Goal: Task Accomplishment & Management: Complete application form

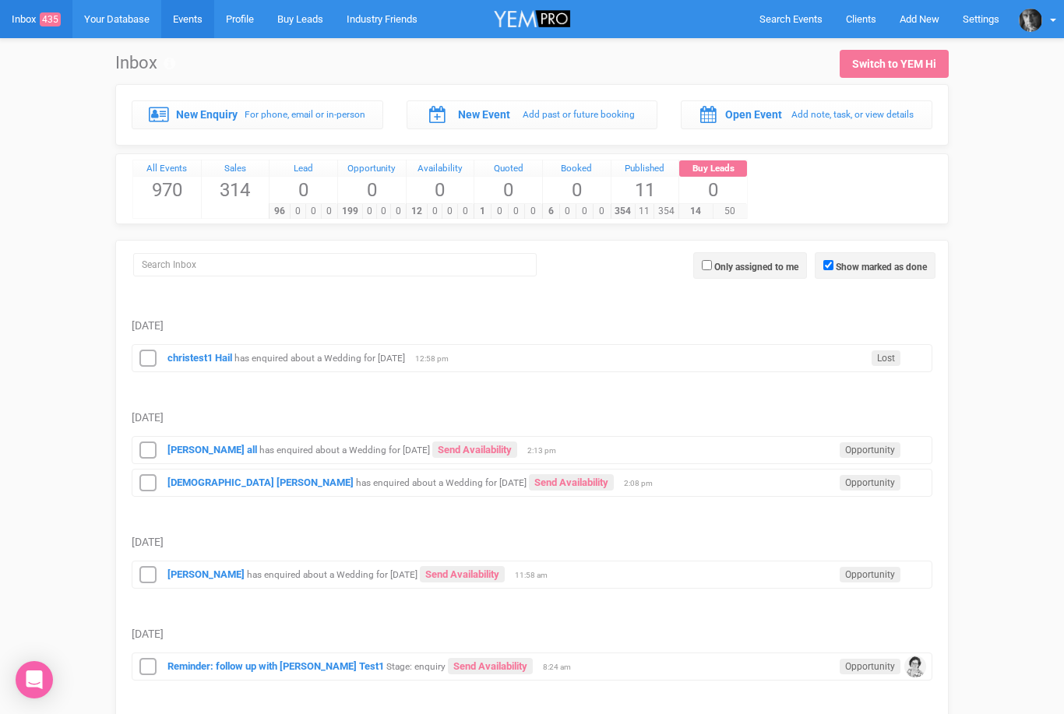
click at [185, 23] on link "Events" at bounding box center [187, 19] width 53 height 38
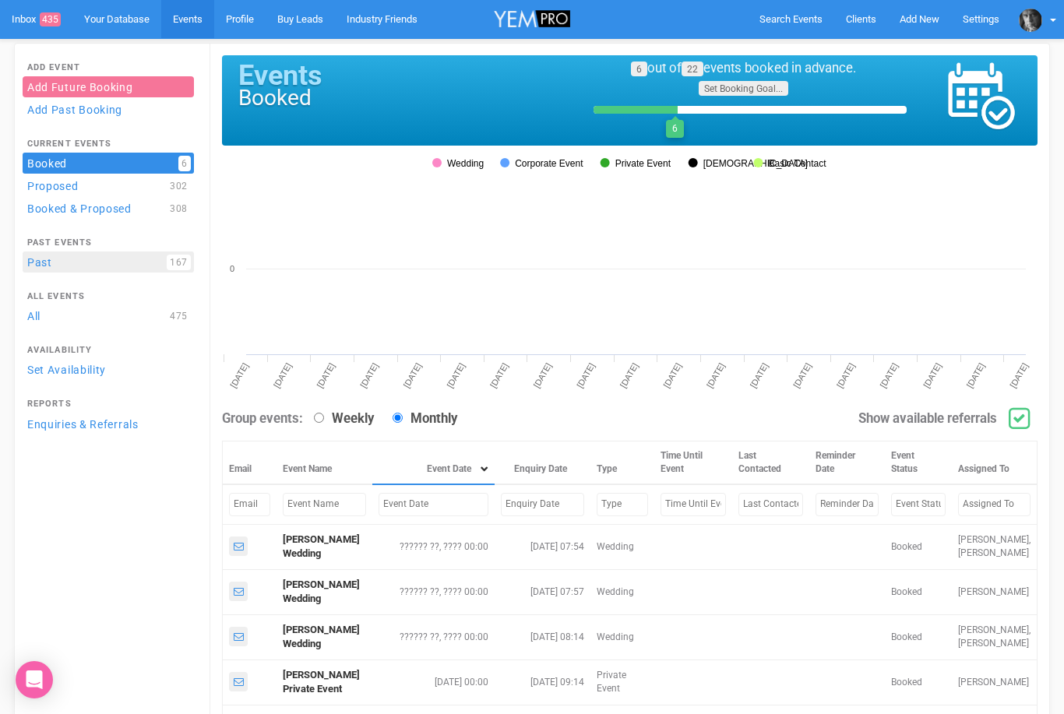
click at [44, 264] on link "Past 167" at bounding box center [108, 262] width 171 height 21
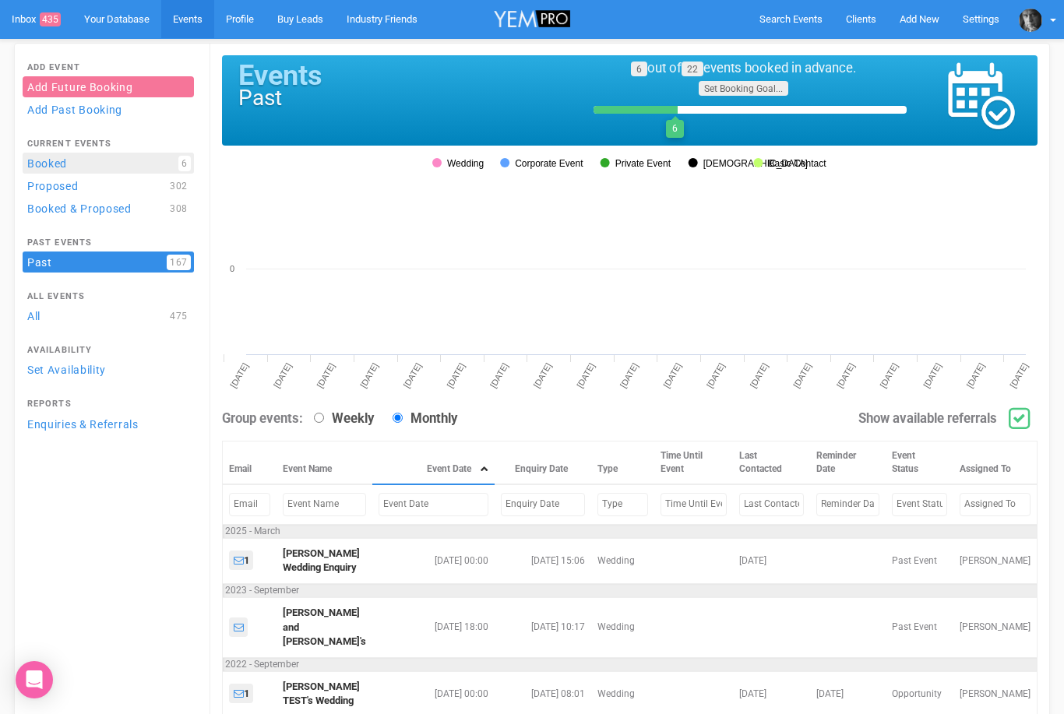
click at [46, 171] on link "Booked 6" at bounding box center [108, 163] width 171 height 21
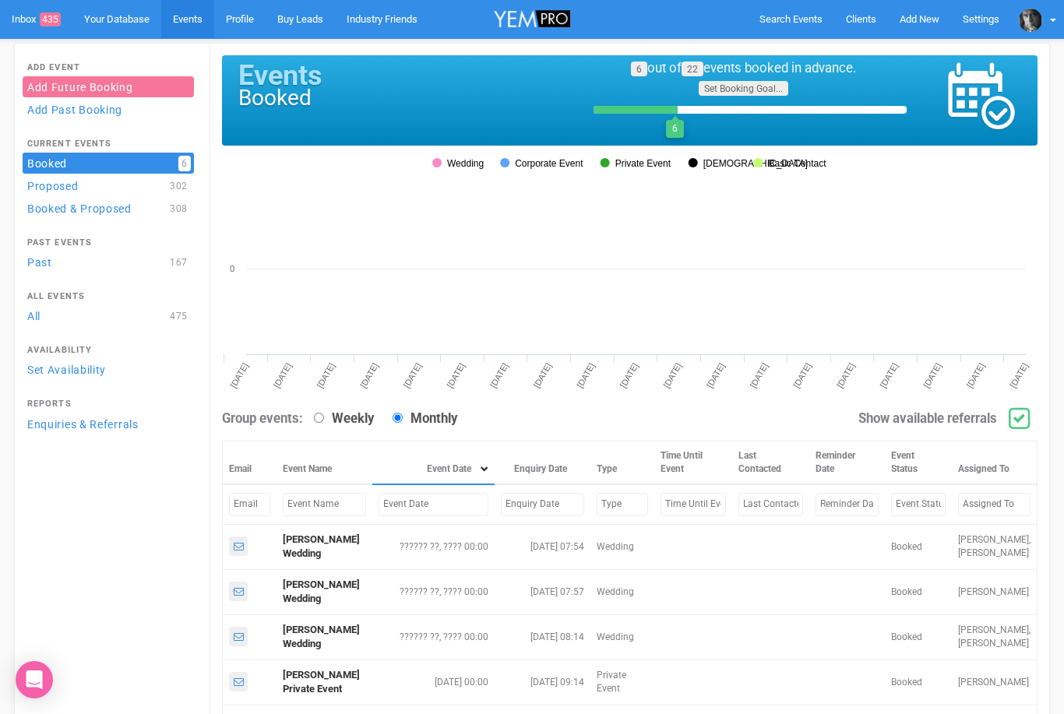
click at [90, 85] on link "Add Future Booking" at bounding box center [108, 86] width 171 height 21
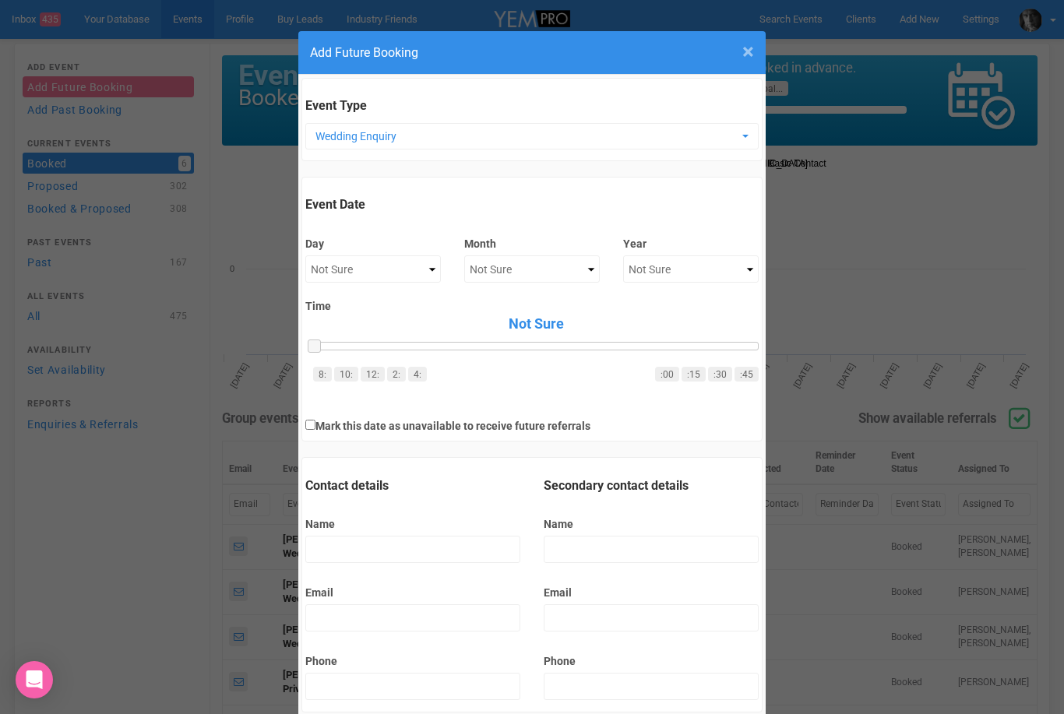
click at [748, 51] on span "×" at bounding box center [748, 52] width 12 height 26
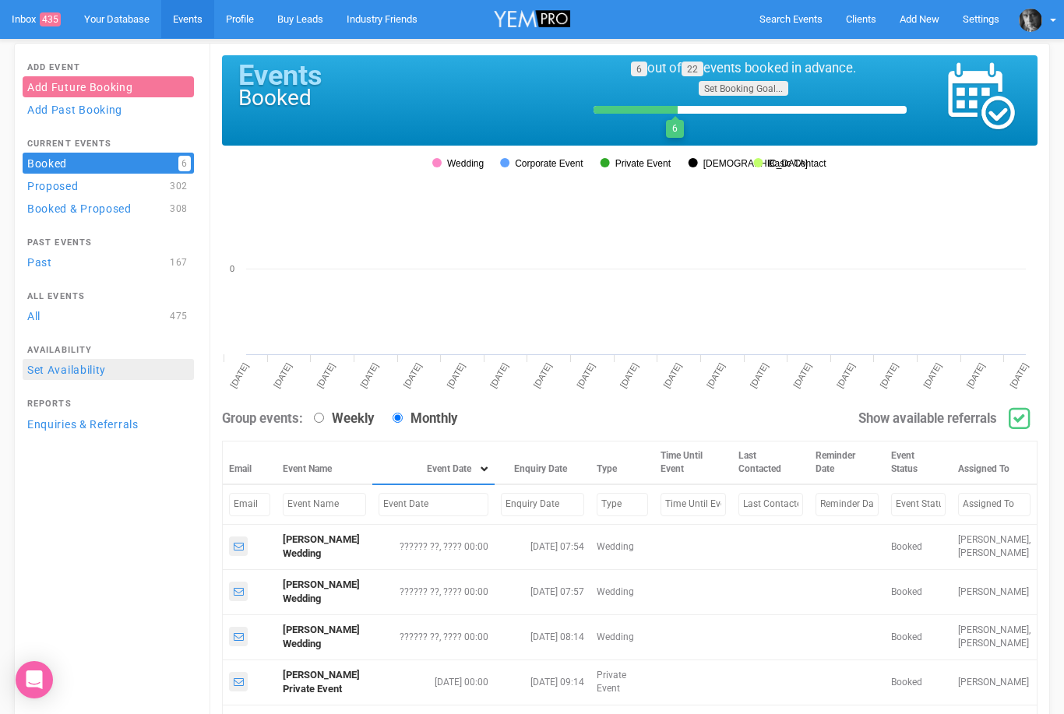
click at [85, 368] on link "Set Availability" at bounding box center [108, 369] width 171 height 21
click at [76, 90] on link "Add Future Booking" at bounding box center [108, 86] width 171 height 21
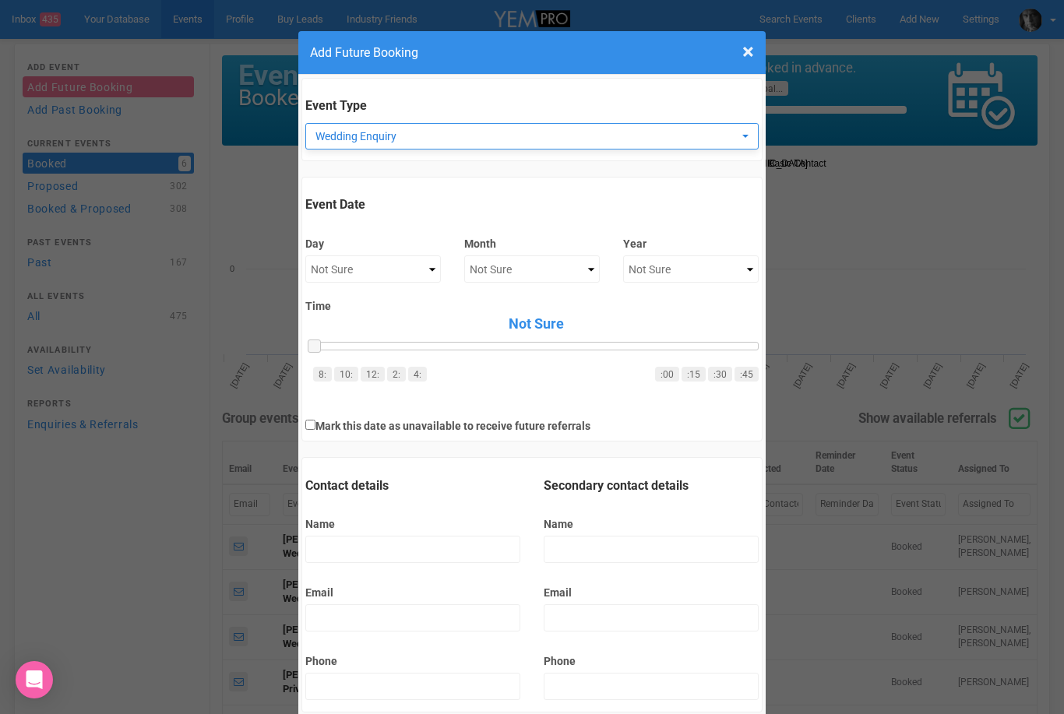
click at [386, 133] on span "Wedding Enquiry" at bounding box center [526, 137] width 422 height 16
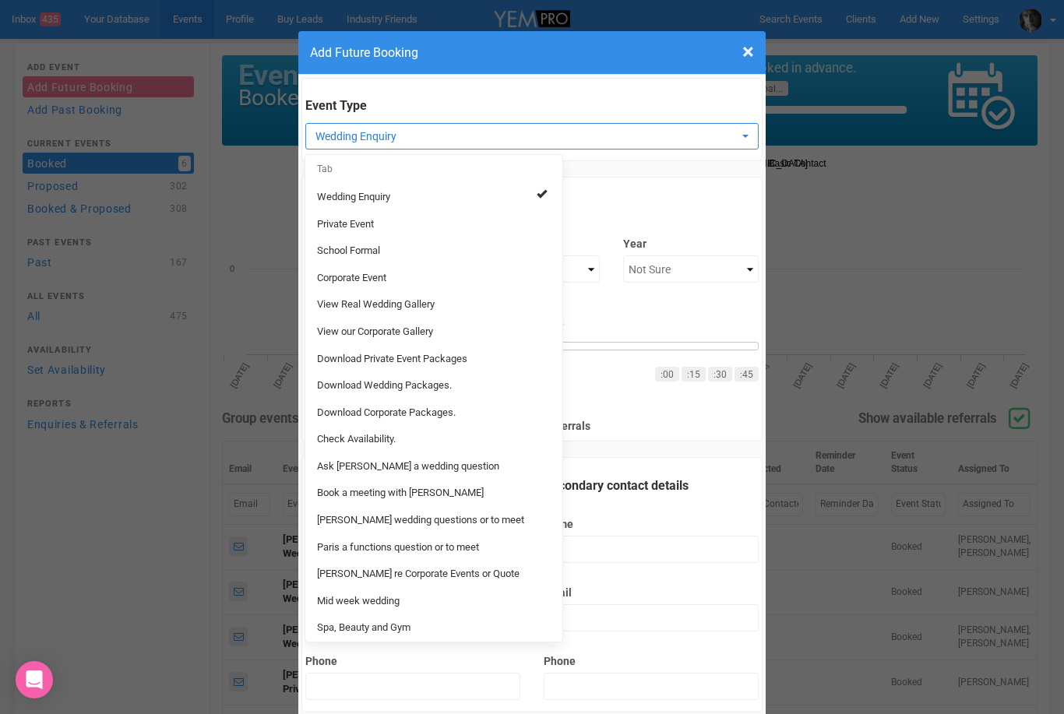
click at [386, 133] on div at bounding box center [531, 641] width 467 height 1221
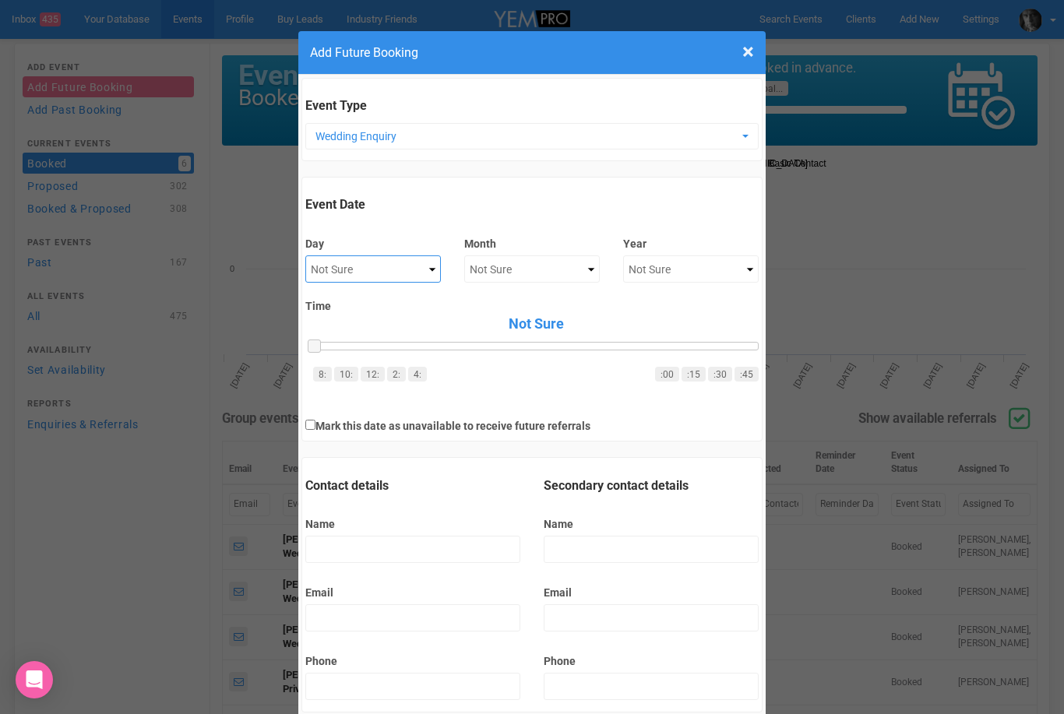
select select "10"
select select "October"
select select "2025"
select select "11"
click at [565, 342] on div at bounding box center [535, 346] width 445 height 9
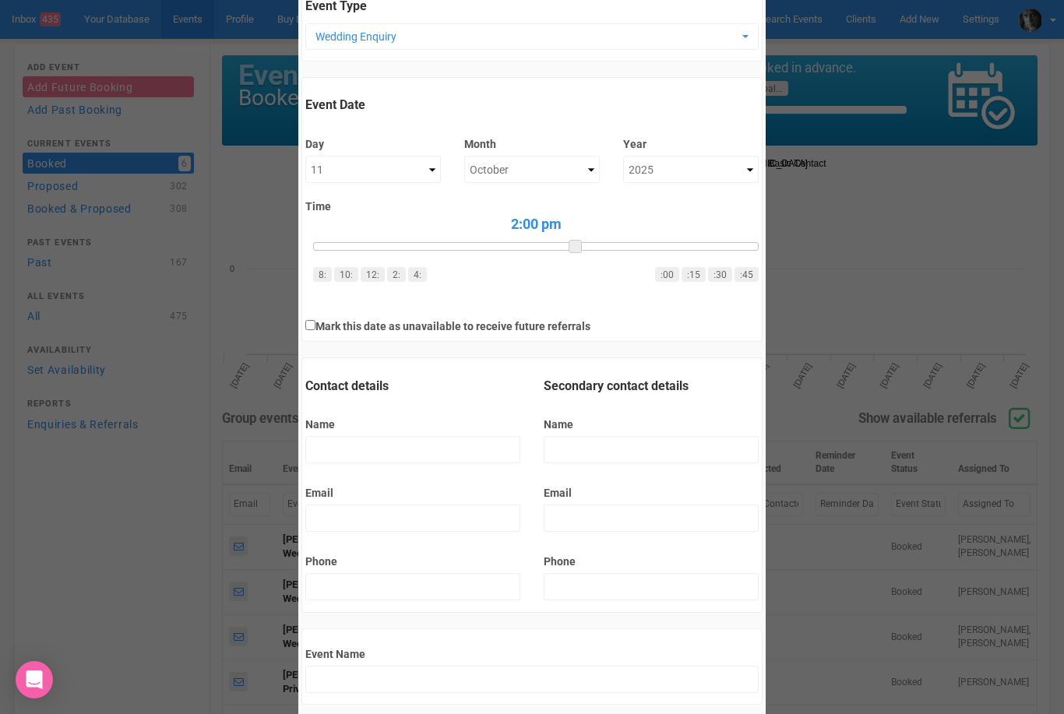
scroll to position [104, 0]
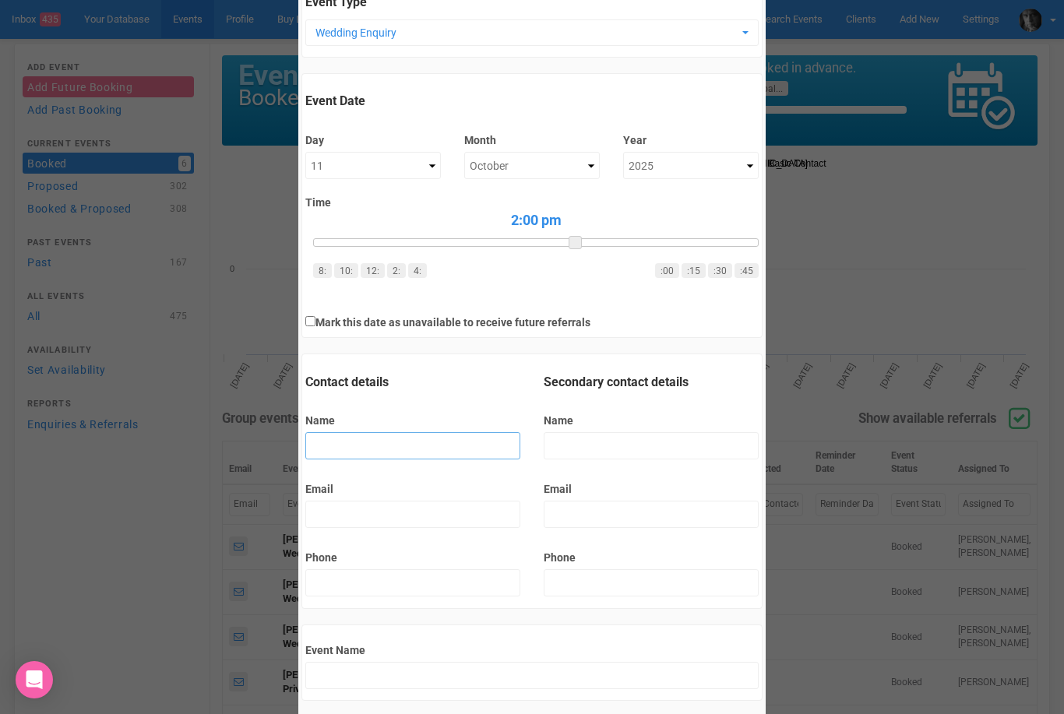
click at [336, 454] on input "Name" at bounding box center [412, 445] width 215 height 27
type input "J"
type input "J's Wedding Enquiry"
type input "Ja"
type input "Ja's Wedding Enquiry"
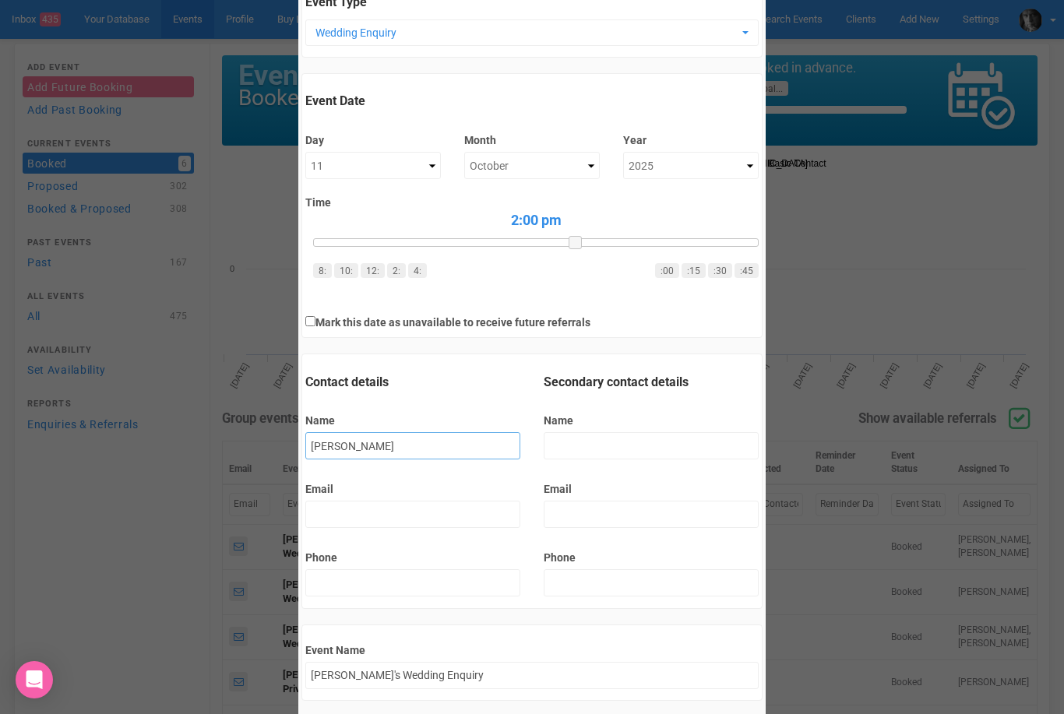
type input "Jan"
type input "Jan's Wedding Enquiry"
type input "Jane"
type input "Jane's Wedding Enquiry"
type input "Jane"
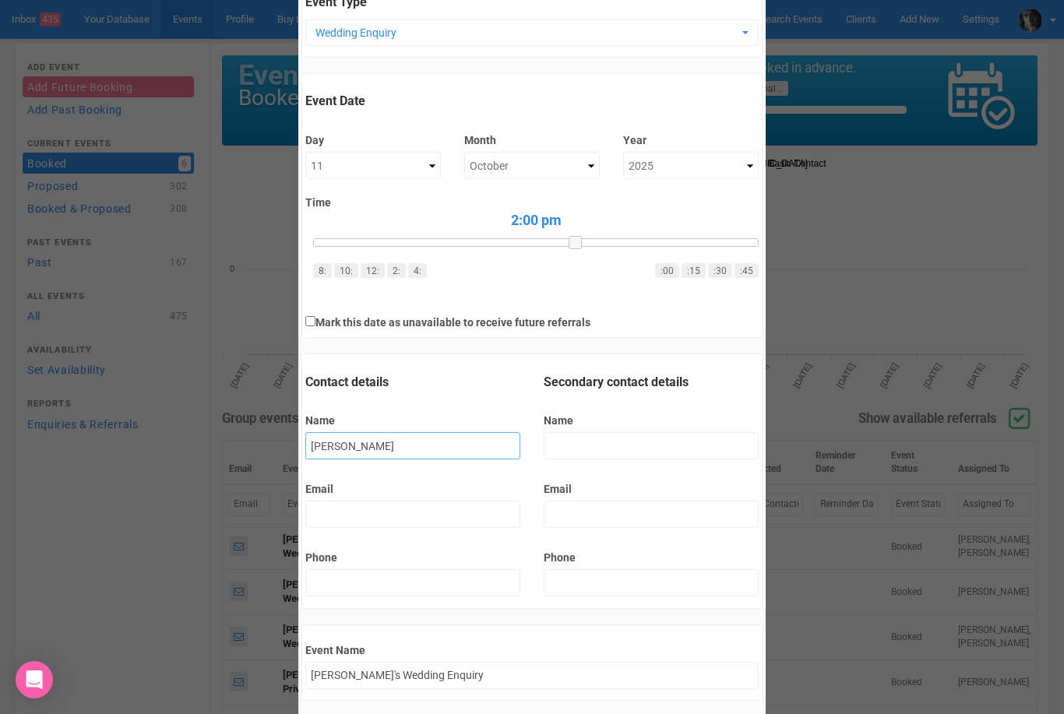
type input "Jane 's Wedding Enquiry"
type input "Jane J"
type input "Jane J's Wedding Enquiry"
type input "Jane Ja"
type input "Jane Ja's Wedding Enquiry"
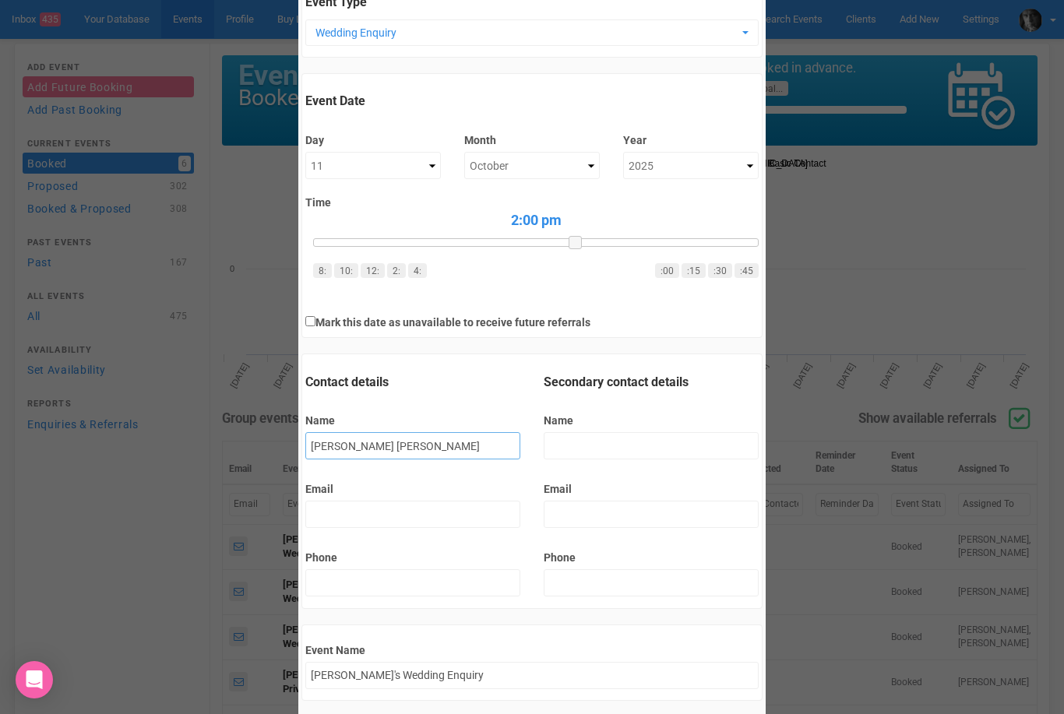
type input "Jane Jac"
type input "Jane Jac's Wedding Enquiry"
type input "Jane Jack"
type input "Jane Jack's Wedding Enquiry"
type input "Jane Jacks"
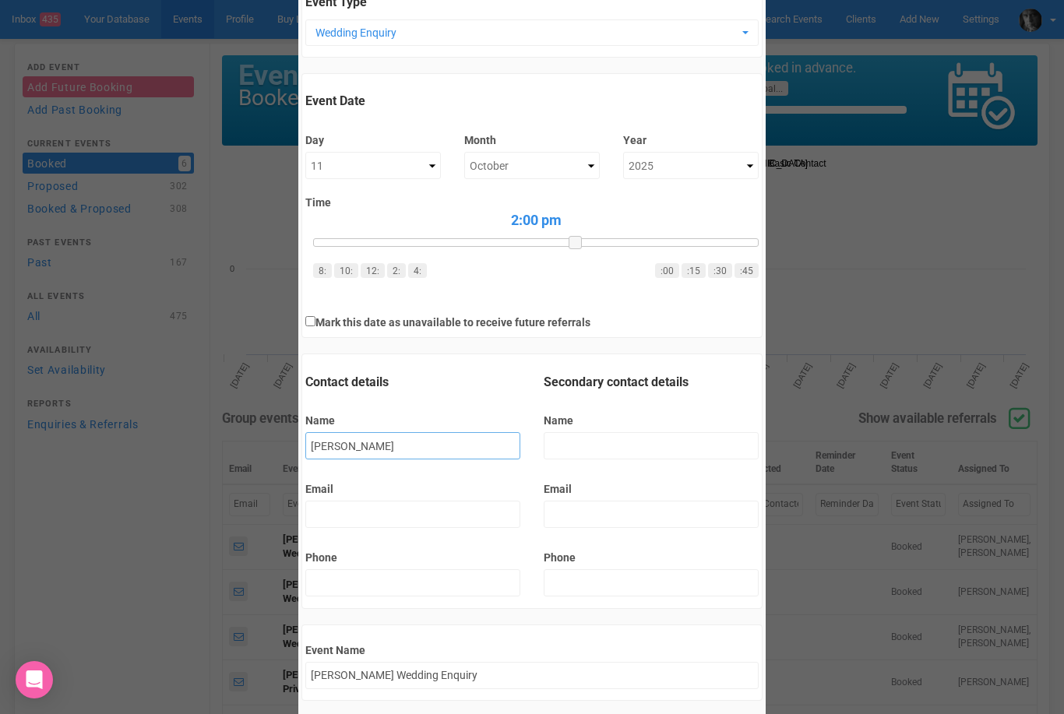
type input "Jane Jacks's Wedding Enquiry"
type input "Jane Jackso"
type input "Jane Jackso's Wedding Enquiry"
type input "Jane Jackson"
type input "Jane Jackson's Wedding Enquiry"
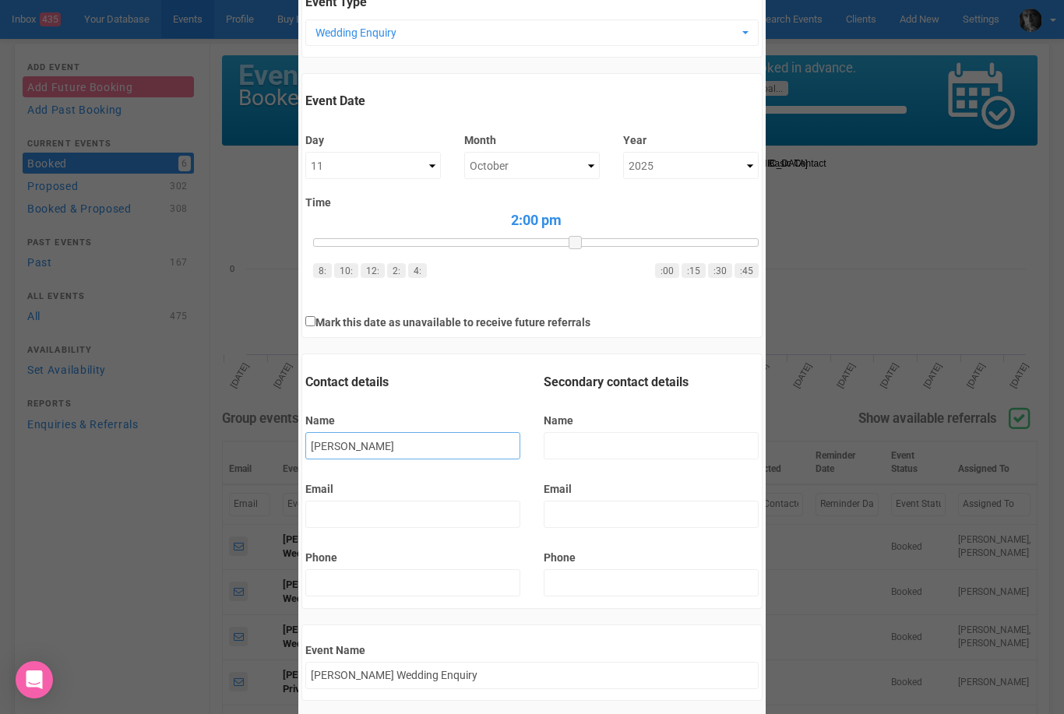
type input "Jane Jackson"
click at [567, 452] on input "Name" at bounding box center [651, 445] width 215 height 27
type input "M"
type input "Jane and M's Wedding Enquiry"
type input "Ma"
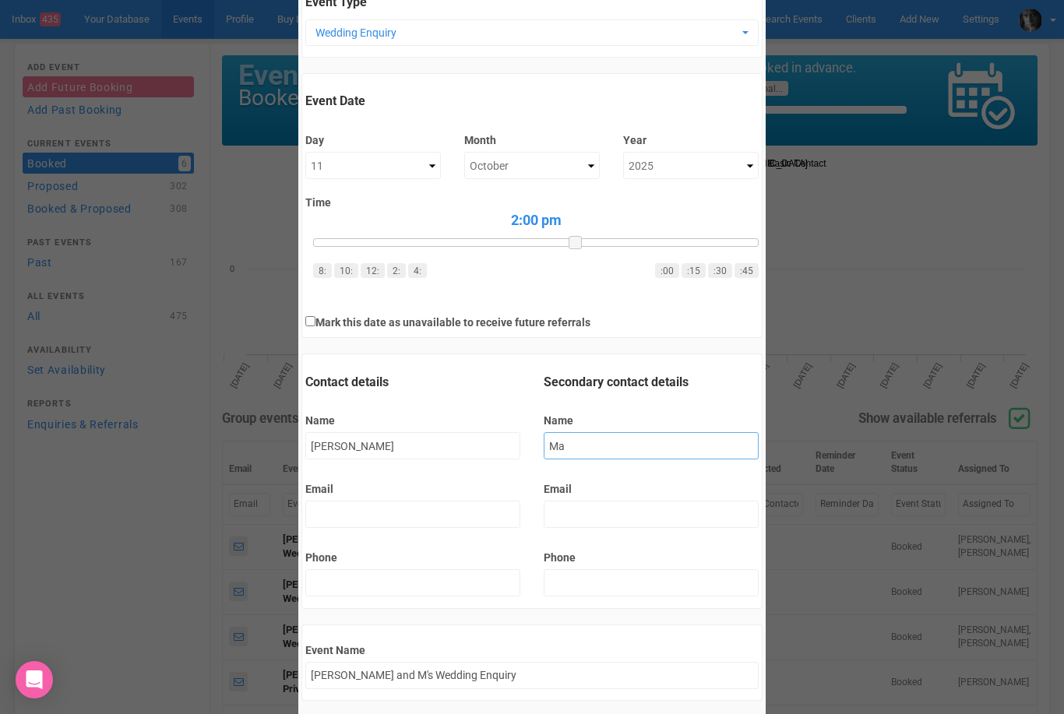
type input "Jane and Ma's Wedding Enquiry"
type input "Mar"
type input "Jane and Mar's Wedding Enquiry"
type input "Mart"
type input "Jane and Mart's Wedding Enquiry"
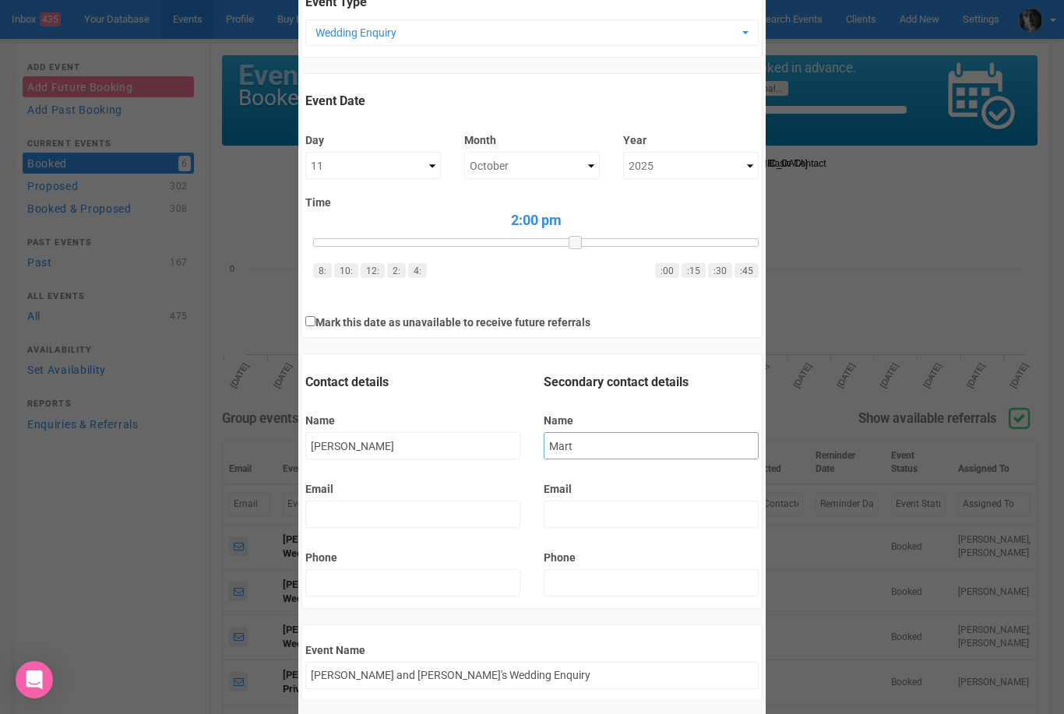
type input "Marti"
type input "Jane and Marti's Wedding Enquiry"
type input "Martin"
type input "[PERSON_NAME] and [PERSON_NAME] Wedding Enquiry"
click at [585, 445] on input "Martin smith" at bounding box center [651, 445] width 215 height 27
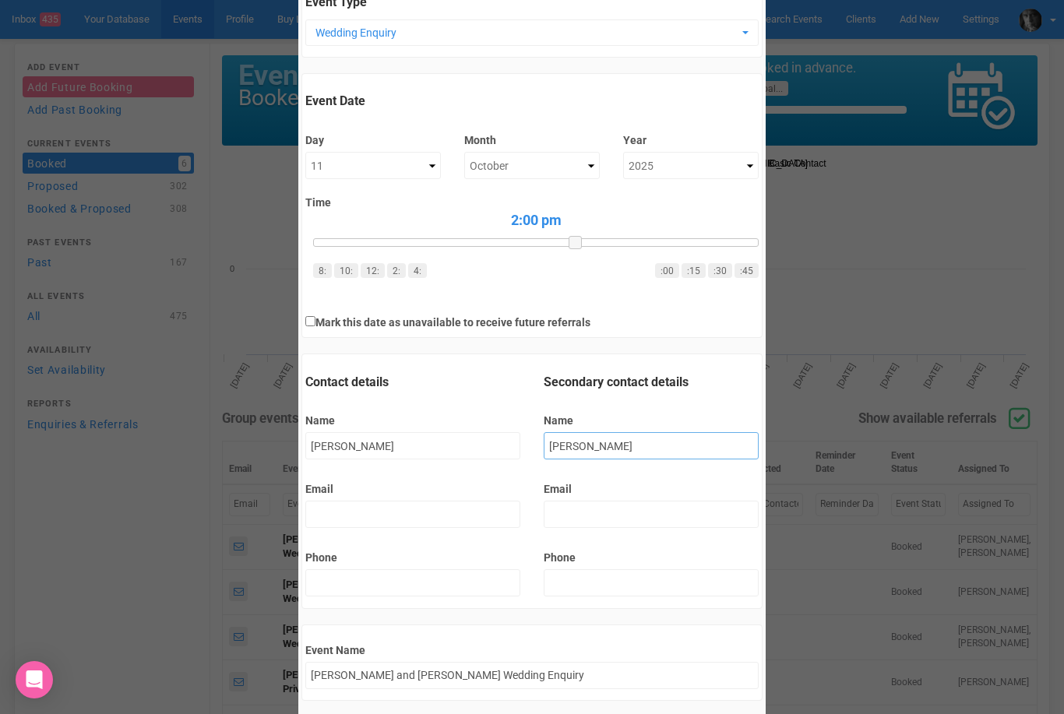
type input "Martin Smith"
click at [327, 510] on input "Email" at bounding box center [412, 514] width 215 height 27
type input "janejackson@yem.net.au"
click at [339, 578] on input "Phone" at bounding box center [412, 582] width 215 height 27
type input "0418556666"
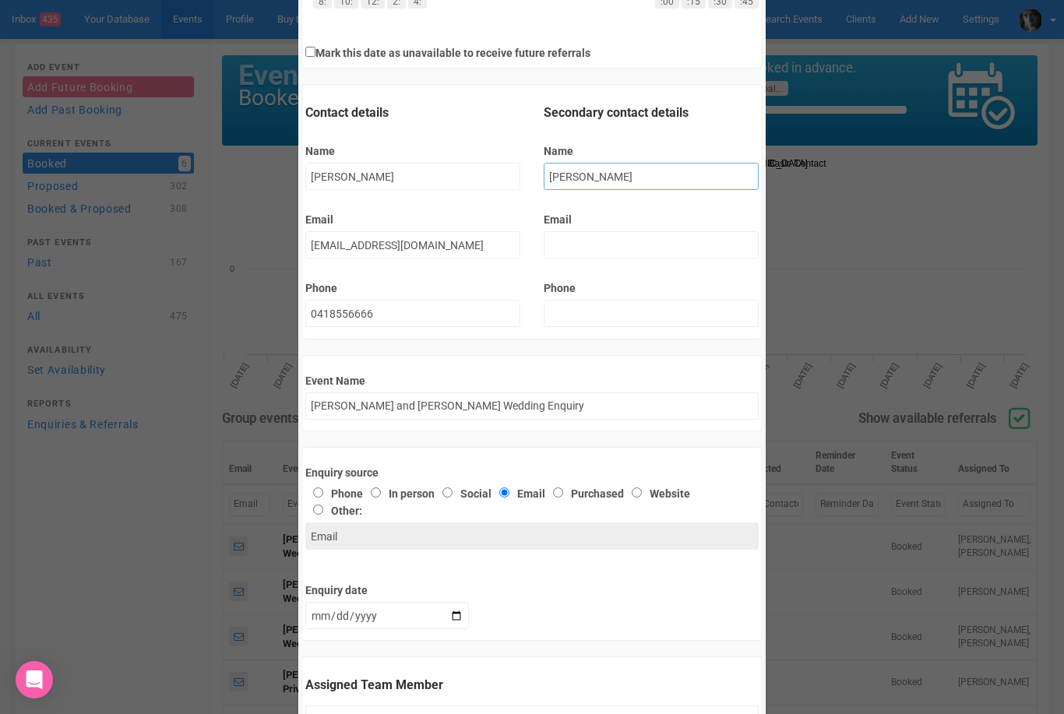
scroll to position [392, 0]
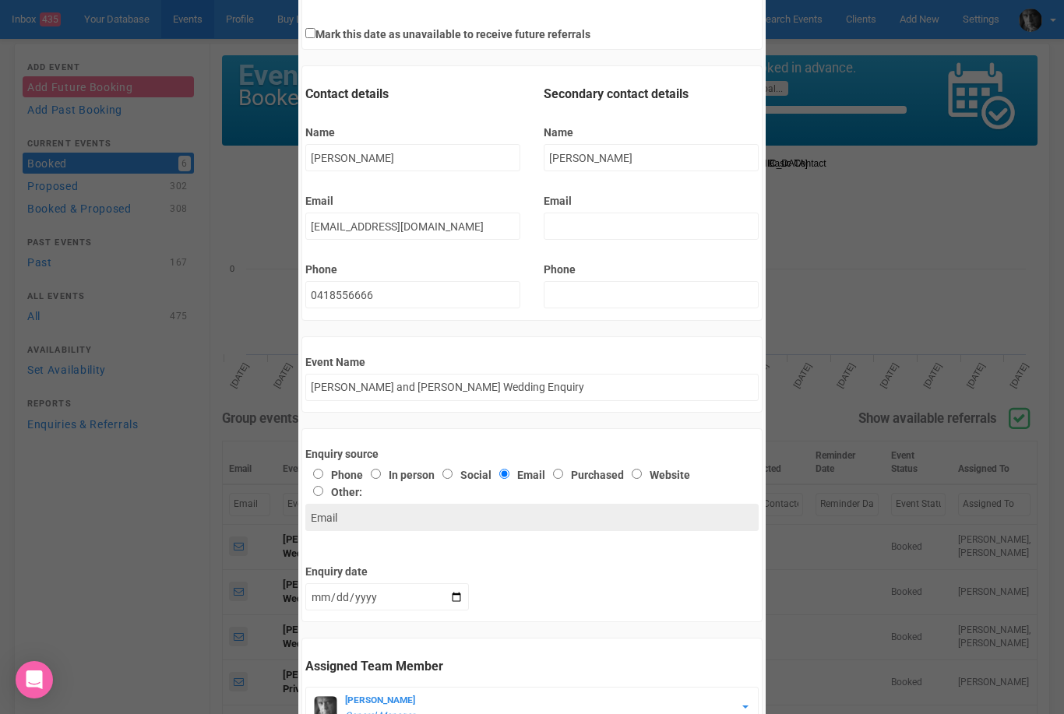
click at [321, 473] on input "Phone" at bounding box center [318, 474] width 10 height 10
radio input "true"
type input "Phone"
click at [642, 472] on input "Website" at bounding box center [637, 474] width 10 height 10
radio input "true"
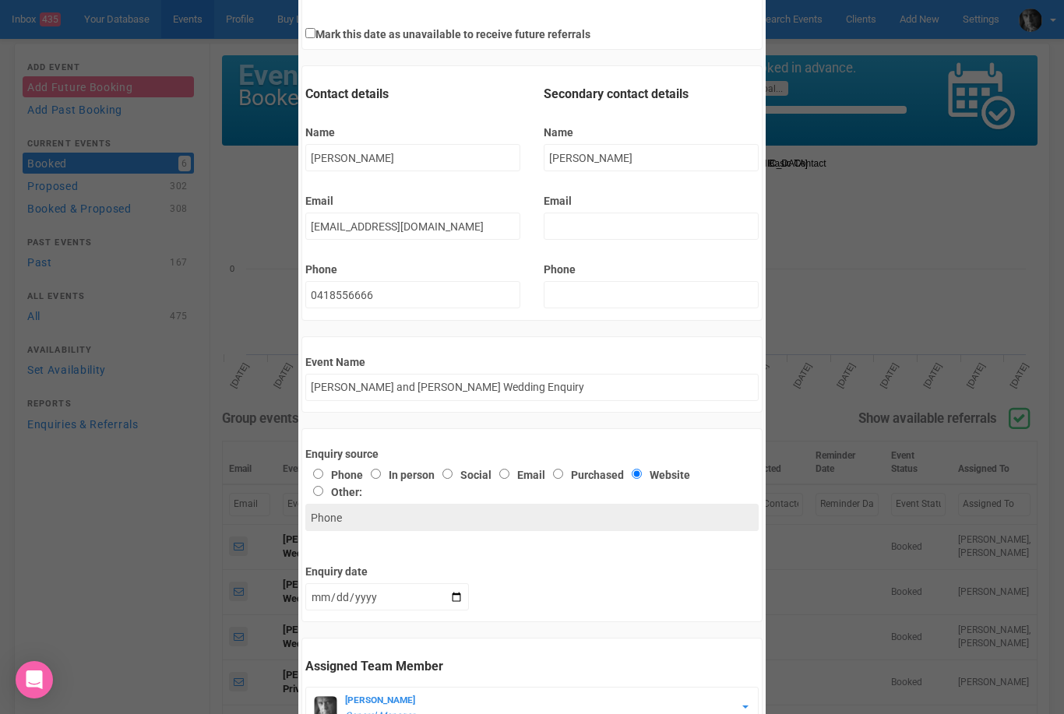
type input "Website"
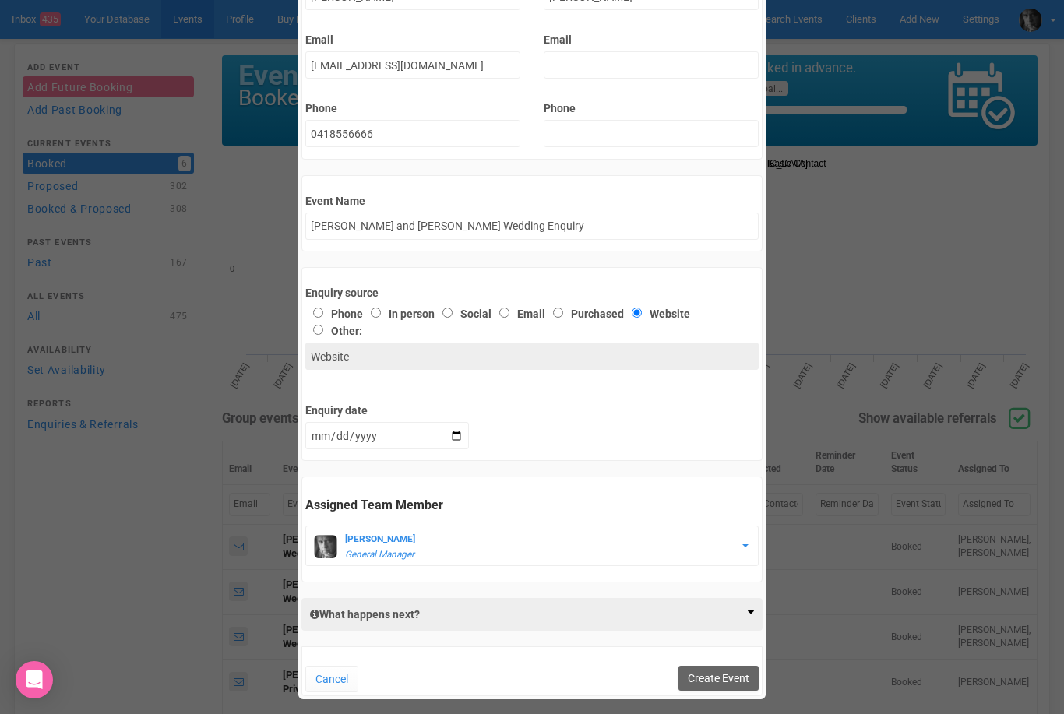
scroll to position [551, 0]
click at [433, 439] on input "2025-09-27" at bounding box center [387, 437] width 164 height 27
drag, startPoint x: 433, startPoint y: 439, endPoint x: 410, endPoint y: 485, distance: 51.2
click at [0, 0] on html "Search Events Clients Add New New Client New Event New Enquiry Settings Chris H…" at bounding box center [532, 440] width 1064 height 880
click at [748, 617] on icon at bounding box center [751, 613] width 6 height 11
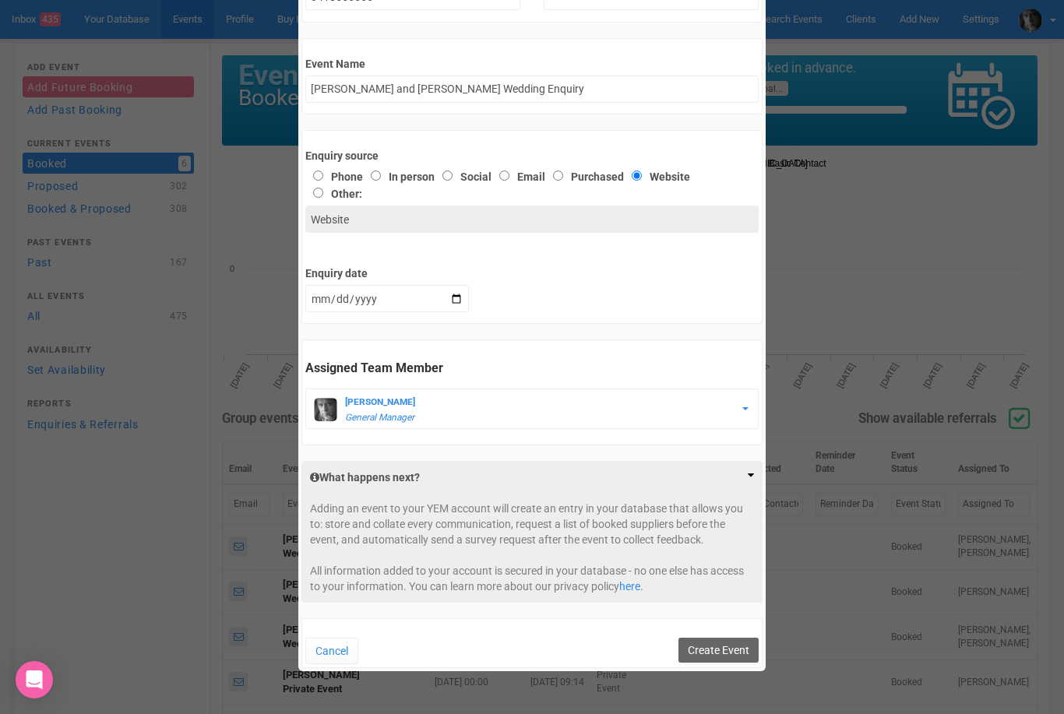
scroll to position [689, 0]
click at [713, 653] on button "Create Event" at bounding box center [718, 651] width 80 height 25
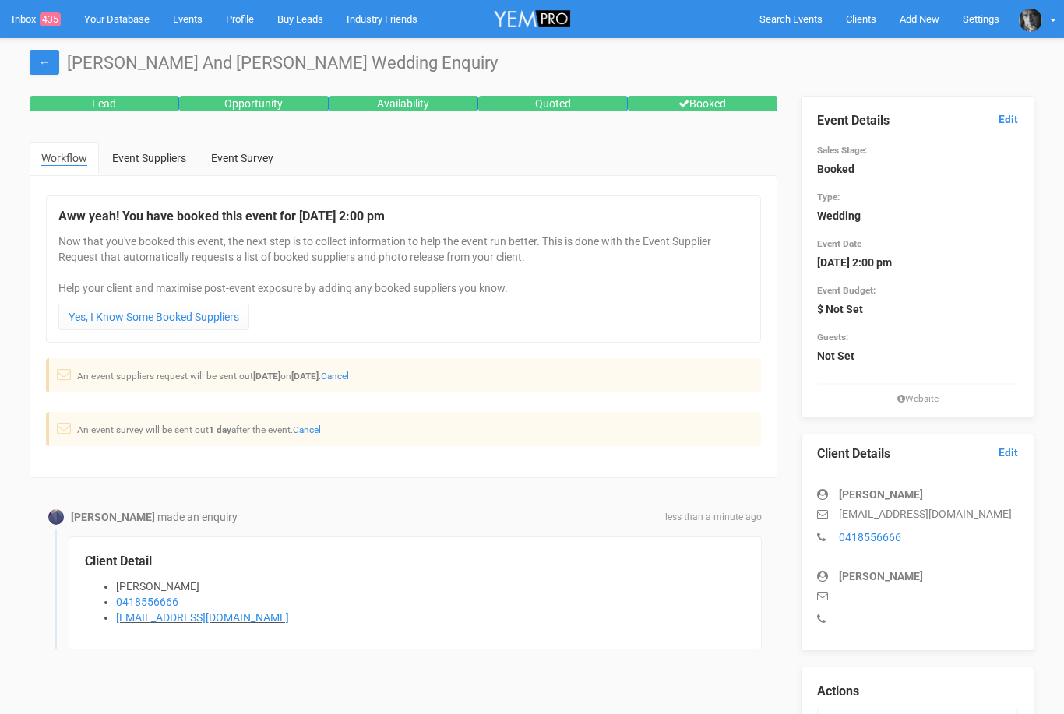
select select "11024"
click at [192, 18] on link "Events" at bounding box center [187, 19] width 53 height 38
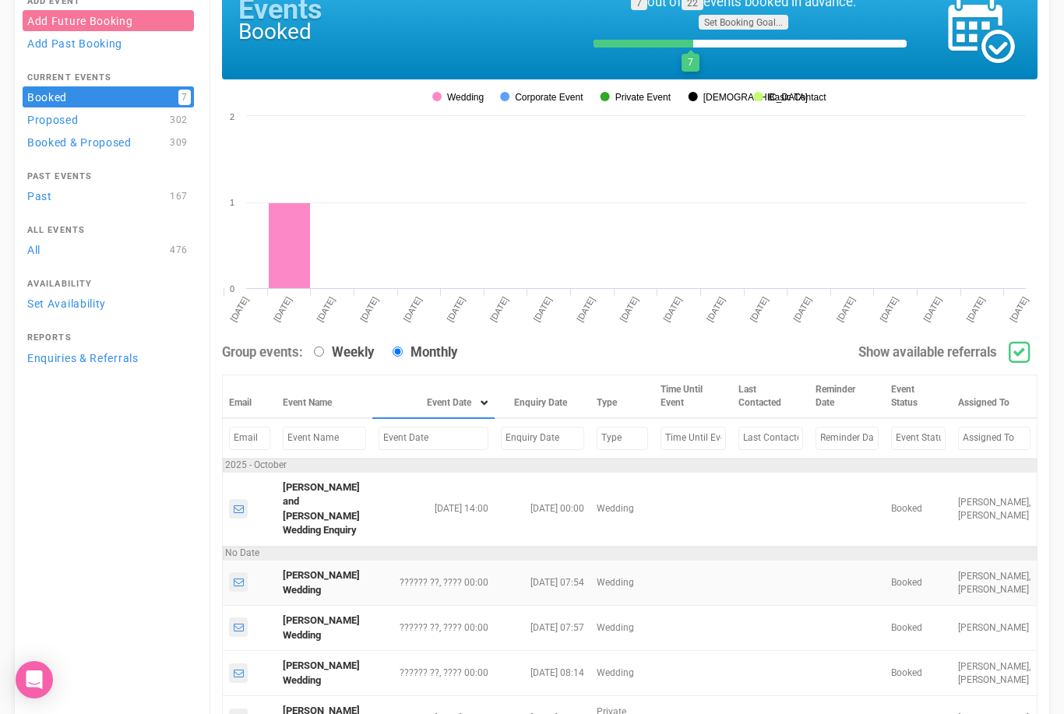
scroll to position [84, 0]
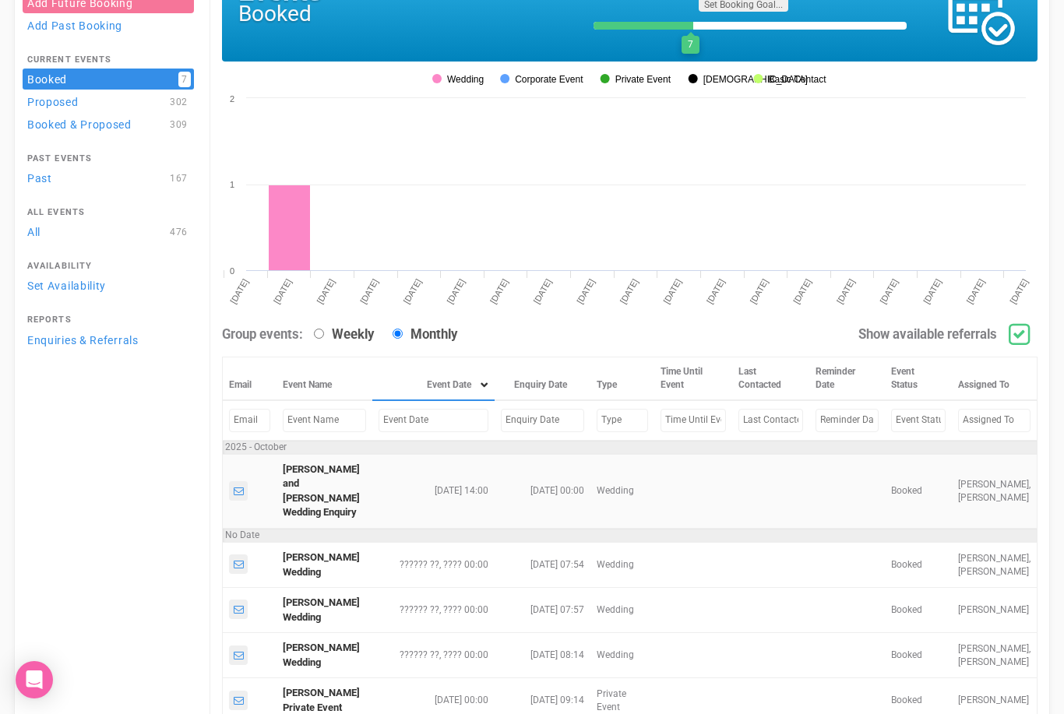
click at [236, 489] on icon at bounding box center [238, 491] width 11 height 10
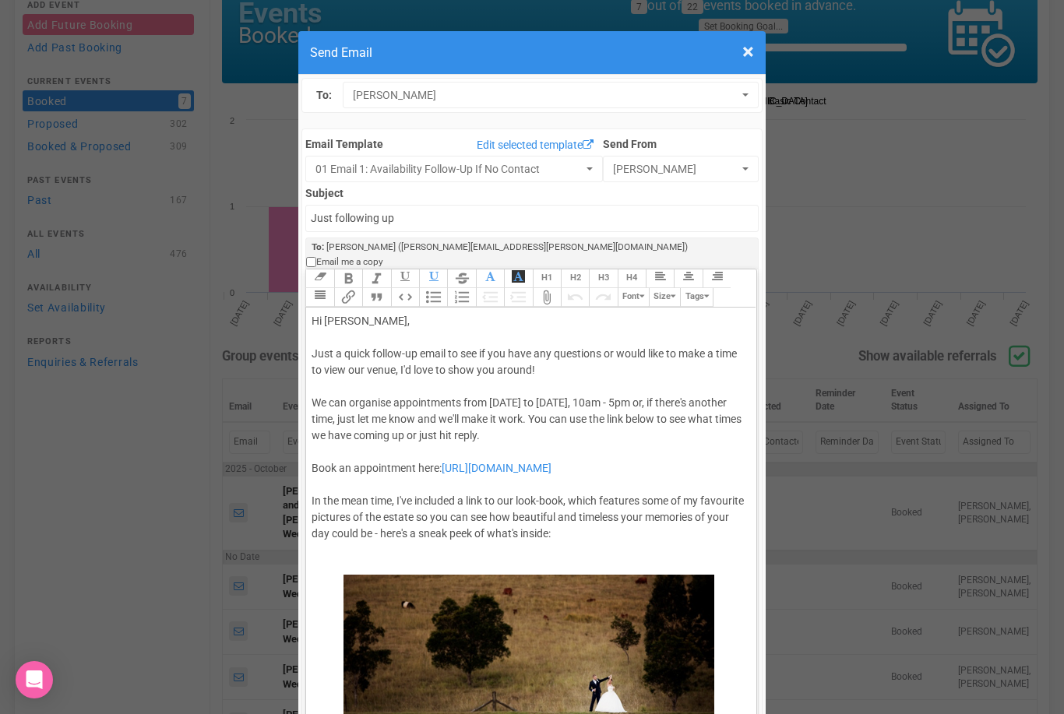
scroll to position [0, 0]
click at [582, 168] on span "01 Email 1: Availability Follow-Up If No Contact" at bounding box center [448, 169] width 266 height 16
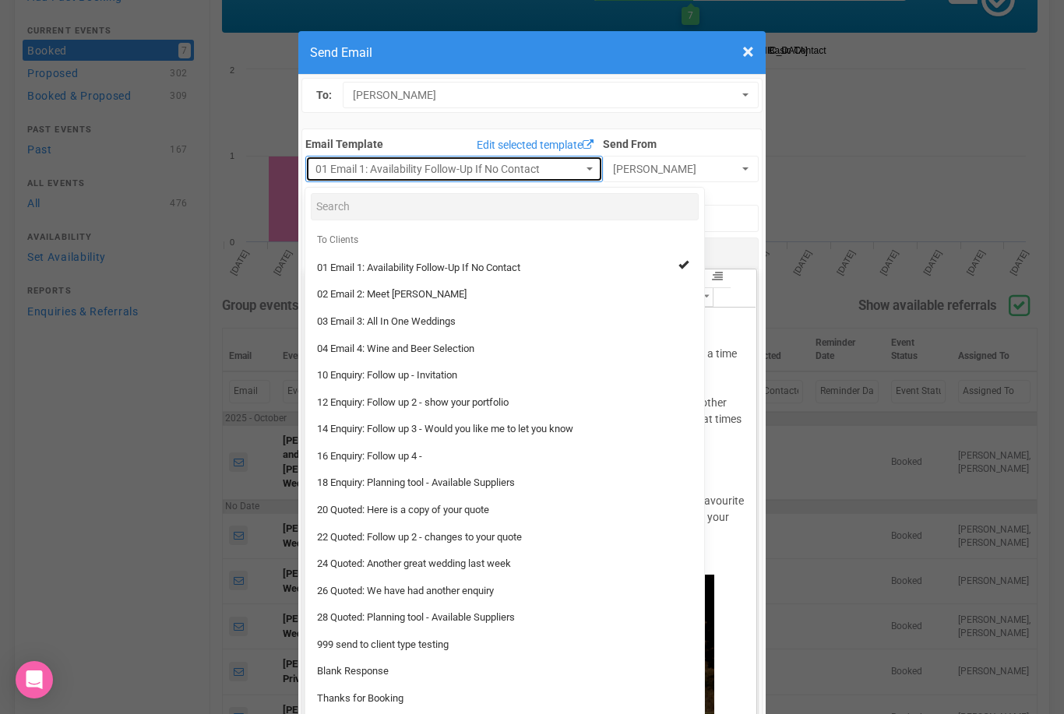
scroll to position [63, 0]
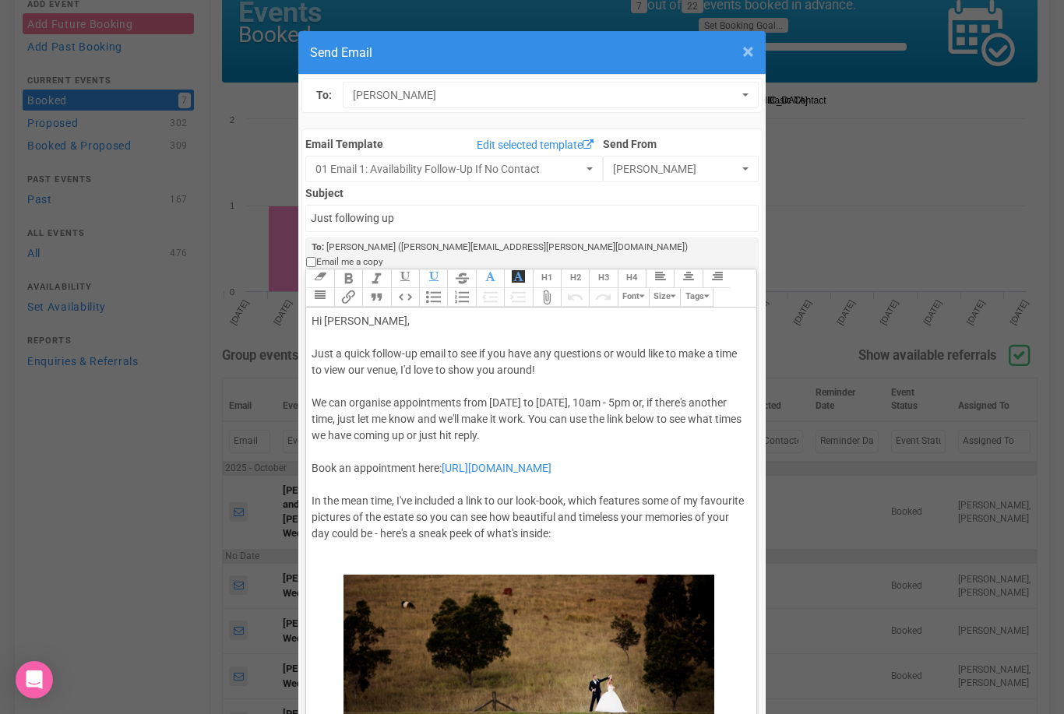
click at [748, 52] on span "×" at bounding box center [748, 52] width 12 height 26
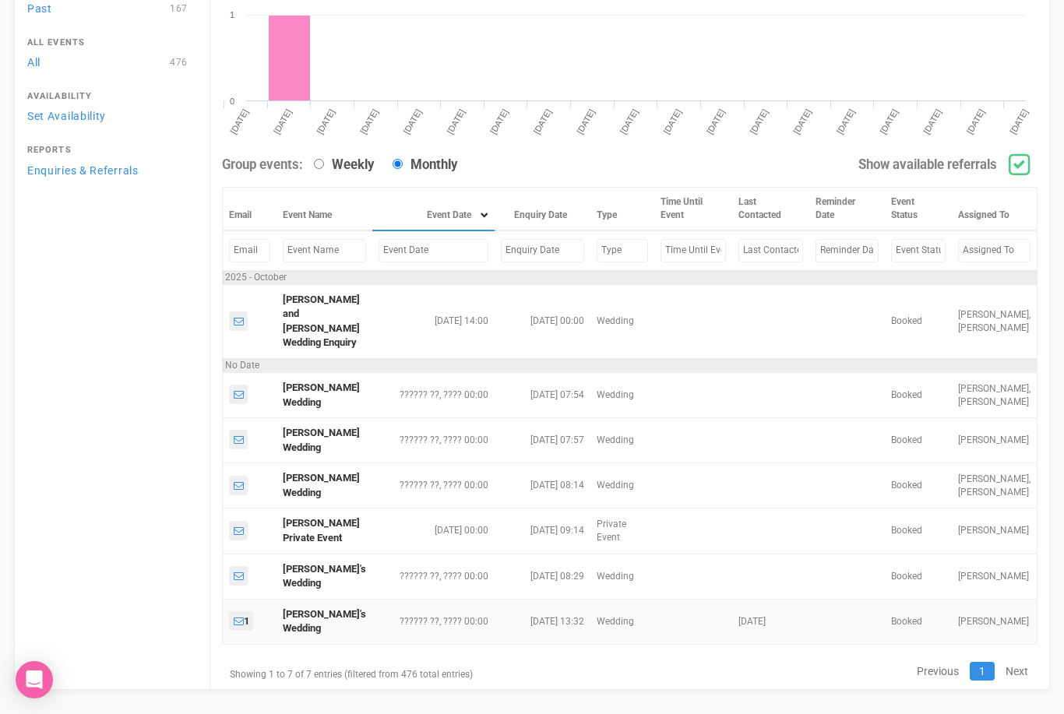
scroll to position [253, 0]
click at [300, 403] on link "Andrew Perkins's Wedding" at bounding box center [321, 395] width 77 height 26
select select "11024"
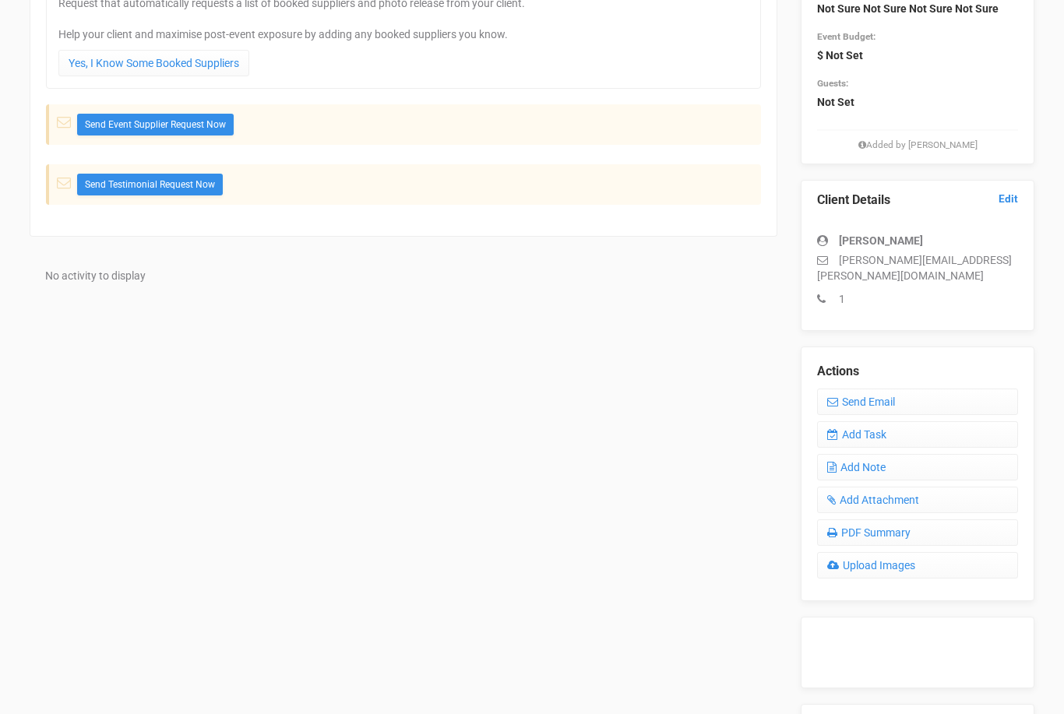
scroll to position [0, 0]
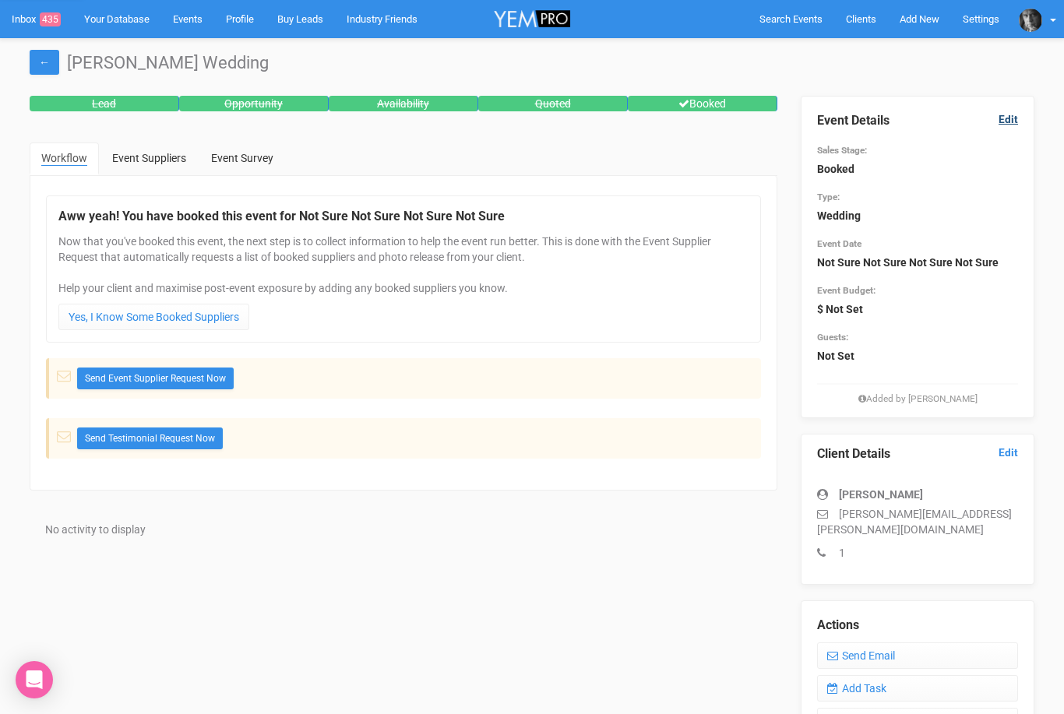
click at [1010, 120] on link "Edit" at bounding box center [1007, 119] width 19 height 15
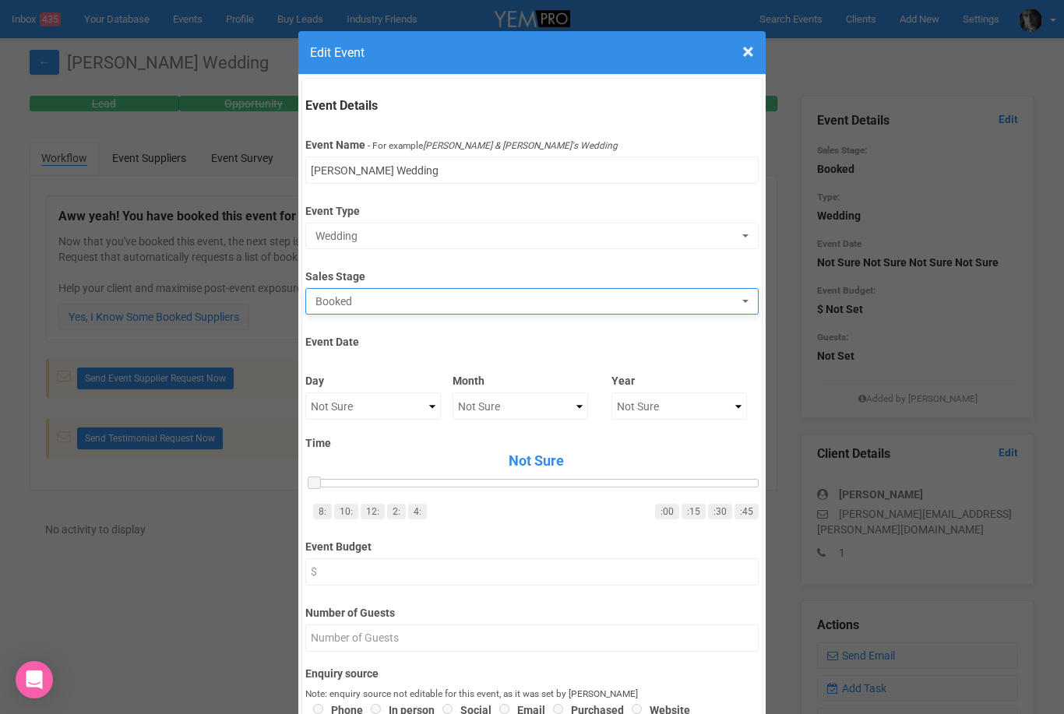
click at [355, 297] on span "Booked" at bounding box center [526, 302] width 422 height 16
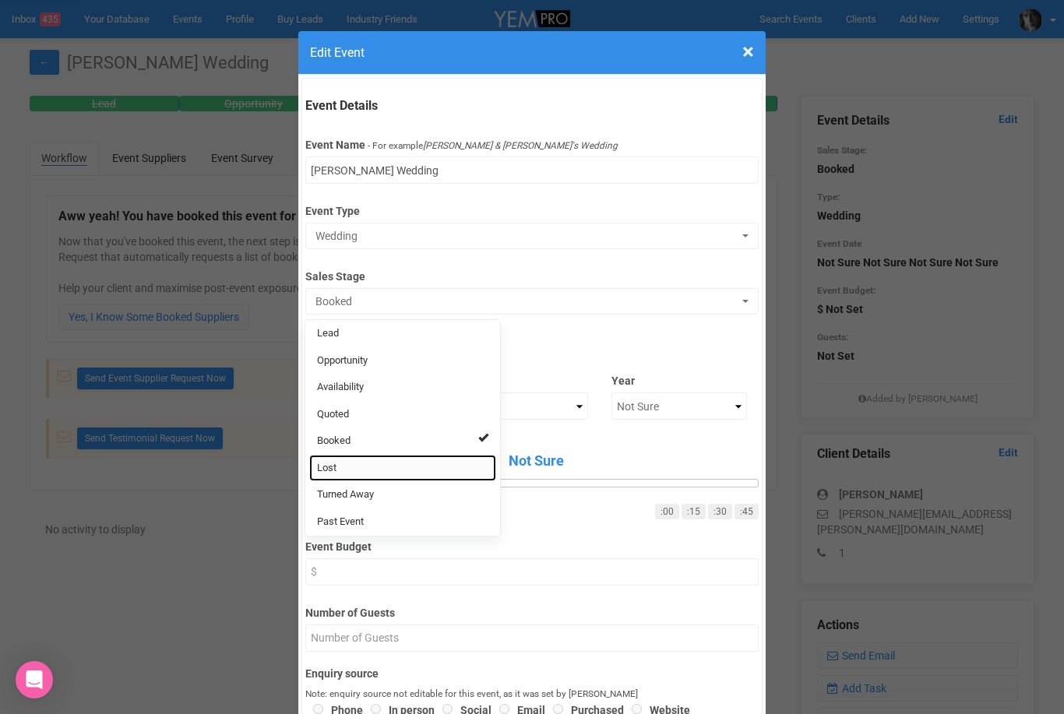
click at [334, 463] on span "Lost" at bounding box center [326, 468] width 19 height 15
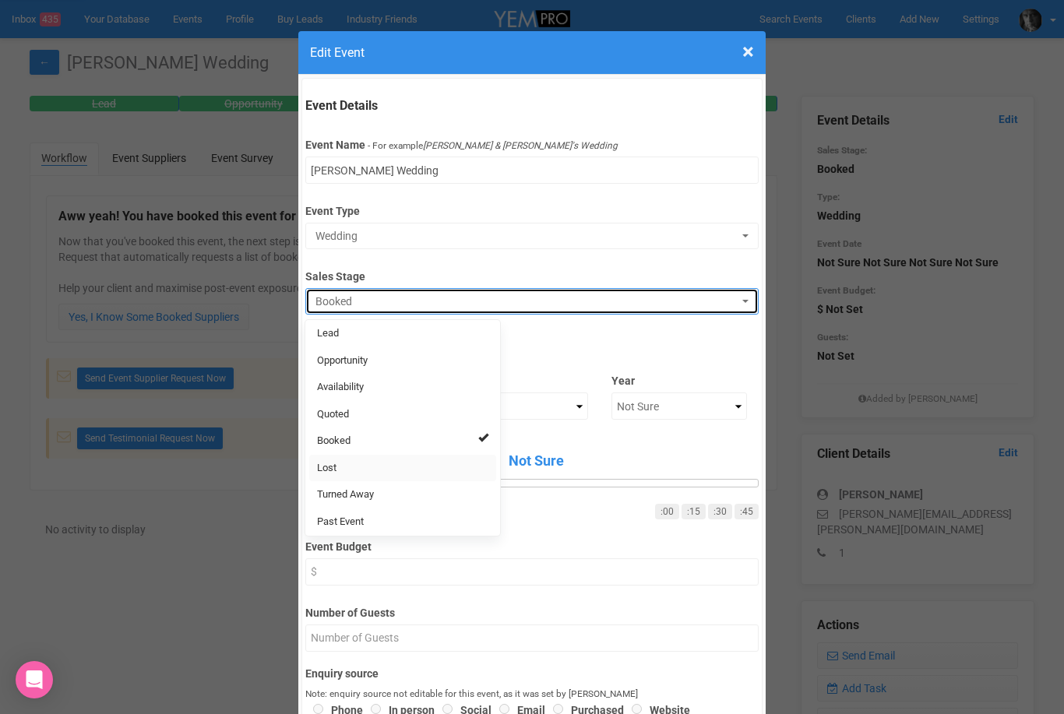
select select "10"
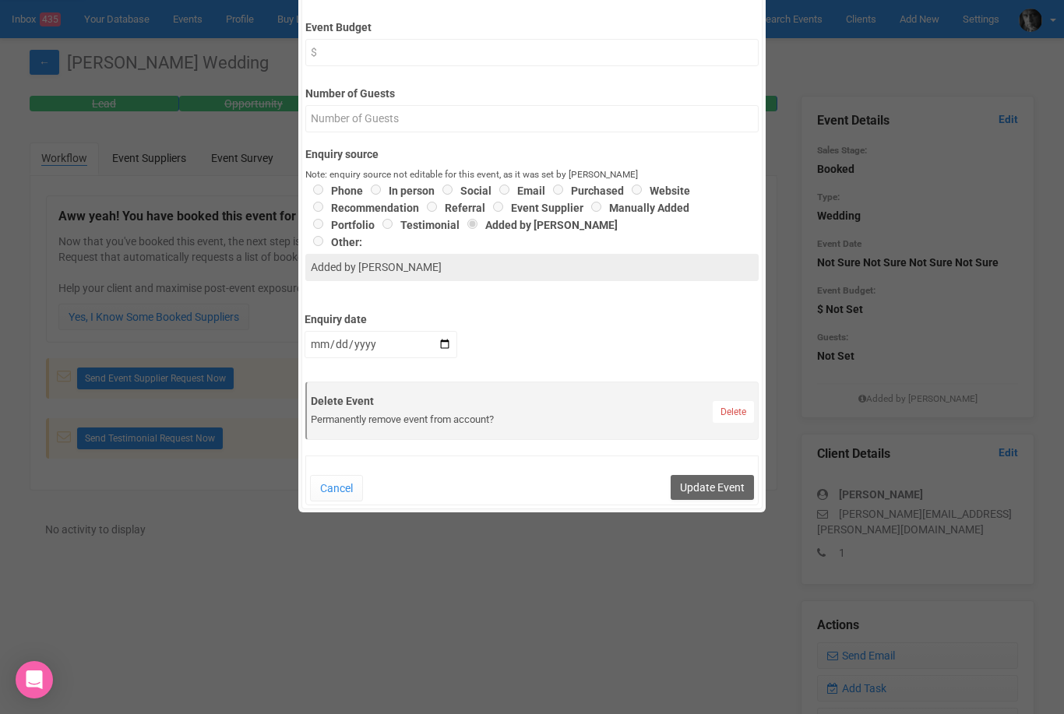
scroll to position [550, 0]
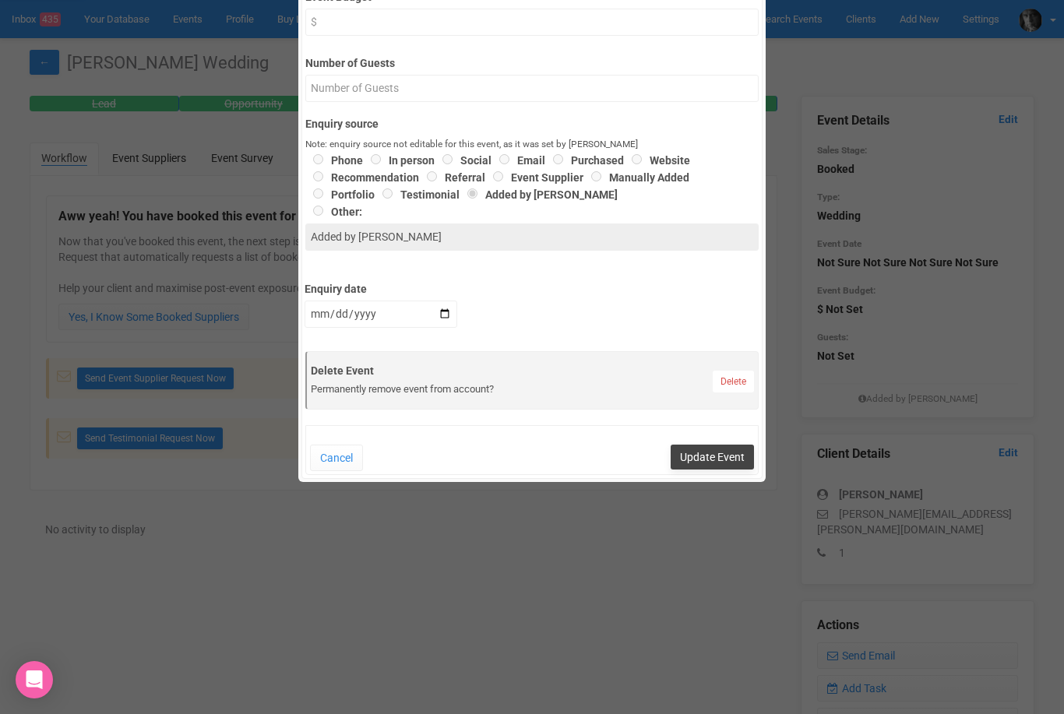
click at [724, 462] on button "Update Event" at bounding box center [712, 457] width 83 height 25
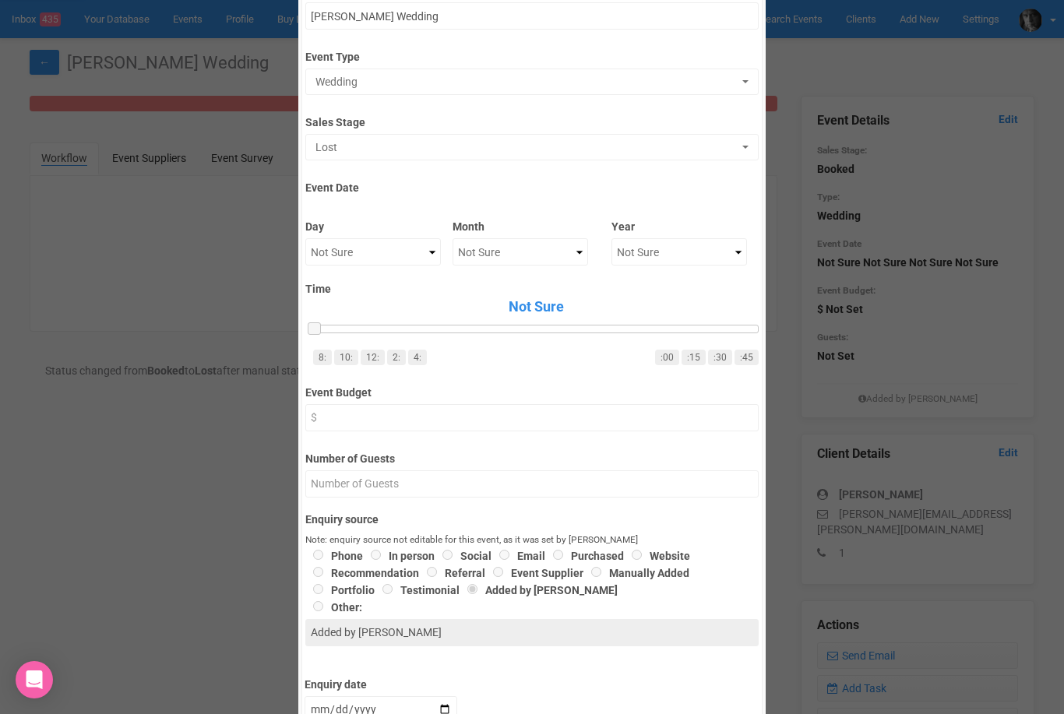
scroll to position [119, 0]
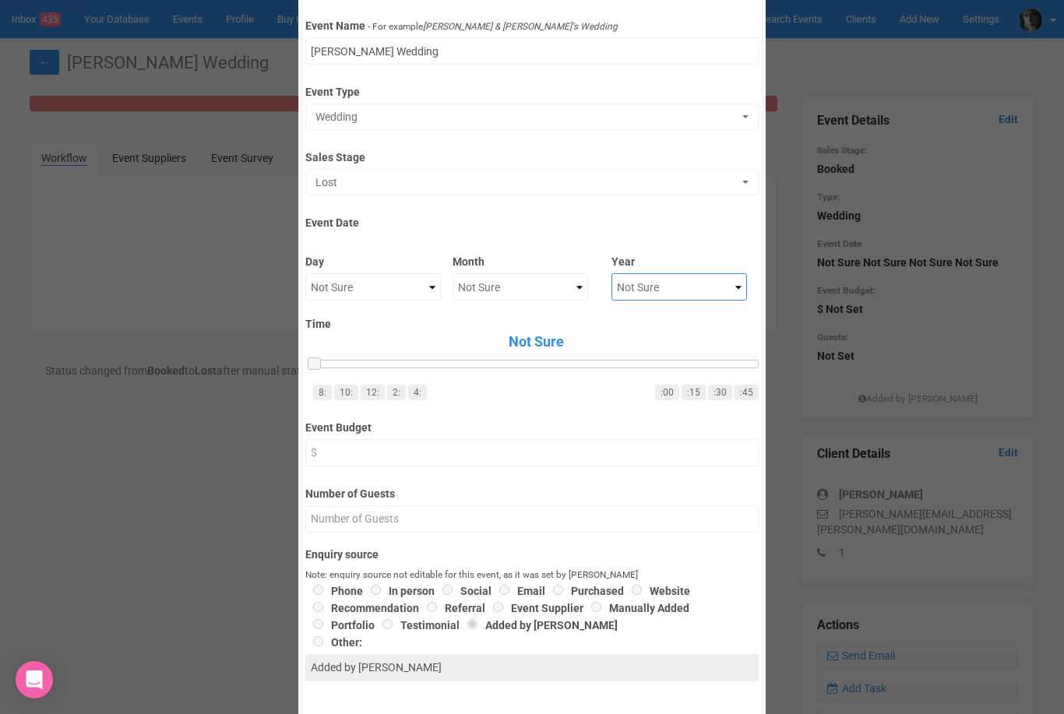
select select "2022"
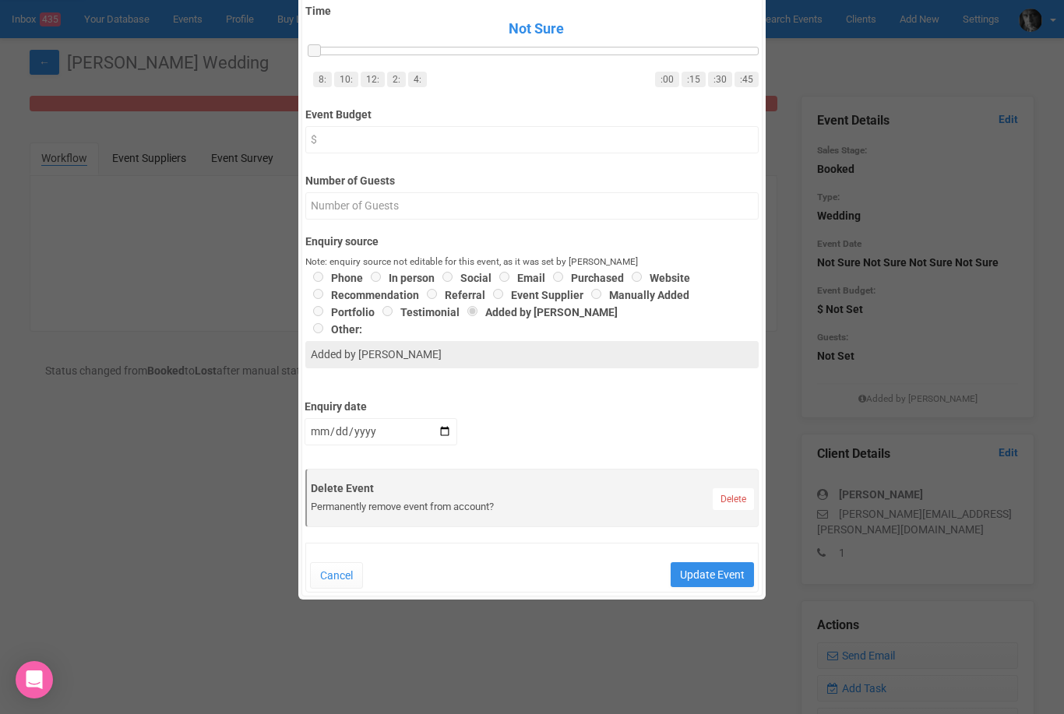
scroll to position [483, 0]
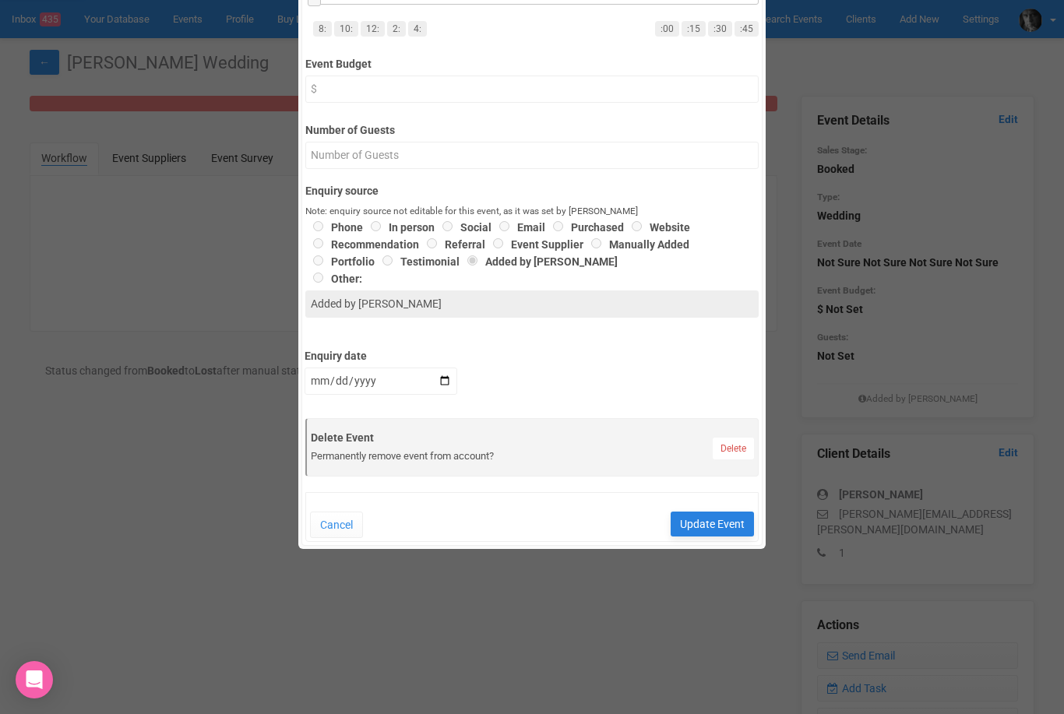
click at [709, 531] on button "Update Event" at bounding box center [712, 524] width 83 height 25
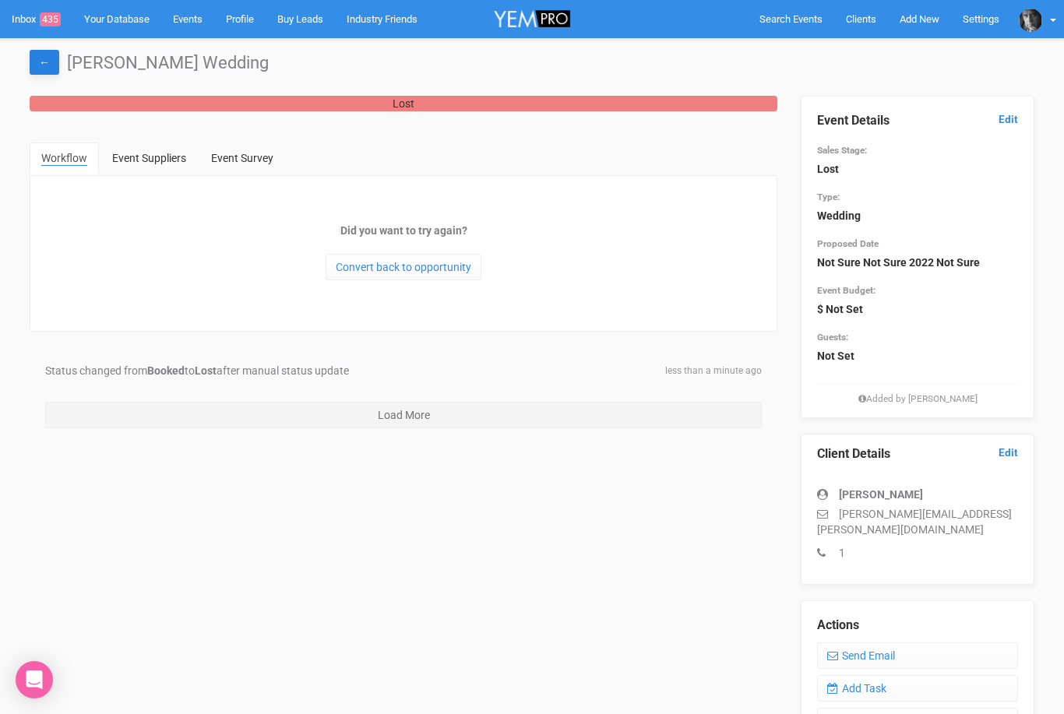
click at [46, 65] on link "←" at bounding box center [45, 62] width 30 height 25
click at [49, 50] on link "←" at bounding box center [45, 62] width 30 height 25
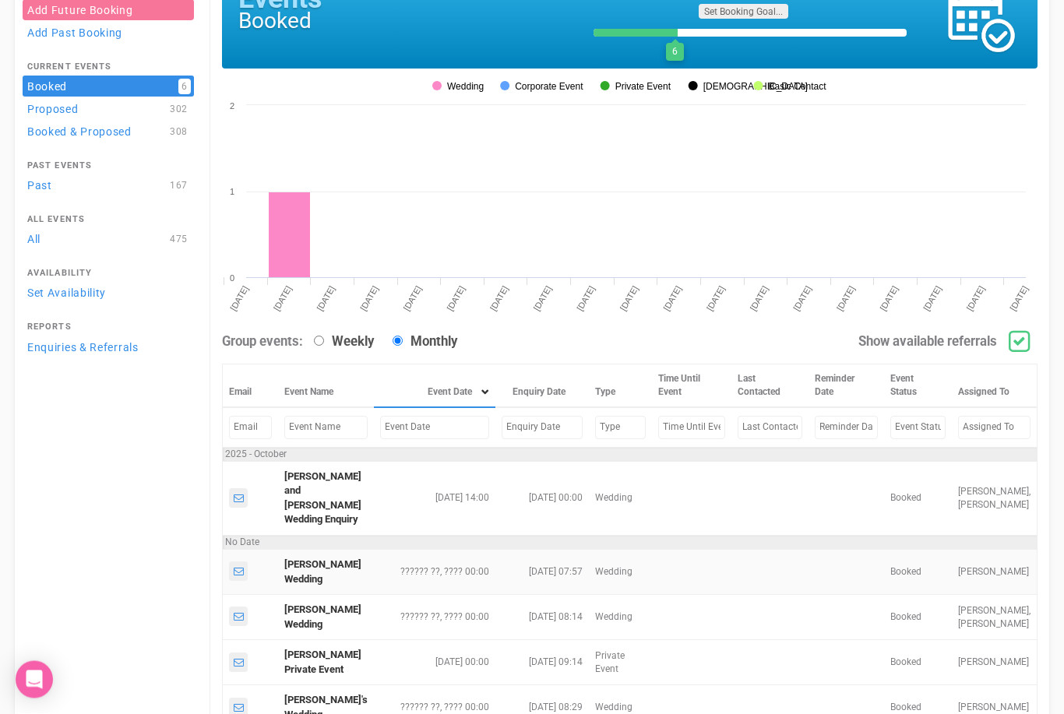
scroll to position [103, 0]
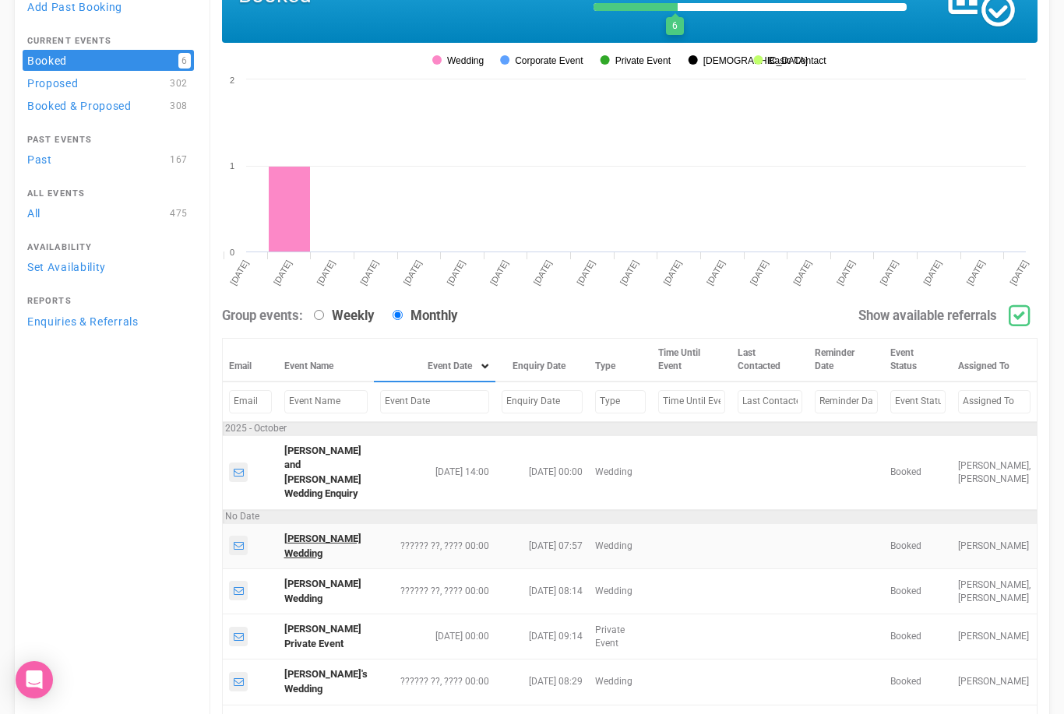
click at [305, 554] on link "Andrew Perkins's Wedding" at bounding box center [322, 546] width 77 height 26
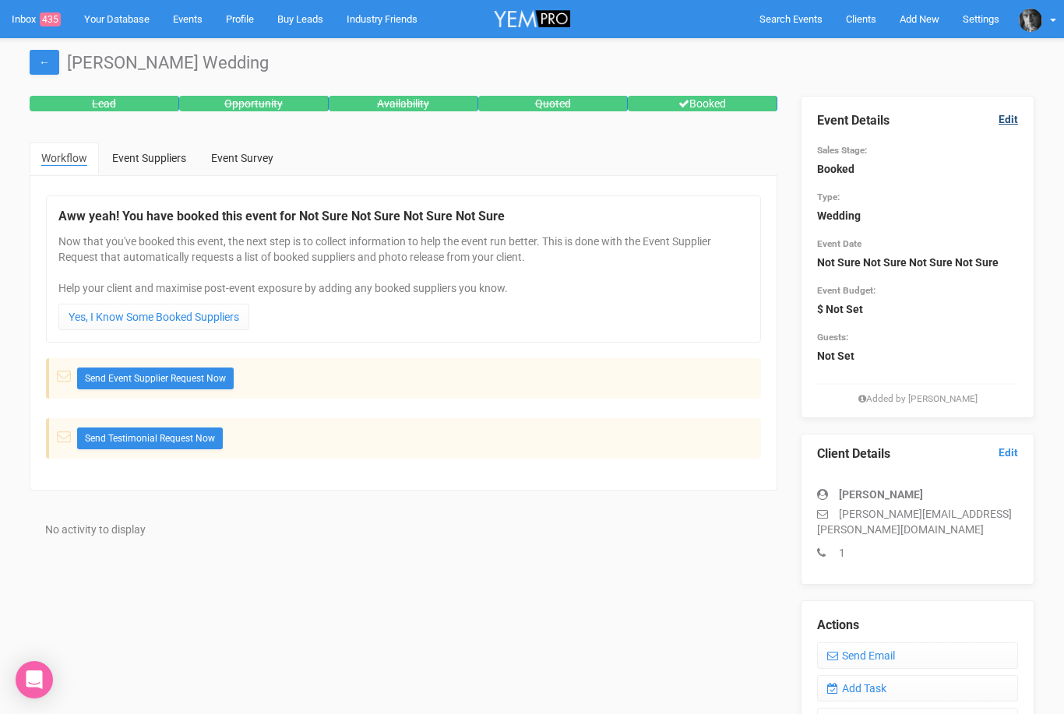
click at [1007, 120] on link "Edit" at bounding box center [1007, 119] width 19 height 15
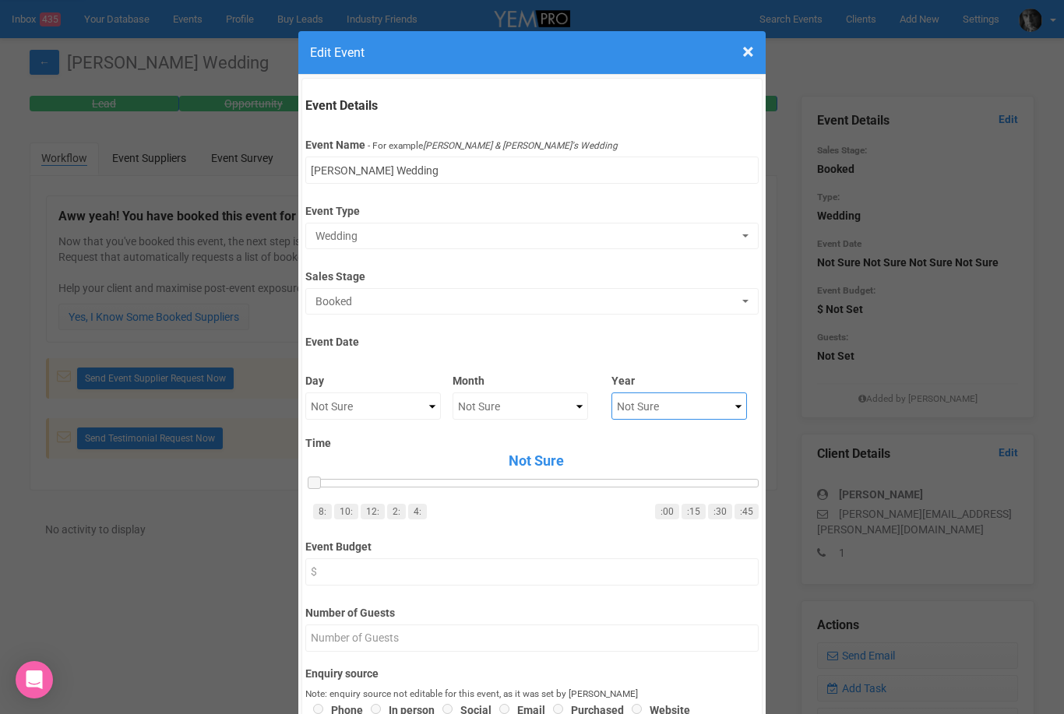
select select "2020"
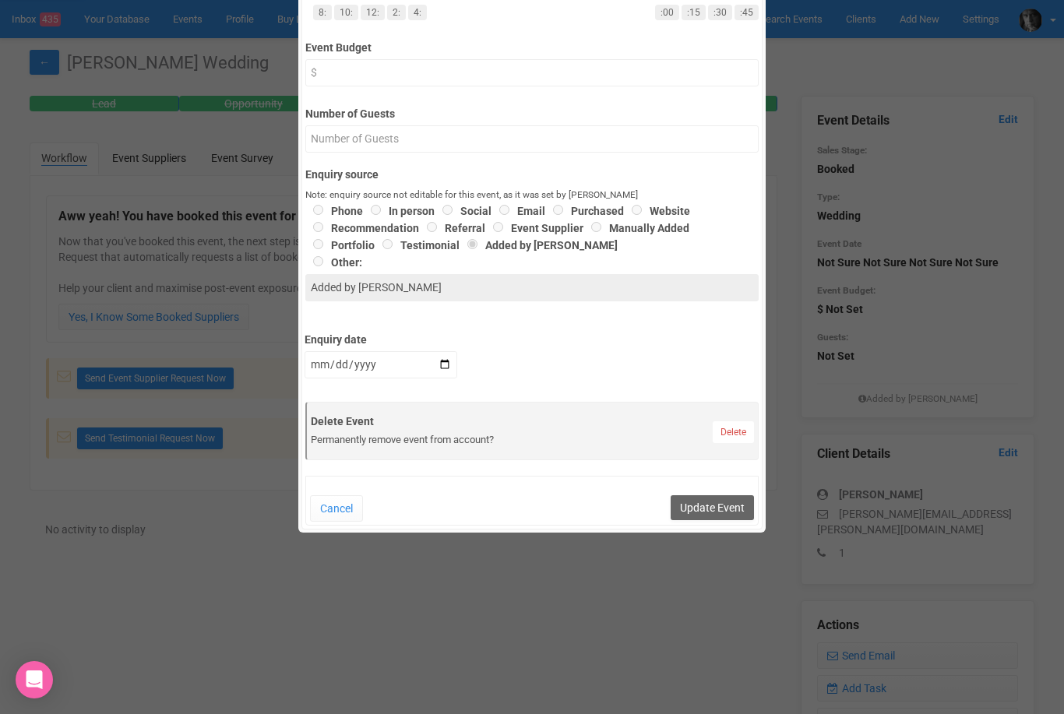
scroll to position [583, 0]
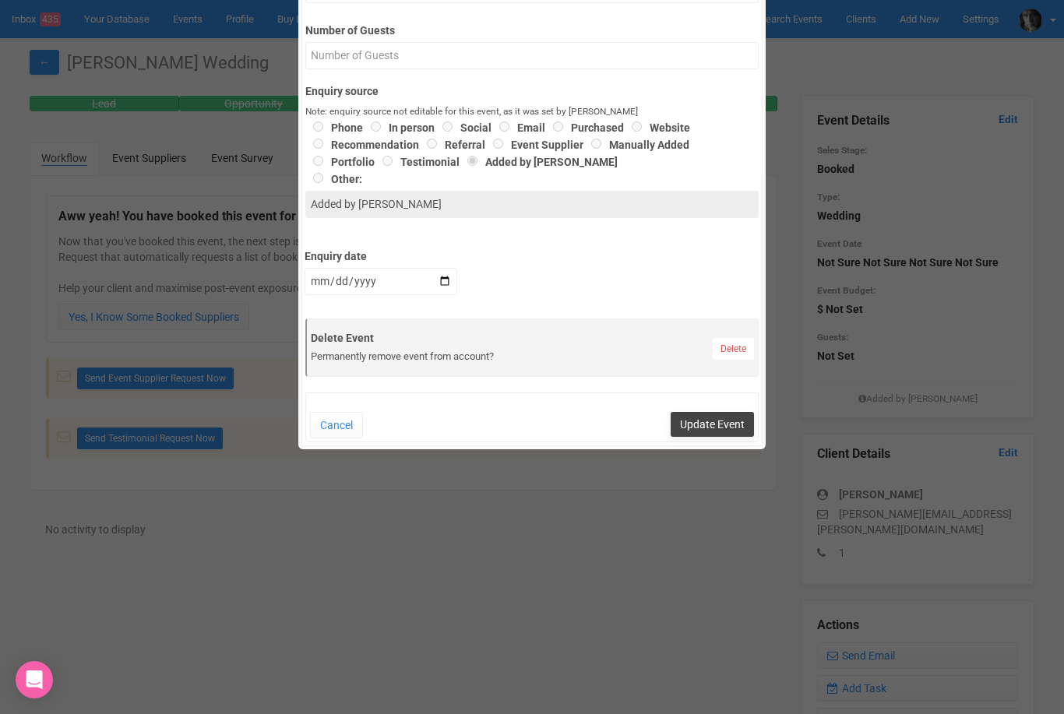
click at [720, 433] on button "Update Event" at bounding box center [712, 424] width 83 height 25
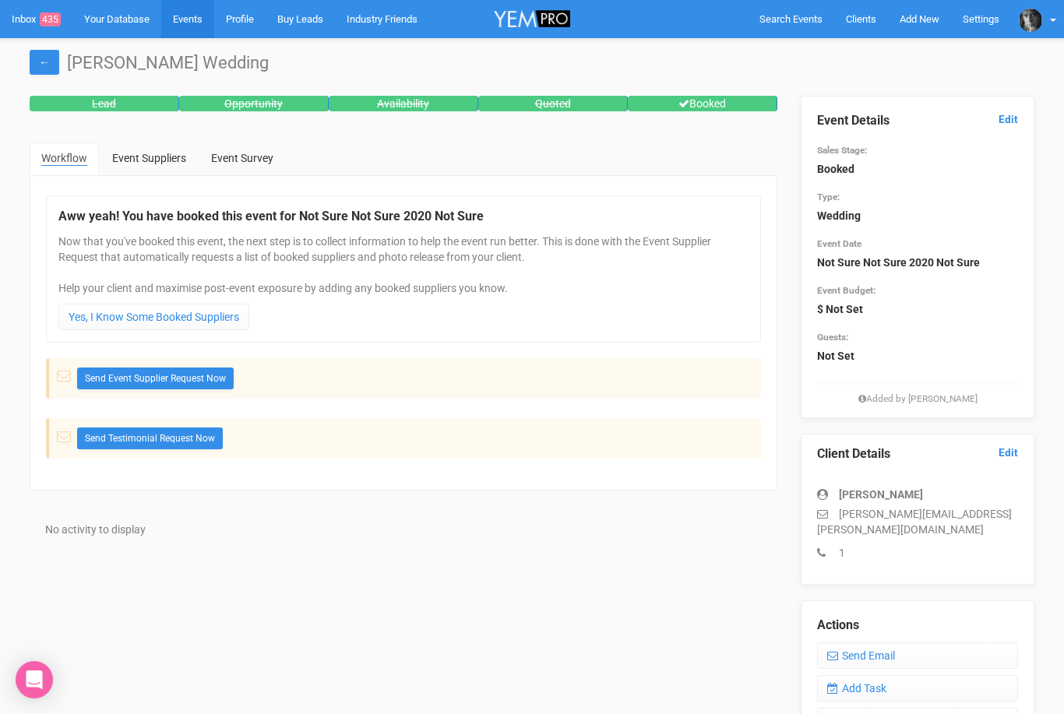
click at [192, 23] on link "Events" at bounding box center [187, 19] width 53 height 38
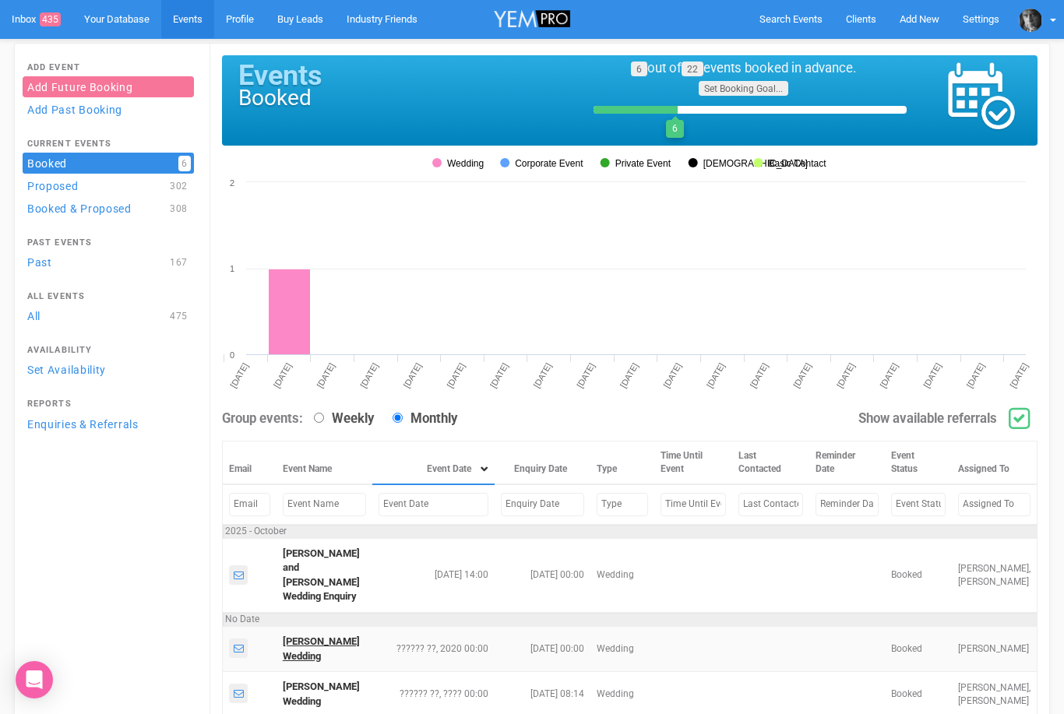
click at [307, 661] on link "Andrew Perkins's Wedding" at bounding box center [321, 649] width 77 height 26
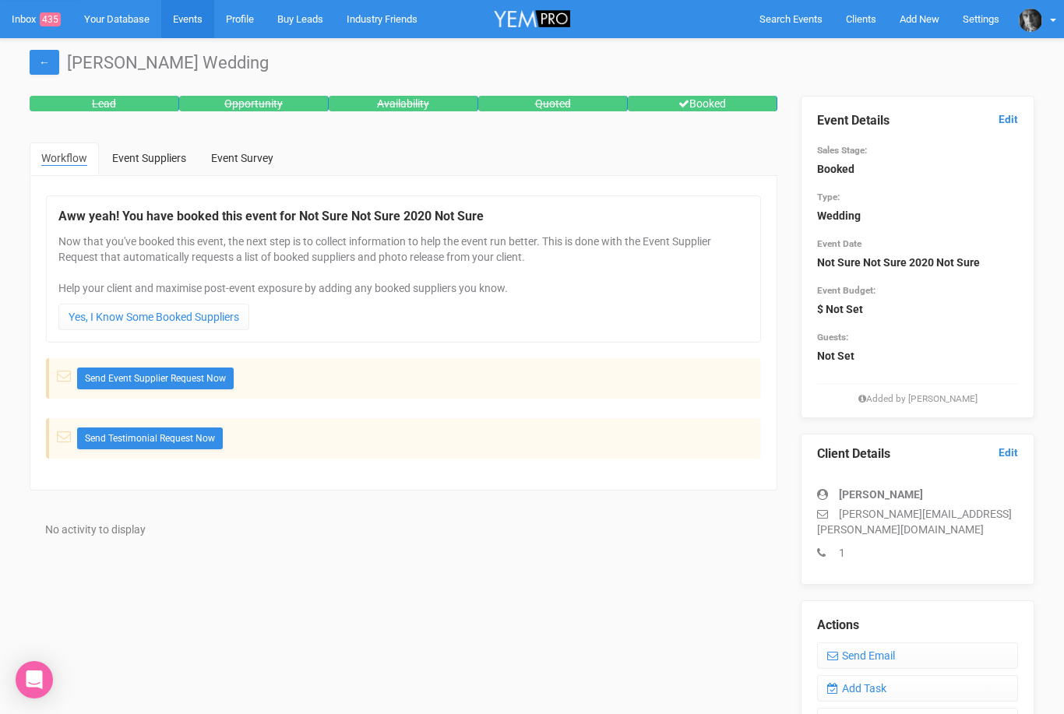
click at [195, 17] on link "Events" at bounding box center [187, 19] width 53 height 38
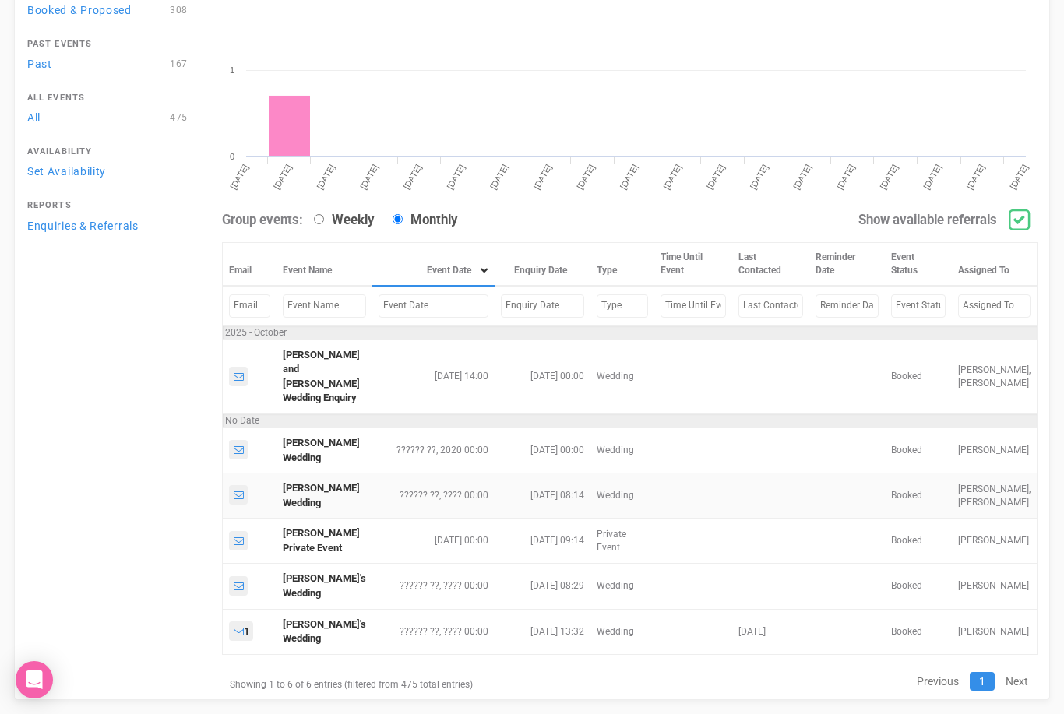
scroll to position [222, 0]
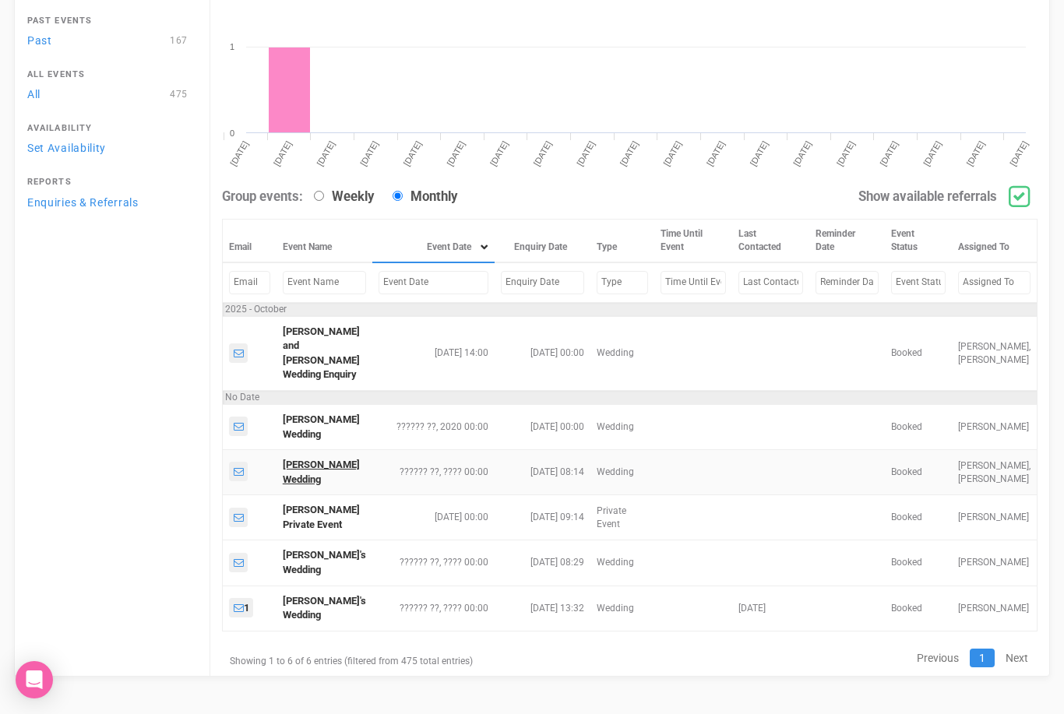
click at [308, 485] on link "Andrew Perkins's Wedding" at bounding box center [321, 472] width 77 height 26
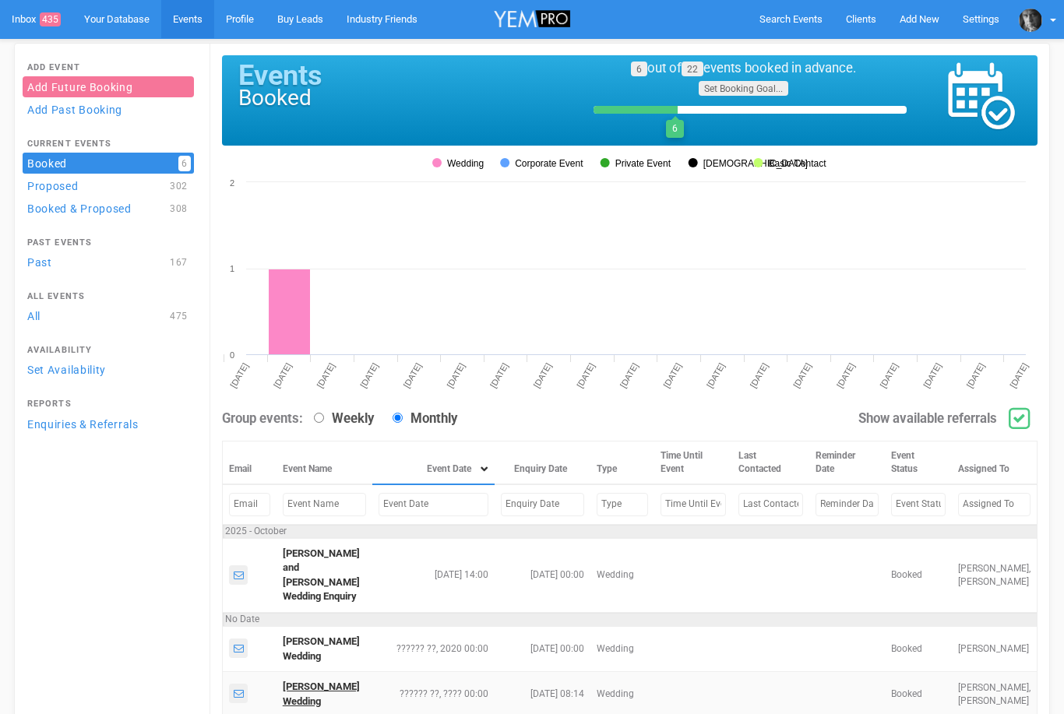
select select "11024"
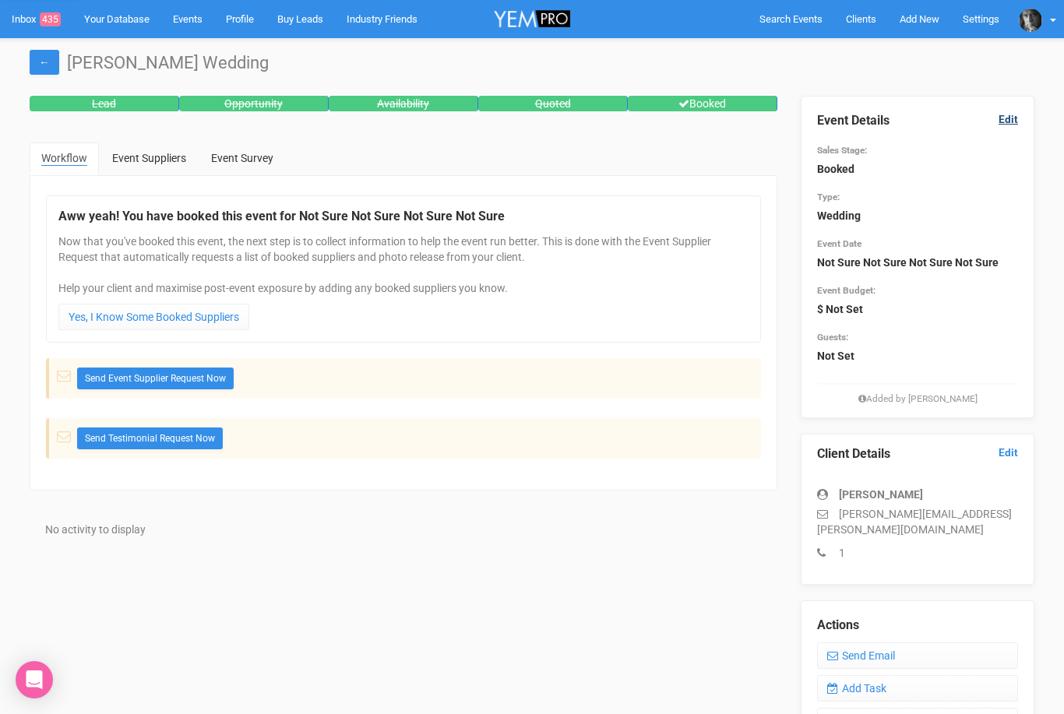
click at [1011, 121] on link "Edit" at bounding box center [1007, 119] width 19 height 15
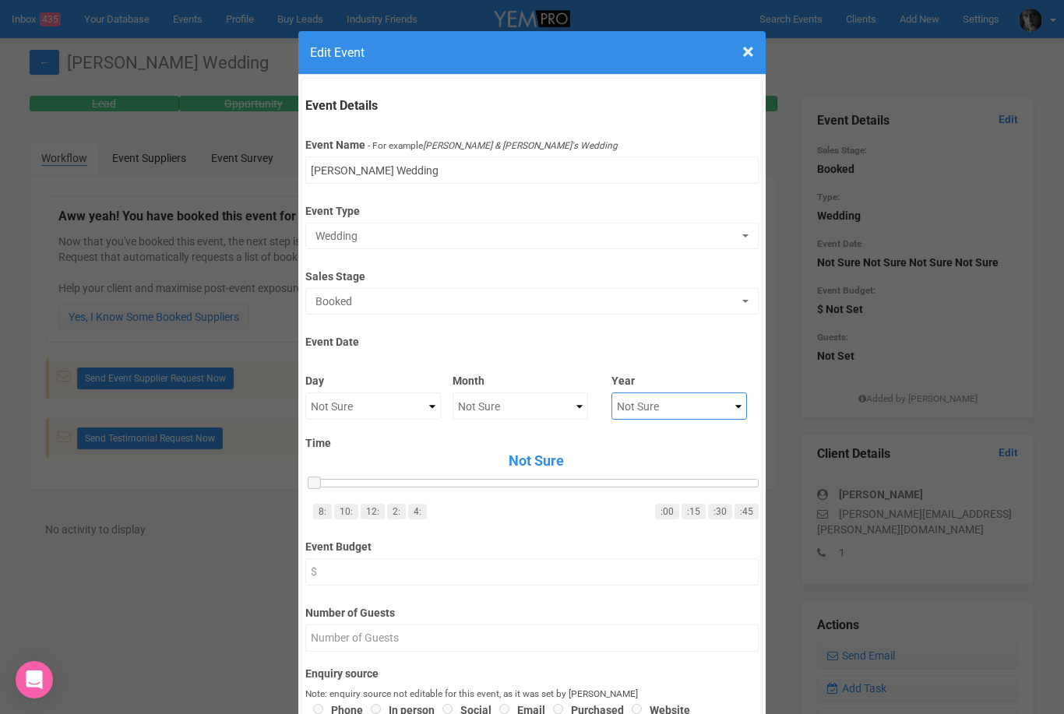
select select "2021"
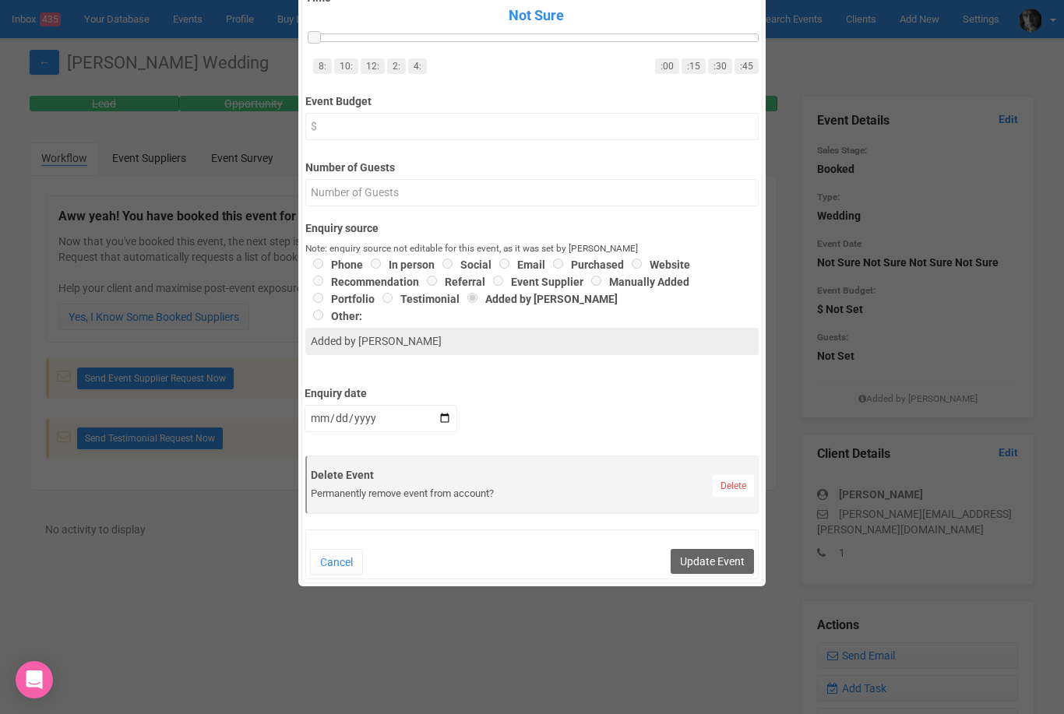
scroll to position [525, 0]
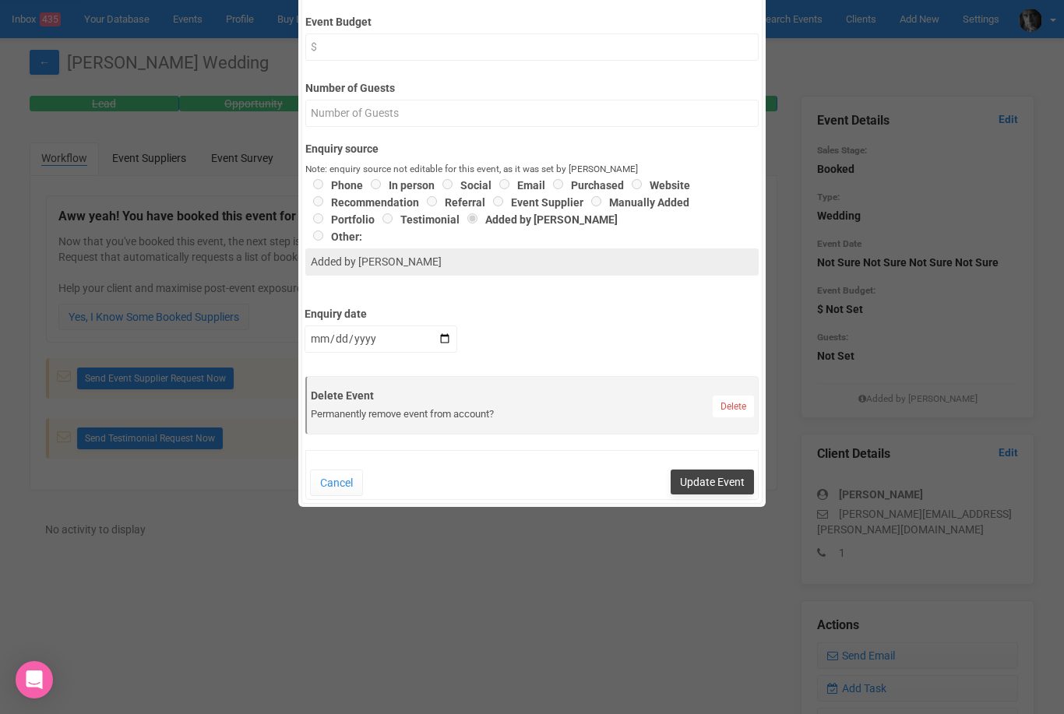
click at [711, 488] on button "Update Event" at bounding box center [712, 482] width 83 height 25
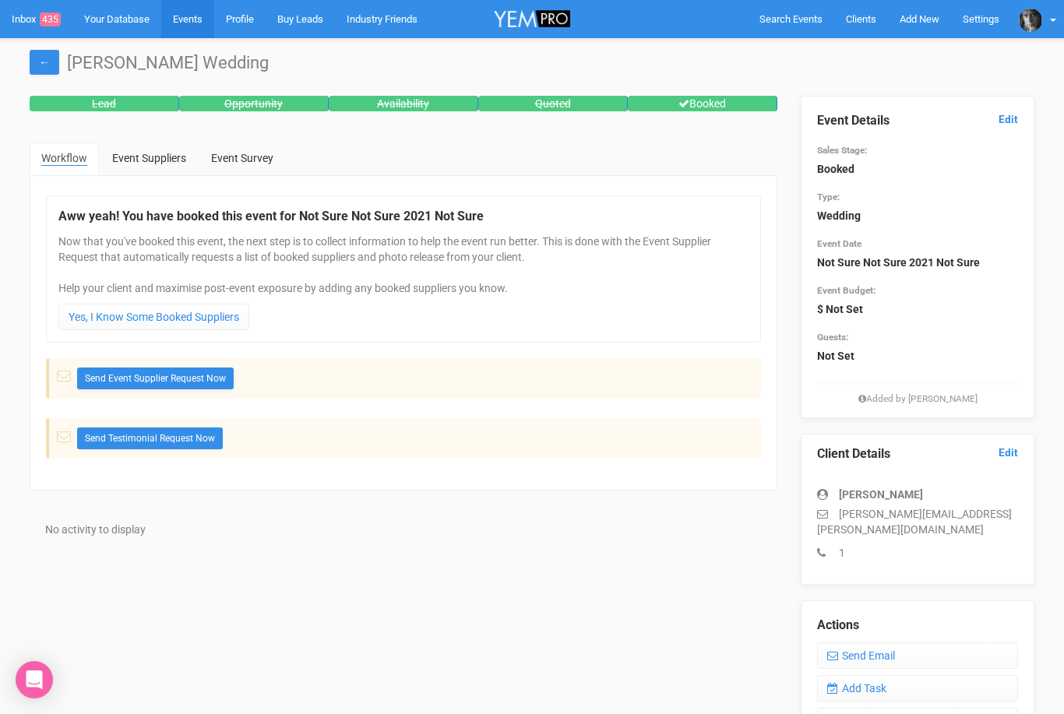
click at [195, 22] on link "Events" at bounding box center [187, 19] width 53 height 38
click at [189, 19] on link "Events" at bounding box center [187, 19] width 53 height 38
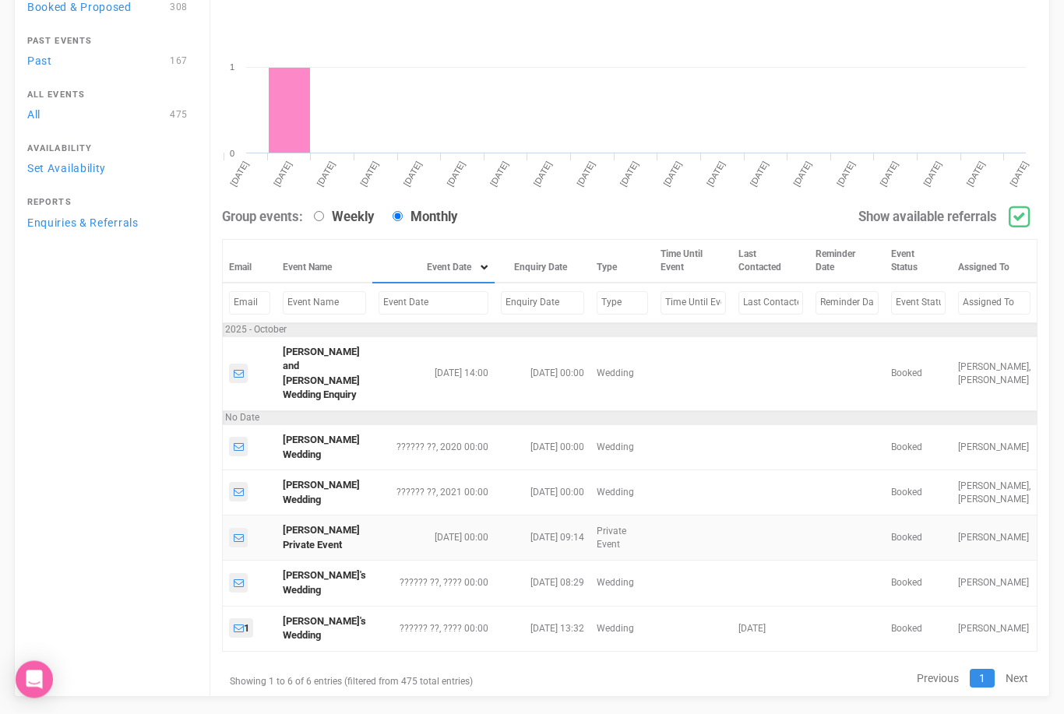
scroll to position [222, 0]
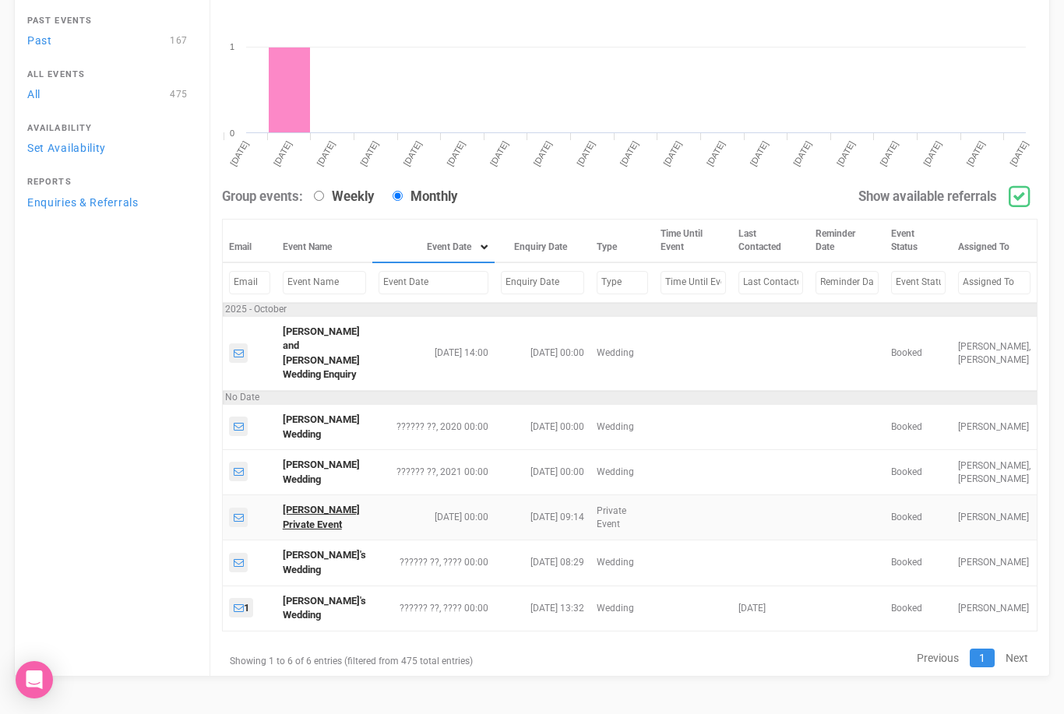
click at [301, 530] on link "Andrew Perkins's Private Event" at bounding box center [321, 517] width 77 height 26
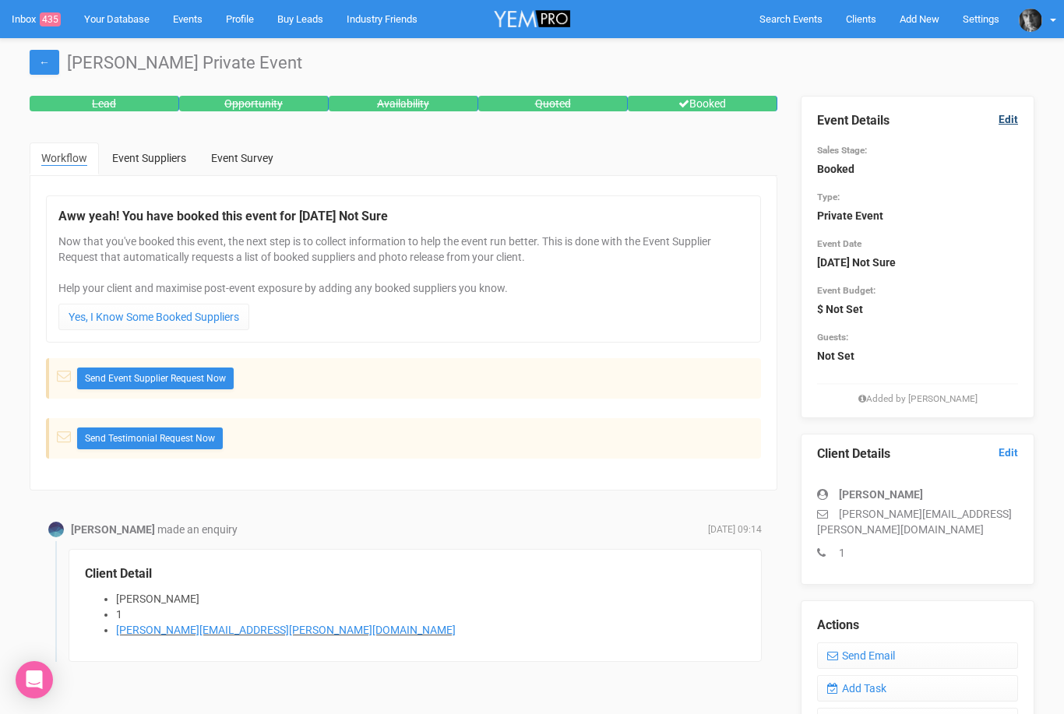
click at [1010, 116] on link "Edit" at bounding box center [1007, 119] width 19 height 15
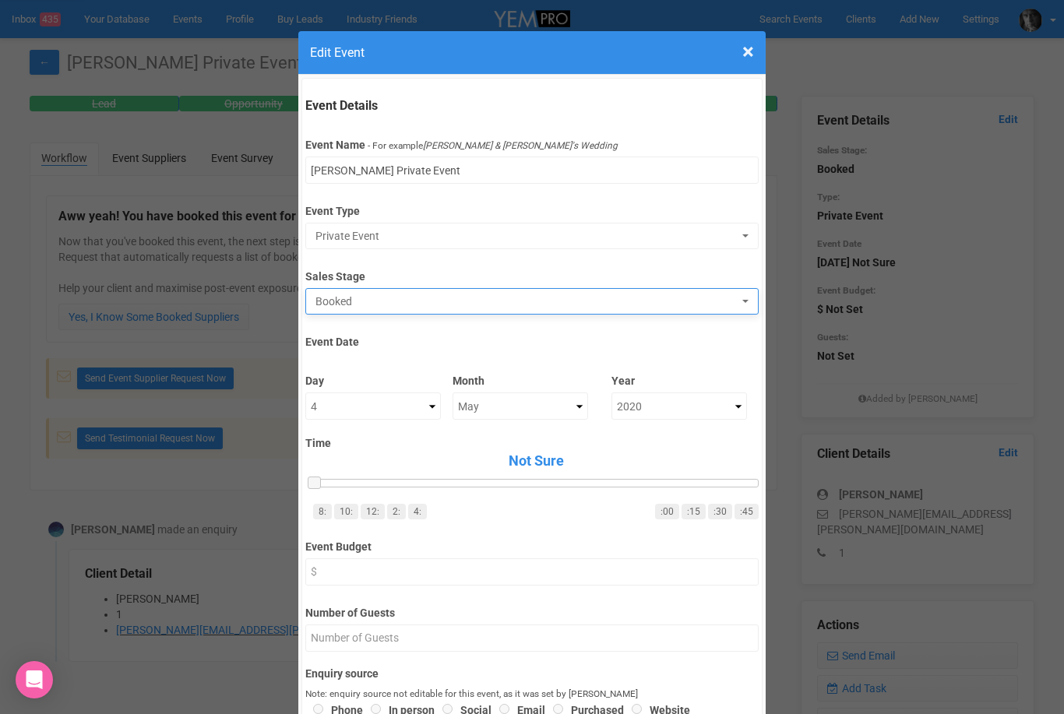
click at [530, 300] on span "Booked" at bounding box center [526, 302] width 422 height 16
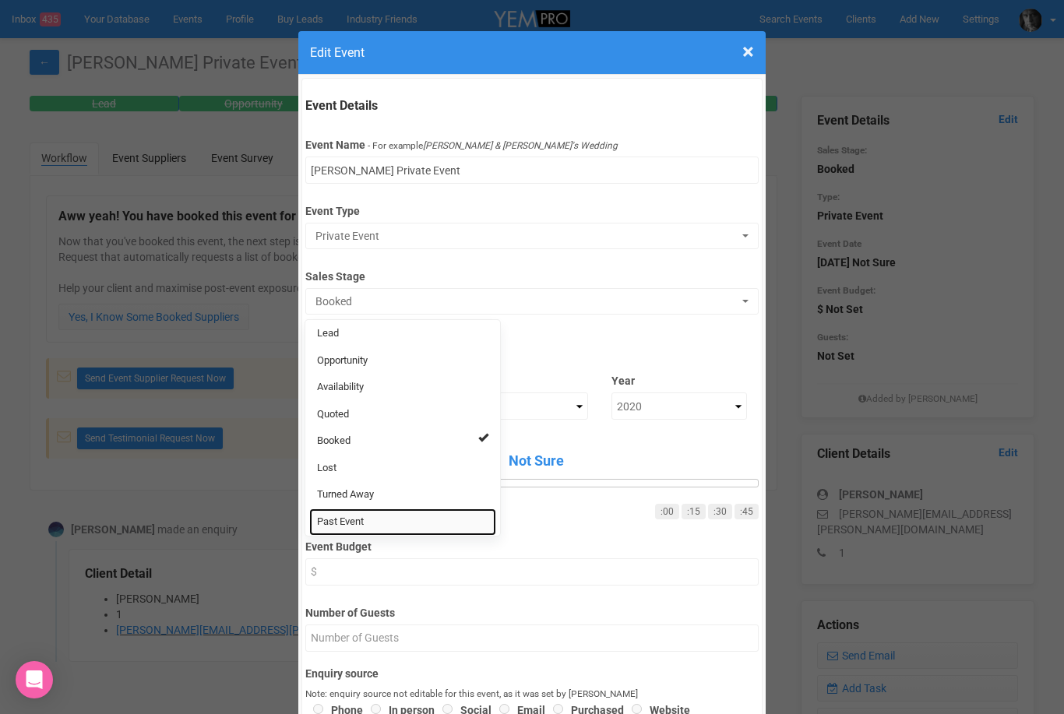
click at [337, 518] on span "Past Event" at bounding box center [340, 522] width 47 height 15
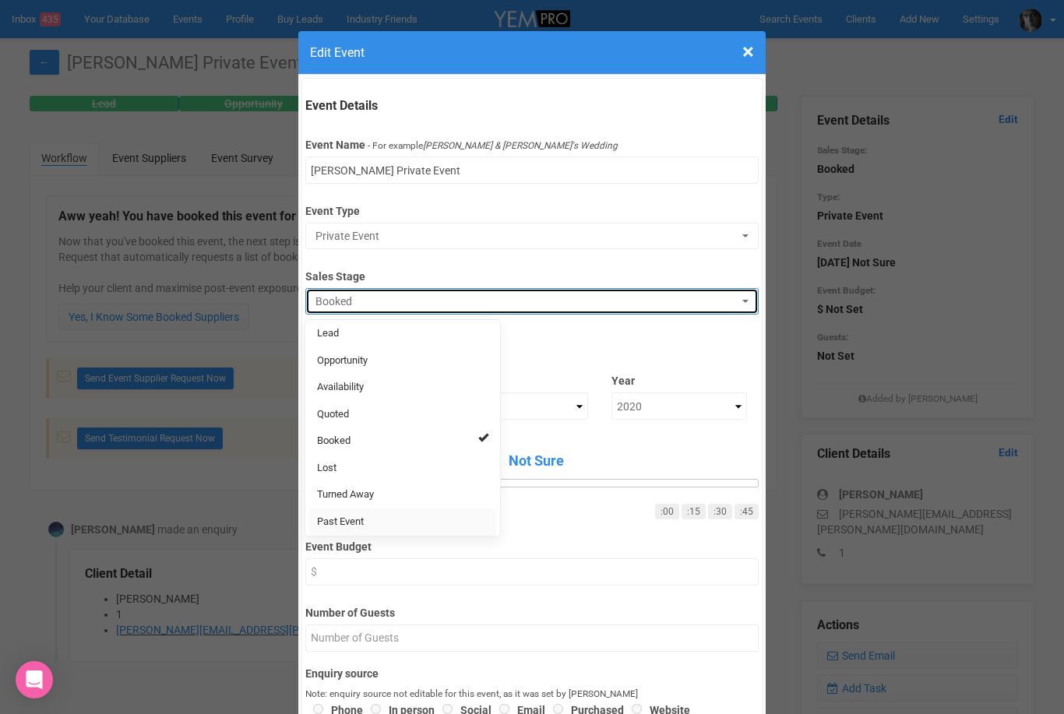
select select "11"
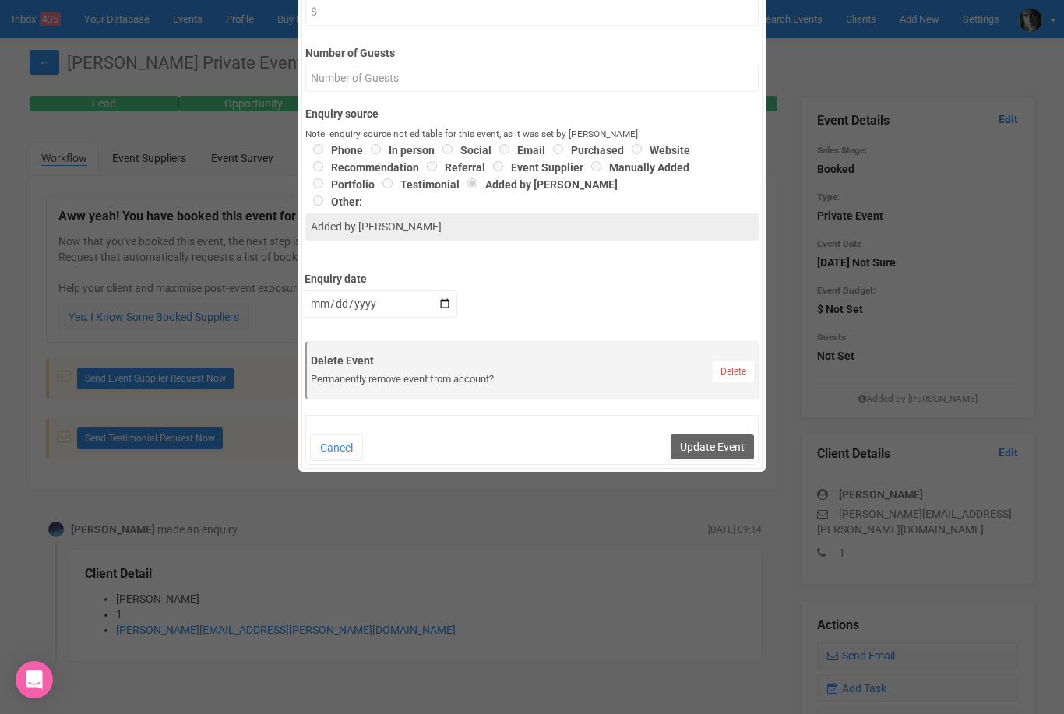
scroll to position [564, 0]
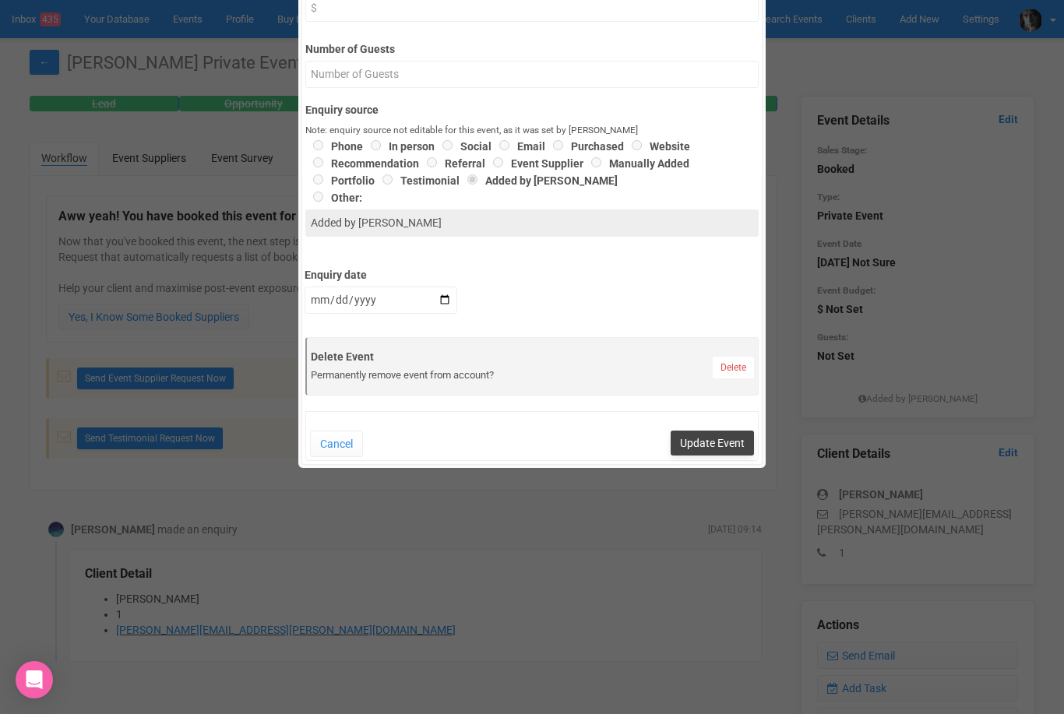
click at [712, 452] on button "Update Event" at bounding box center [712, 443] width 83 height 25
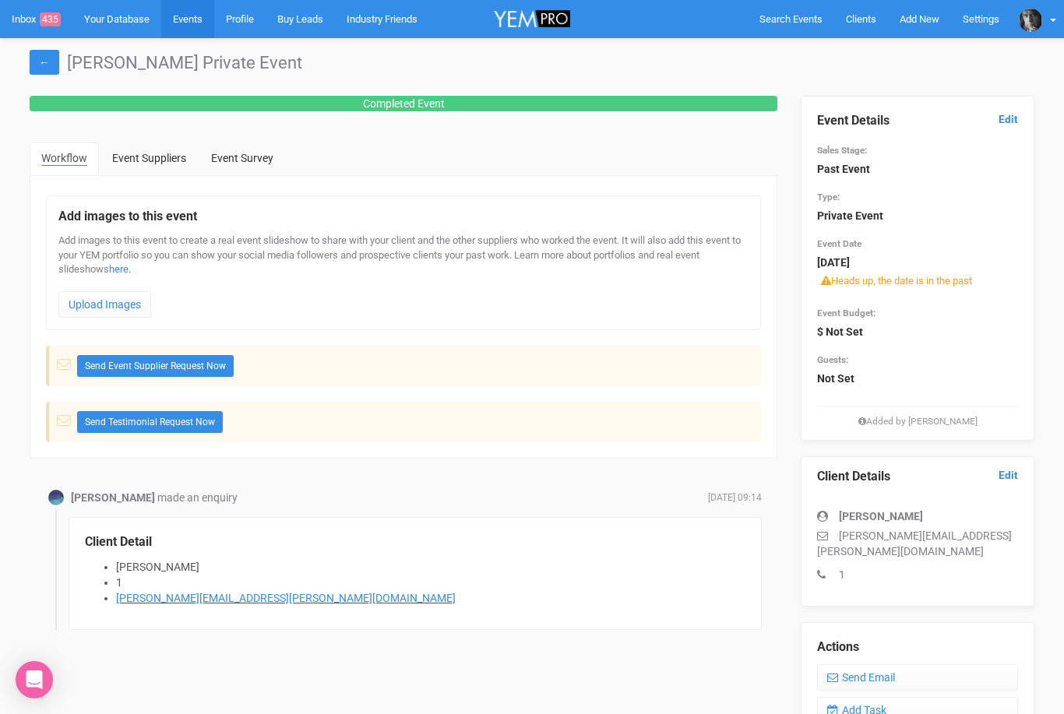
click at [195, 21] on link "Events" at bounding box center [187, 19] width 53 height 38
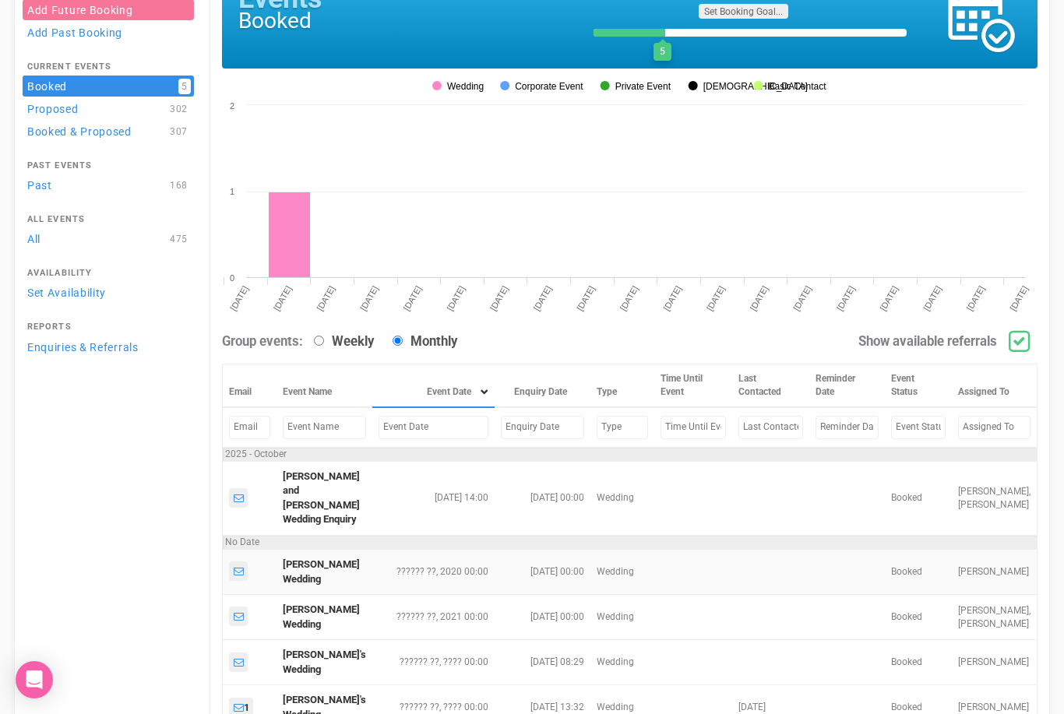
scroll to position [164, 0]
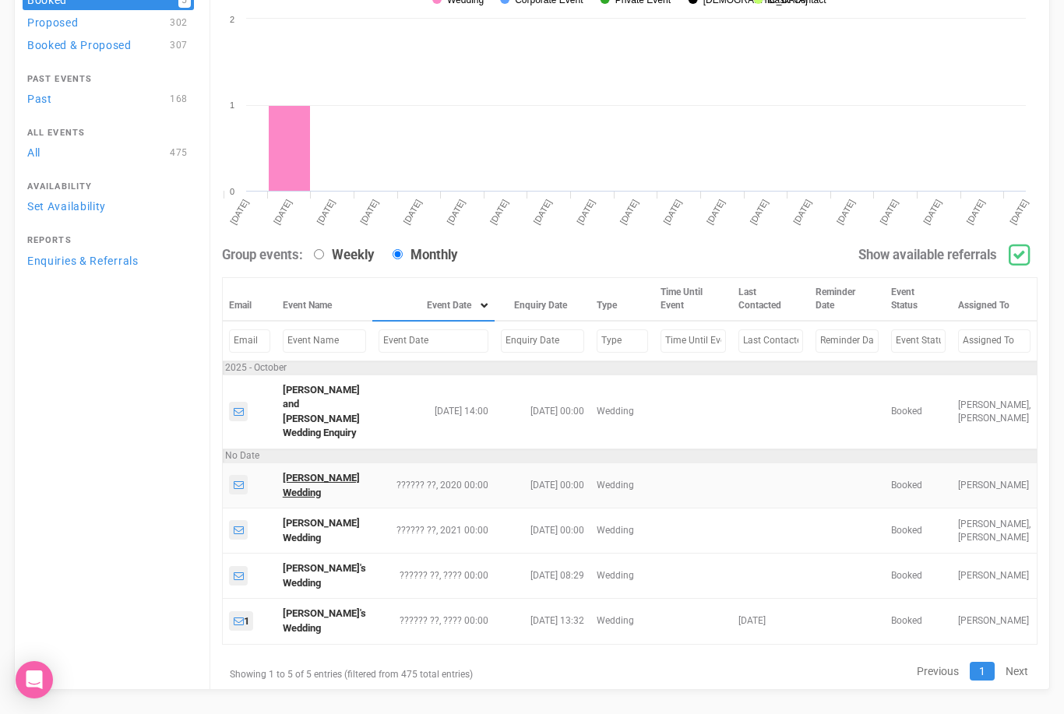
click at [305, 492] on link "Andrew Perkins's Wedding" at bounding box center [321, 485] width 77 height 26
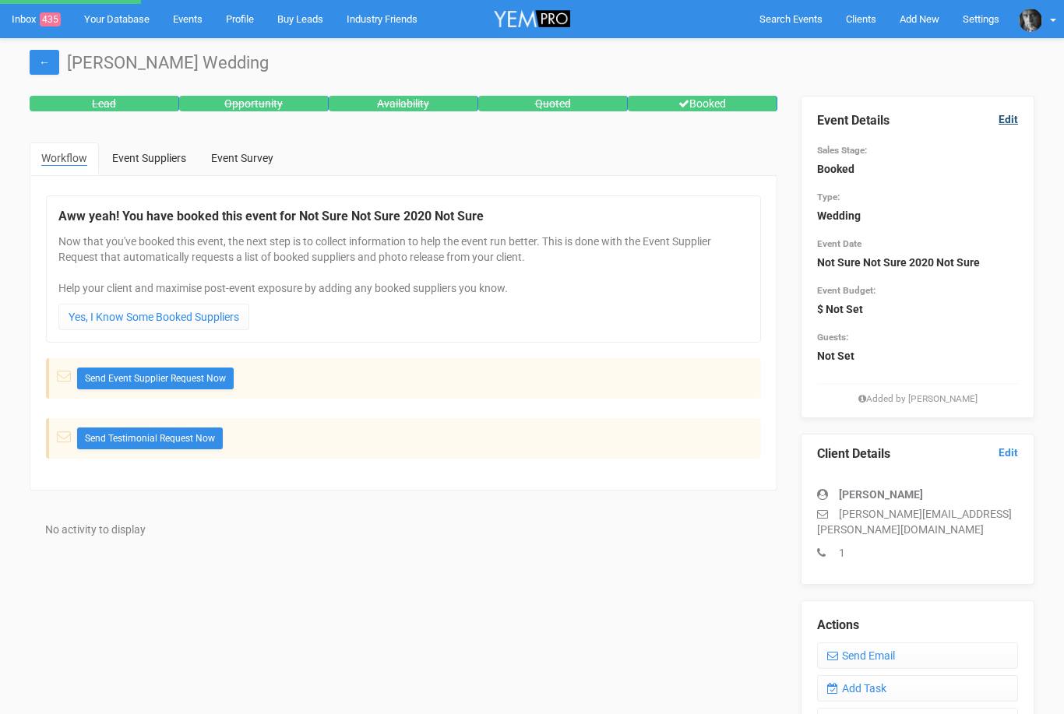
click at [1002, 119] on link "Edit" at bounding box center [1007, 119] width 19 height 15
click at [1010, 123] on link "Edit" at bounding box center [1007, 119] width 19 height 15
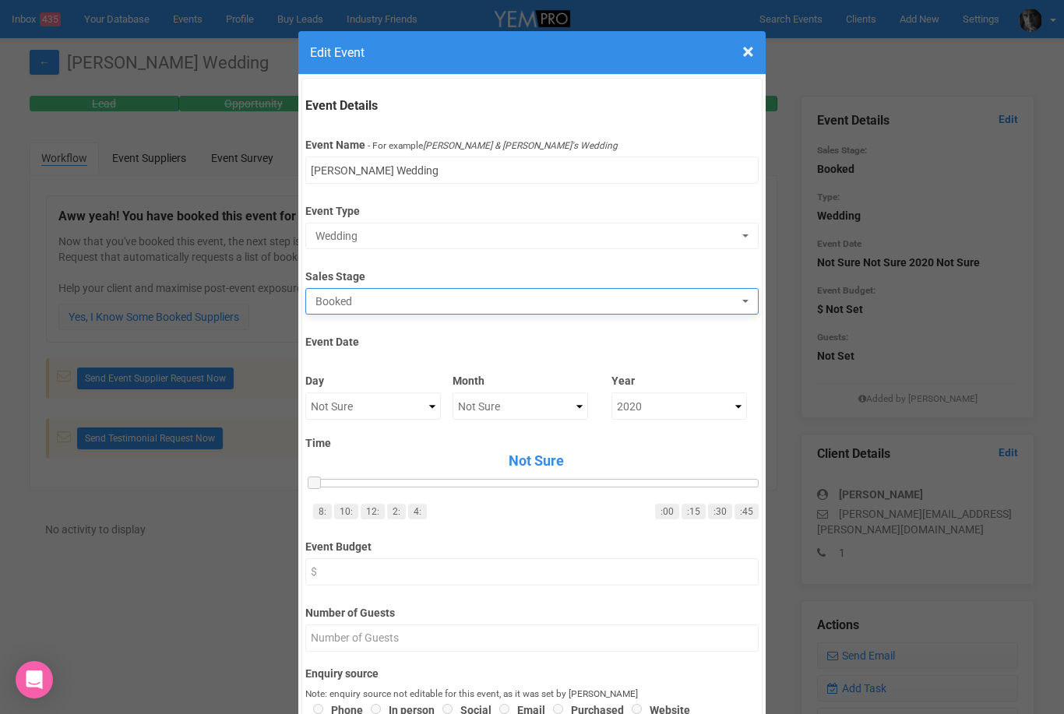
click at [344, 298] on span "Booked" at bounding box center [526, 302] width 422 height 16
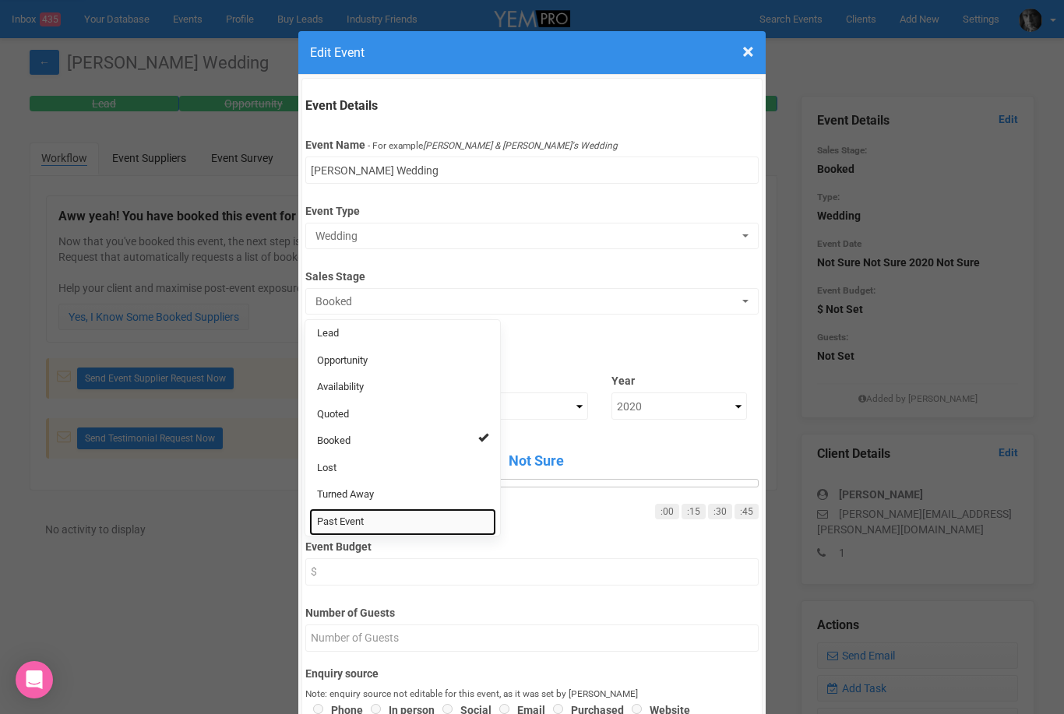
click at [354, 517] on span "Past Event" at bounding box center [340, 522] width 47 height 15
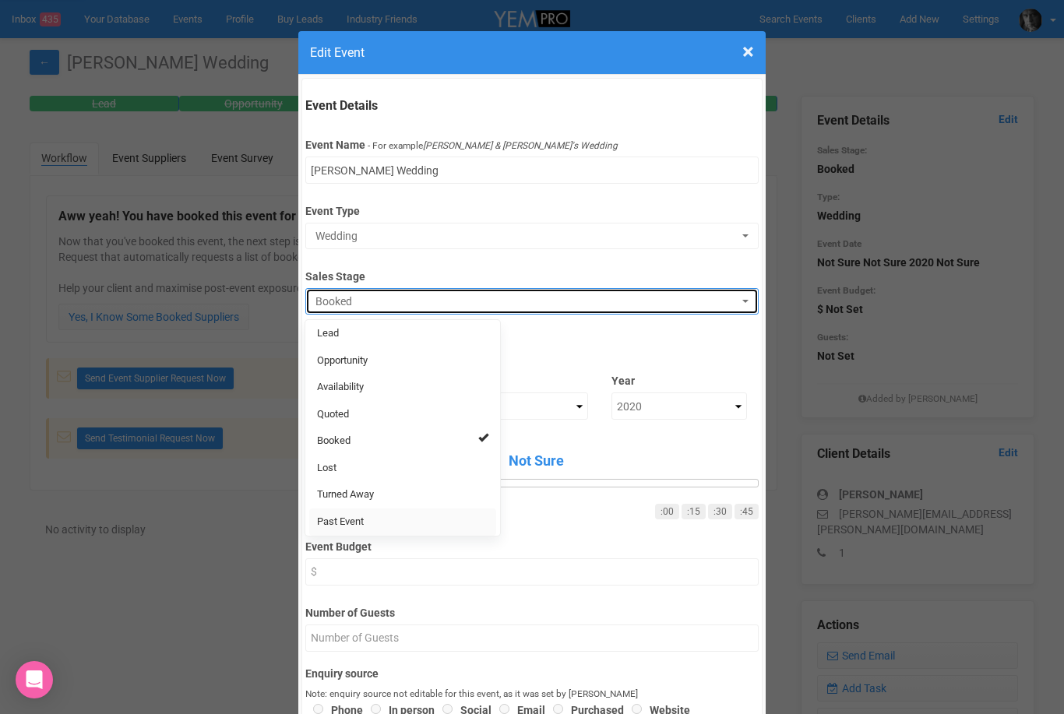
select select "11"
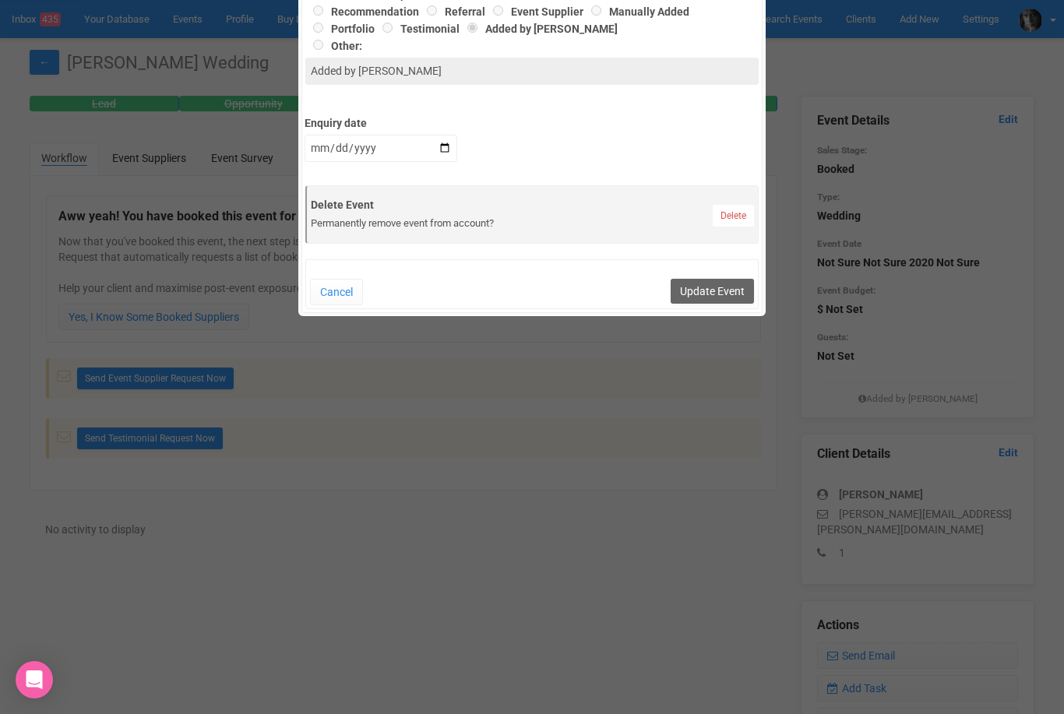
scroll to position [816, 0]
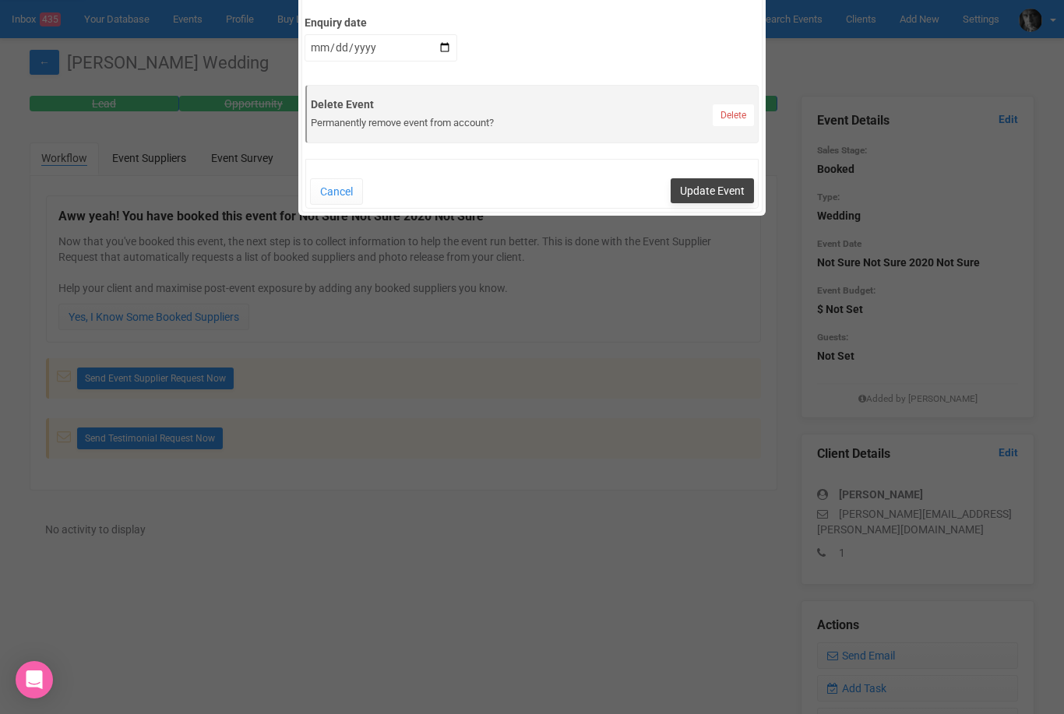
click at [707, 196] on button "Update Event" at bounding box center [712, 190] width 83 height 25
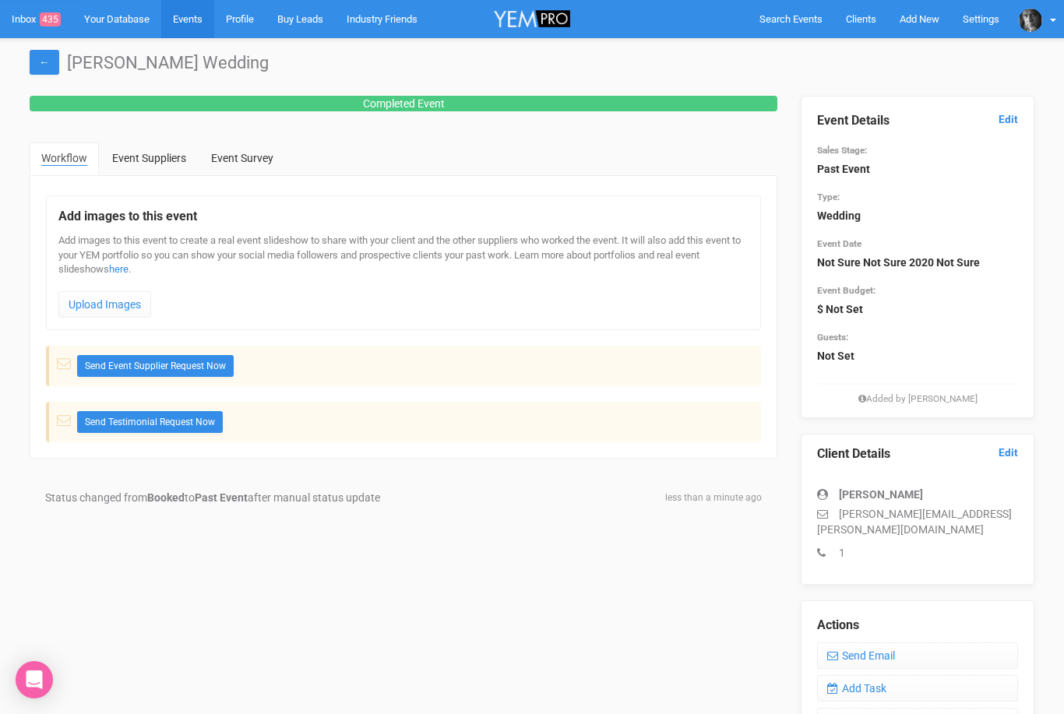
click at [186, 17] on link "Events" at bounding box center [187, 19] width 53 height 38
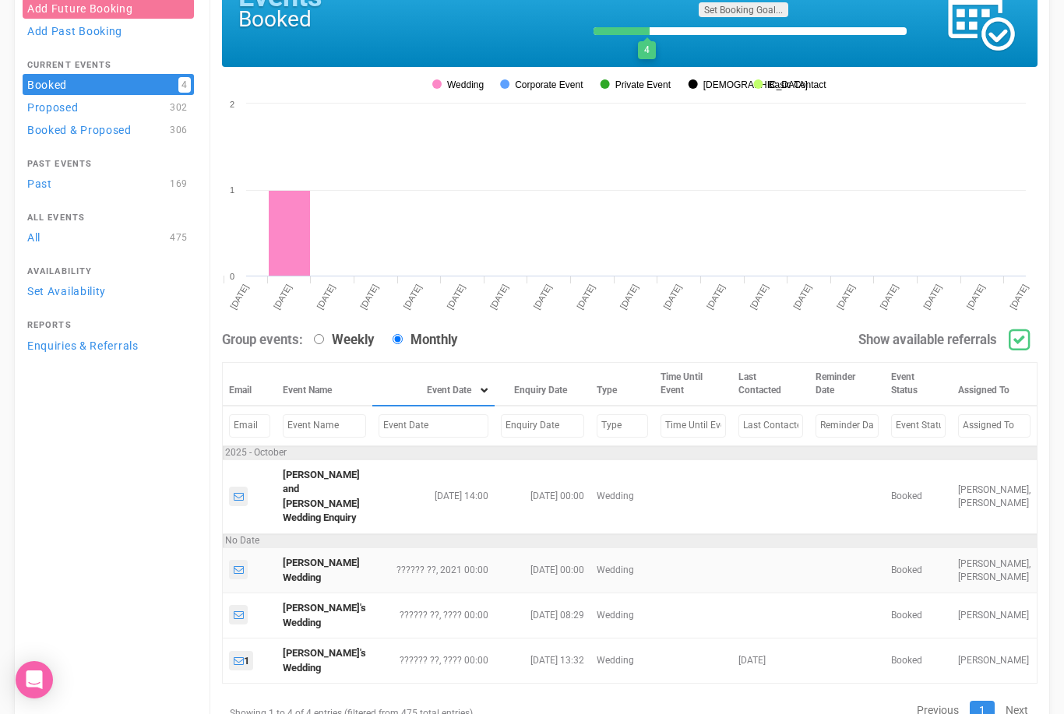
scroll to position [105, 0]
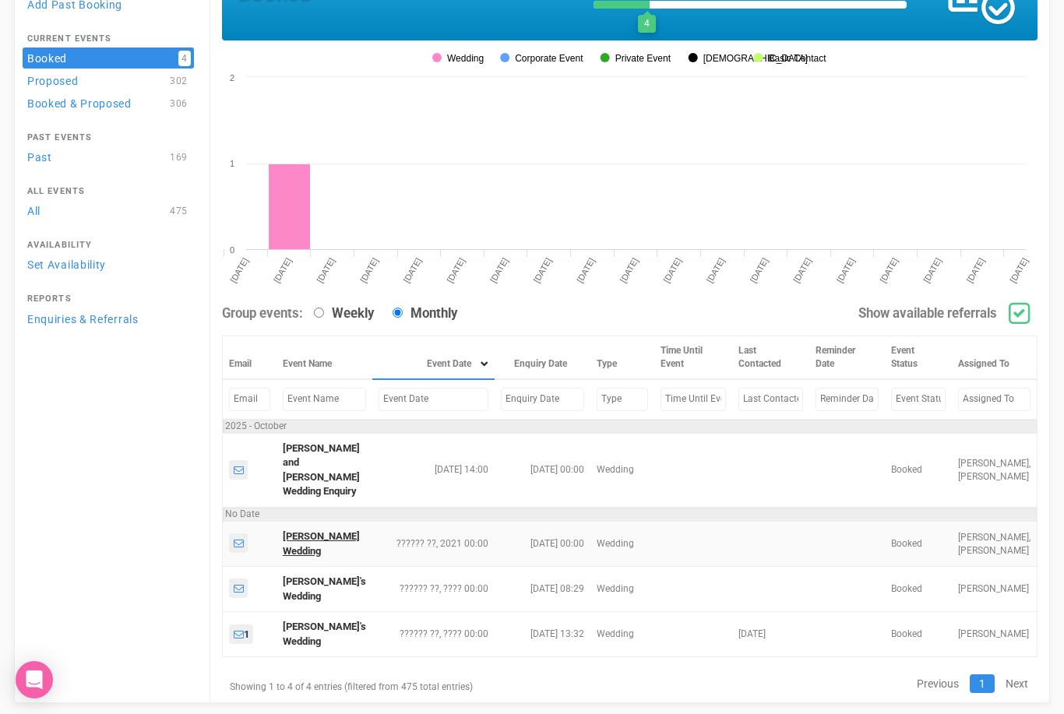
click at [312, 544] on link "Andrew Perkins's Wedding" at bounding box center [321, 543] width 77 height 26
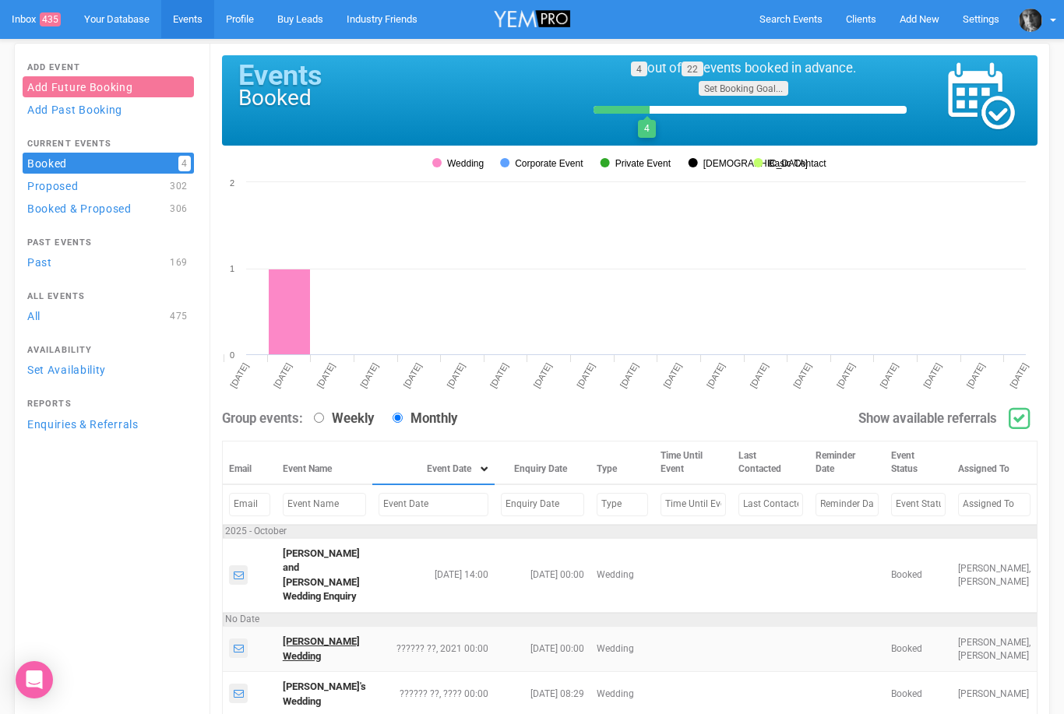
select select "11024"
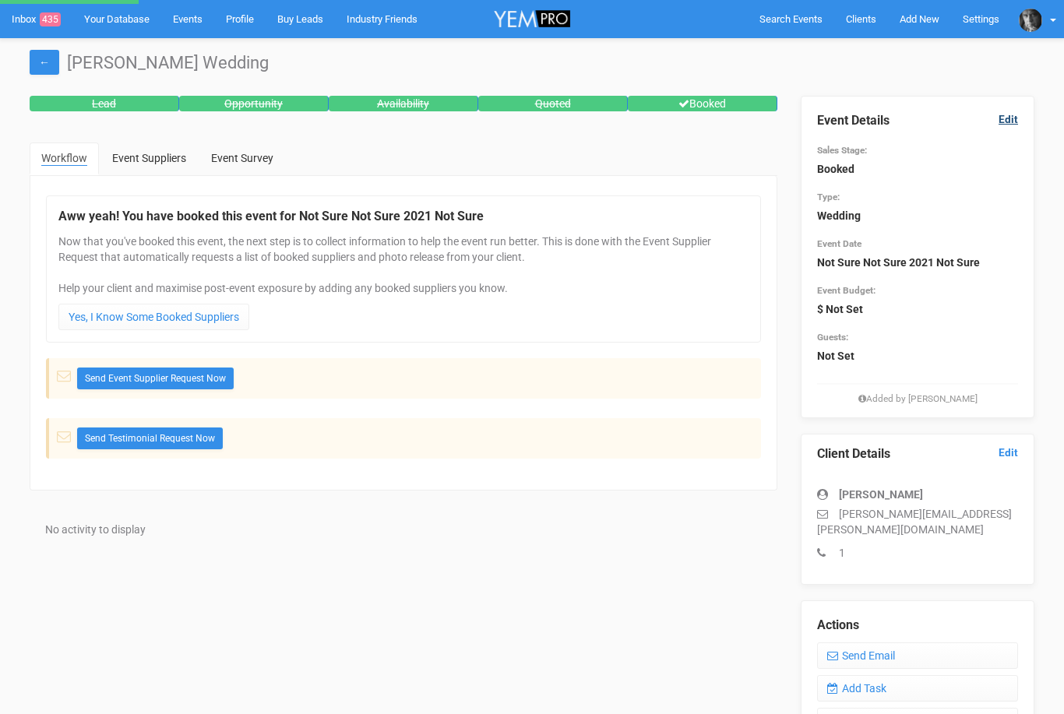
click at [1010, 116] on link "Edit" at bounding box center [1007, 119] width 19 height 15
select select "11024"
click at [1002, 119] on link "Edit" at bounding box center [1007, 119] width 19 height 15
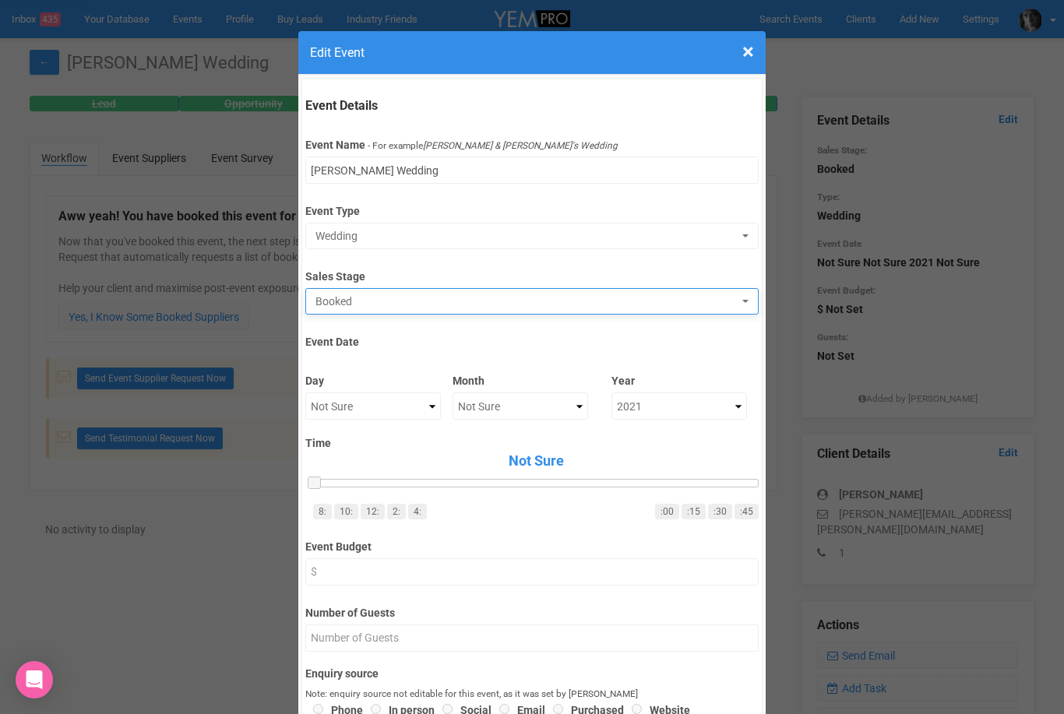
click at [347, 301] on span "Booked" at bounding box center [526, 302] width 422 height 16
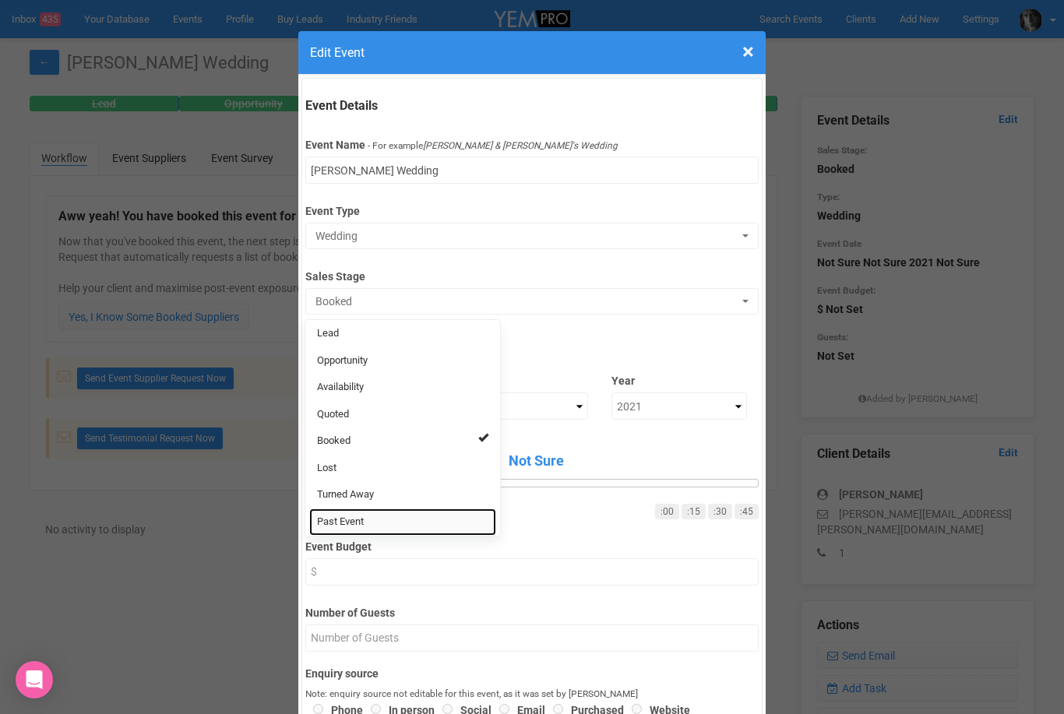
click at [354, 519] on span "Past Event" at bounding box center [340, 522] width 47 height 15
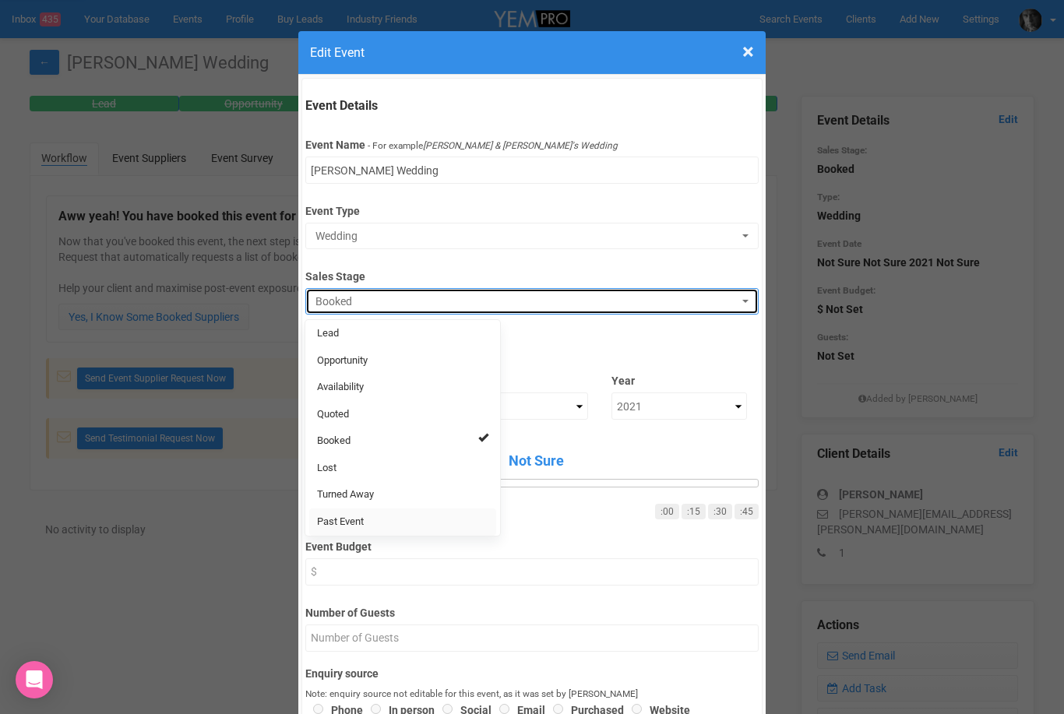
select select "11"
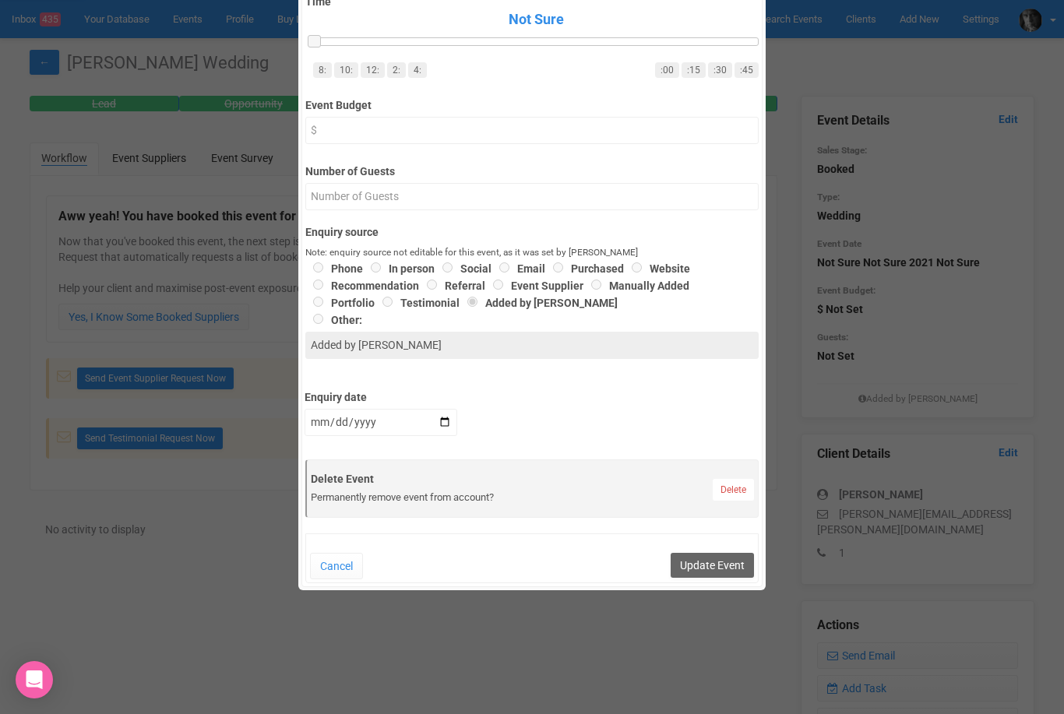
scroll to position [465, 0]
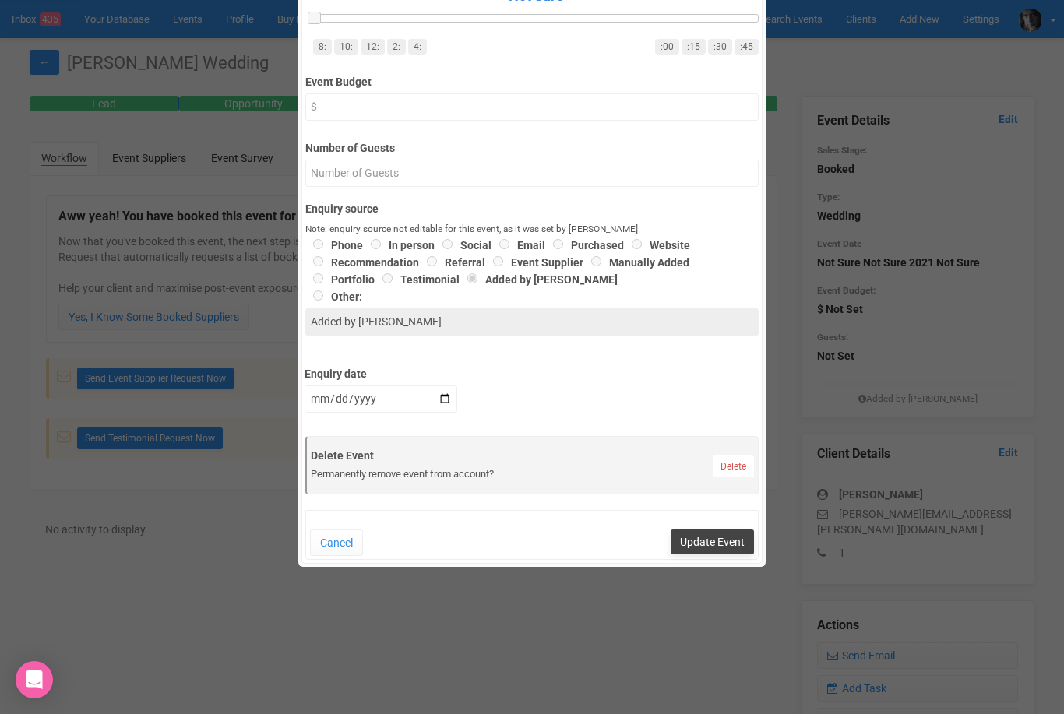
click at [714, 547] on button "Update Event" at bounding box center [712, 542] width 83 height 25
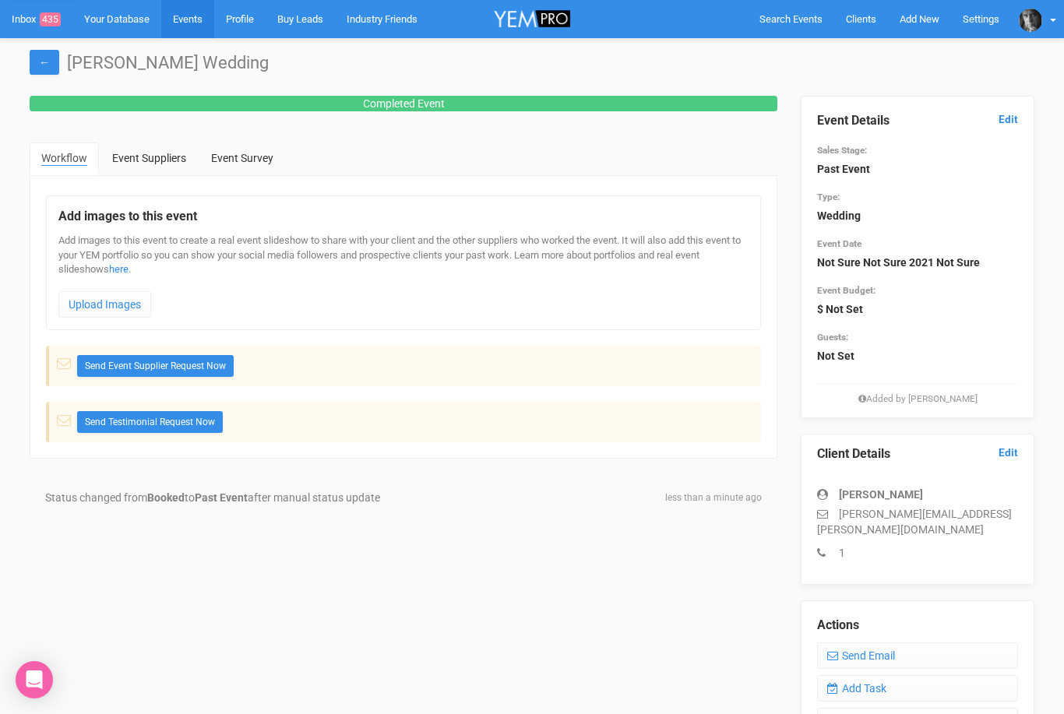
click at [191, 20] on link "Events" at bounding box center [187, 19] width 53 height 38
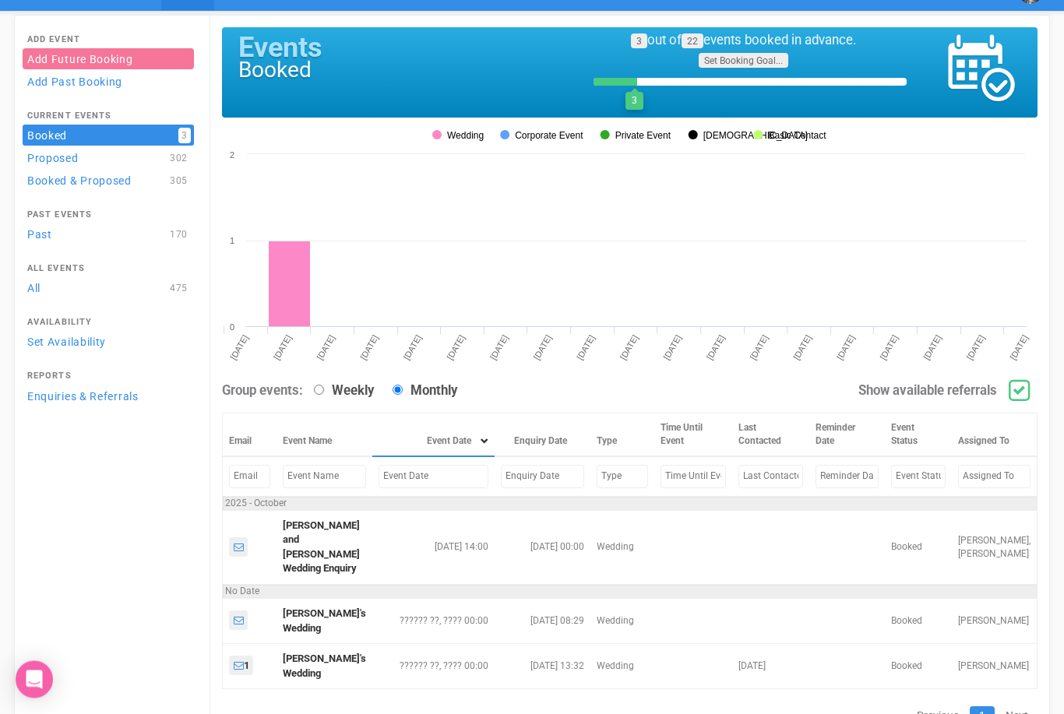
scroll to position [33, 0]
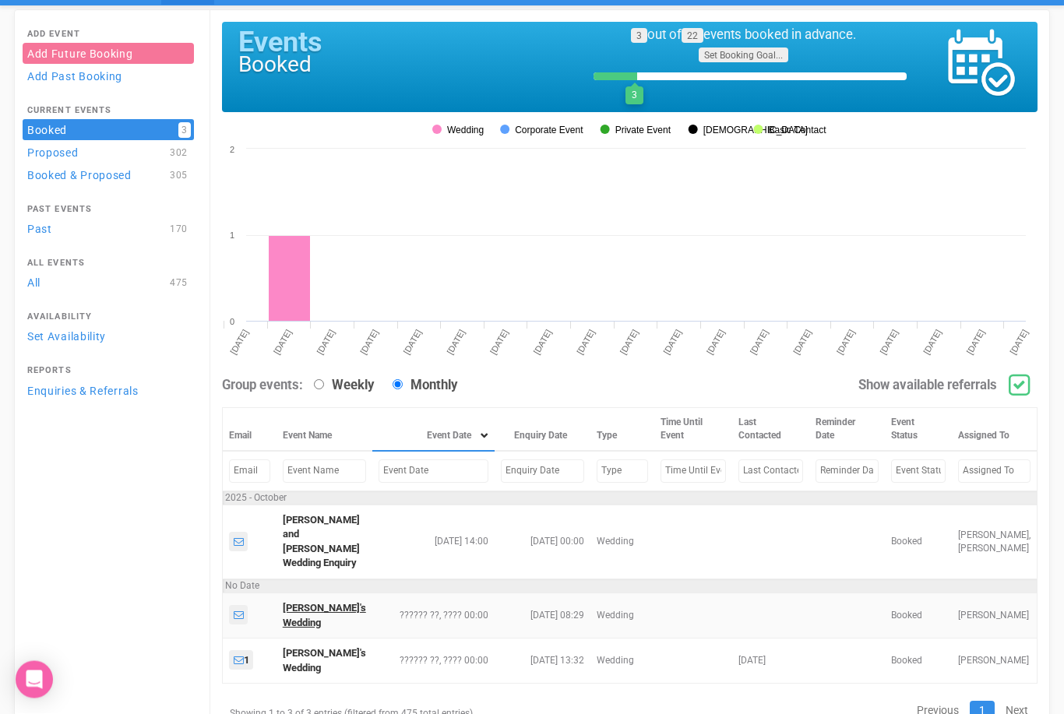
click at [309, 608] on link "[PERSON_NAME]'s Wedding" at bounding box center [324, 616] width 83 height 26
click at [305, 614] on link "[PERSON_NAME]'s Wedding" at bounding box center [324, 615] width 83 height 26
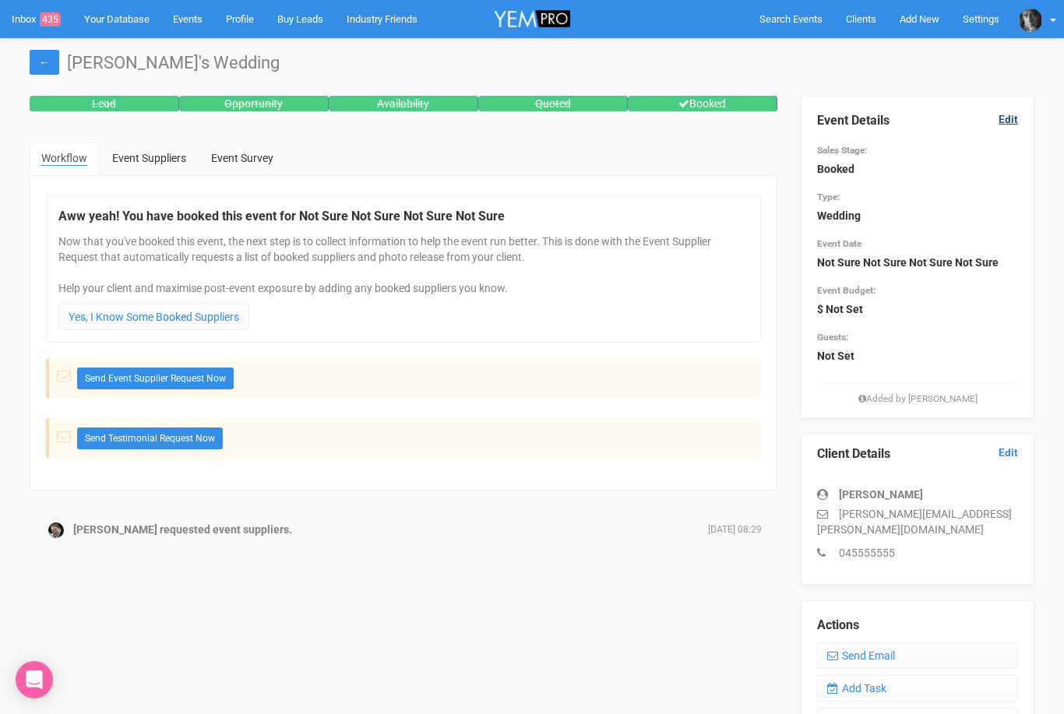
click at [1008, 114] on link "Edit" at bounding box center [1007, 119] width 19 height 15
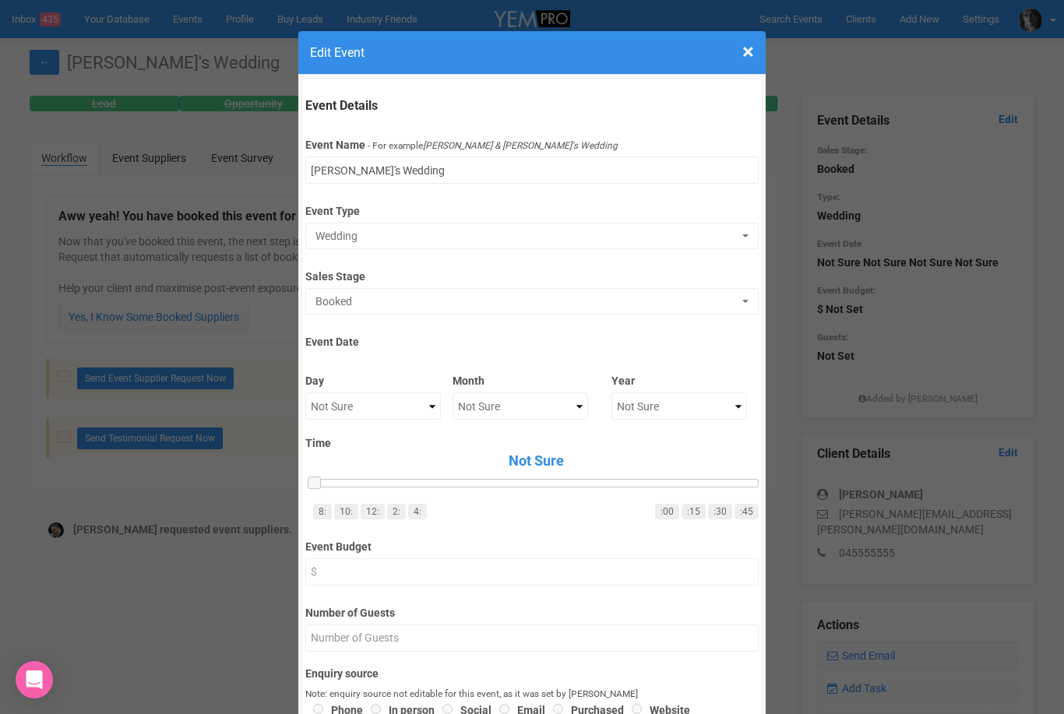
click at [359, 332] on label "Event Date" at bounding box center [531, 339] width 452 height 21
click at [337, 334] on label "Event Date" at bounding box center [531, 339] width 452 height 21
click at [741, 330] on label "Event Date" at bounding box center [531, 339] width 452 height 21
click at [339, 333] on label "Event Date" at bounding box center [531, 339] width 452 height 21
click at [724, 438] on label "Time" at bounding box center [531, 443] width 452 height 16
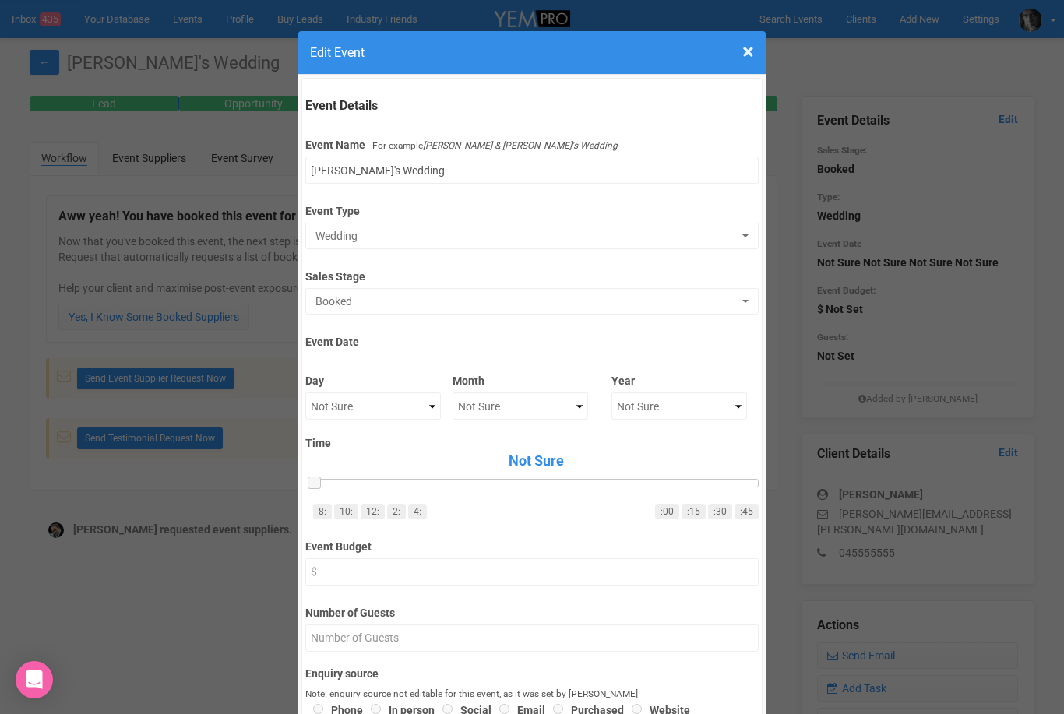
click at [643, 437] on label "Time" at bounding box center [531, 443] width 452 height 16
click at [732, 438] on label "Time" at bounding box center [531, 443] width 452 height 16
click at [748, 85] on div "Event Details Event Name - For example Cameron & Lucy's Wedding John Do's Weddi…" at bounding box center [531, 553] width 461 height 951
click at [746, 84] on div "Event Details Event Name - For example Cameron & Lucy's Wedding John Do's Weddi…" at bounding box center [531, 553] width 461 height 951
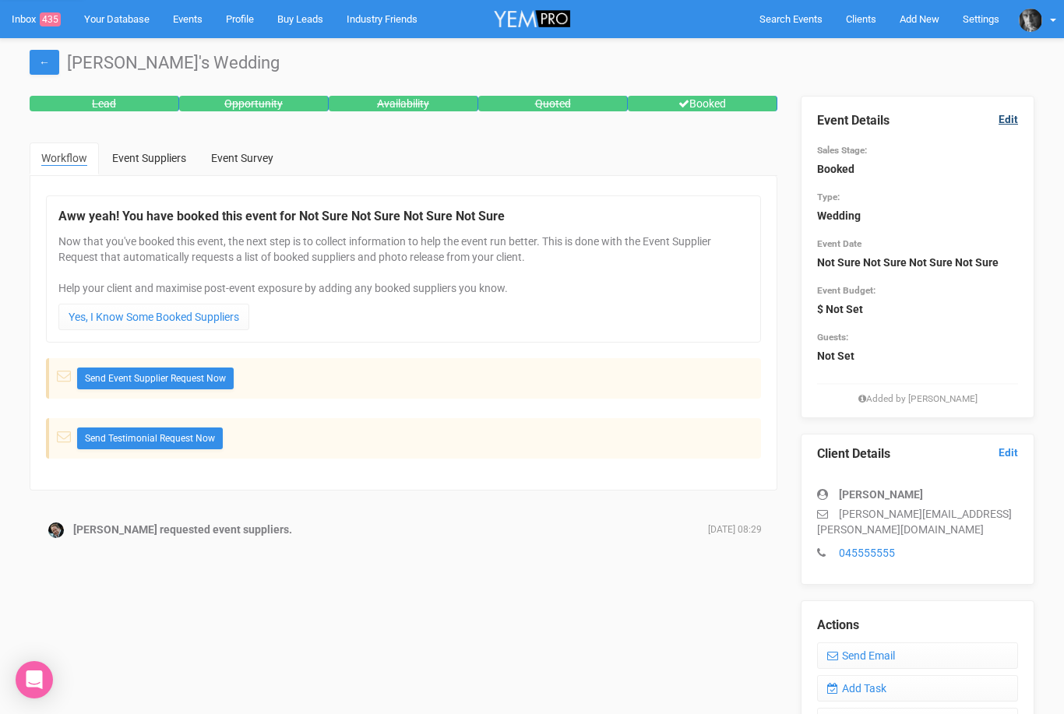
click at [1010, 121] on link "Edit" at bounding box center [1007, 119] width 19 height 15
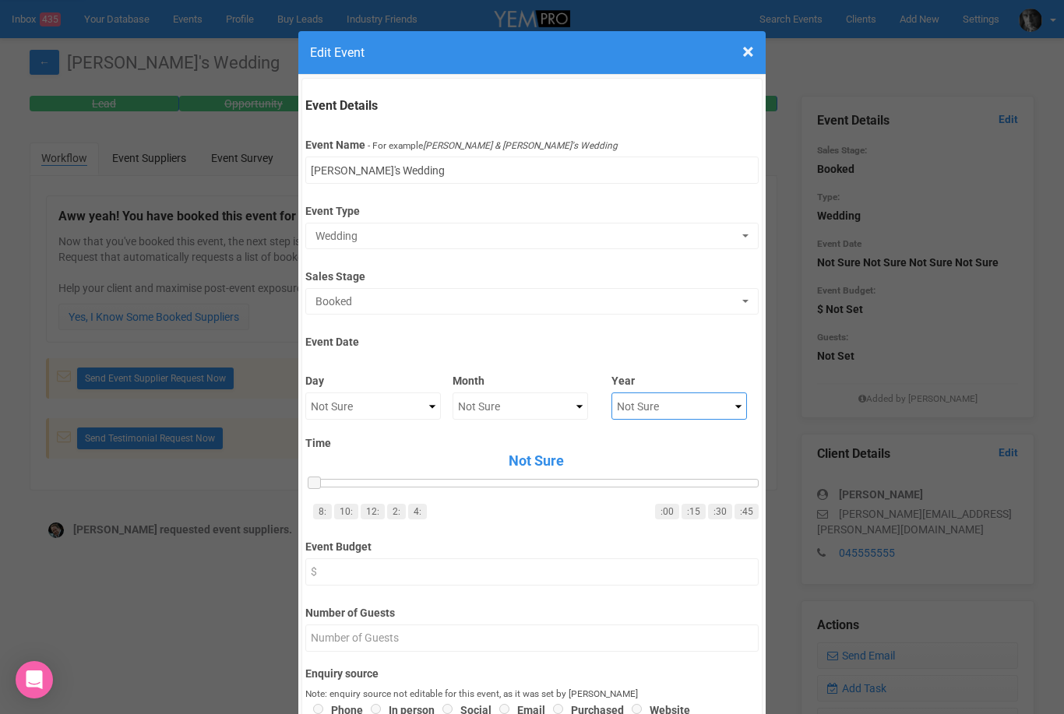
select select "2021"
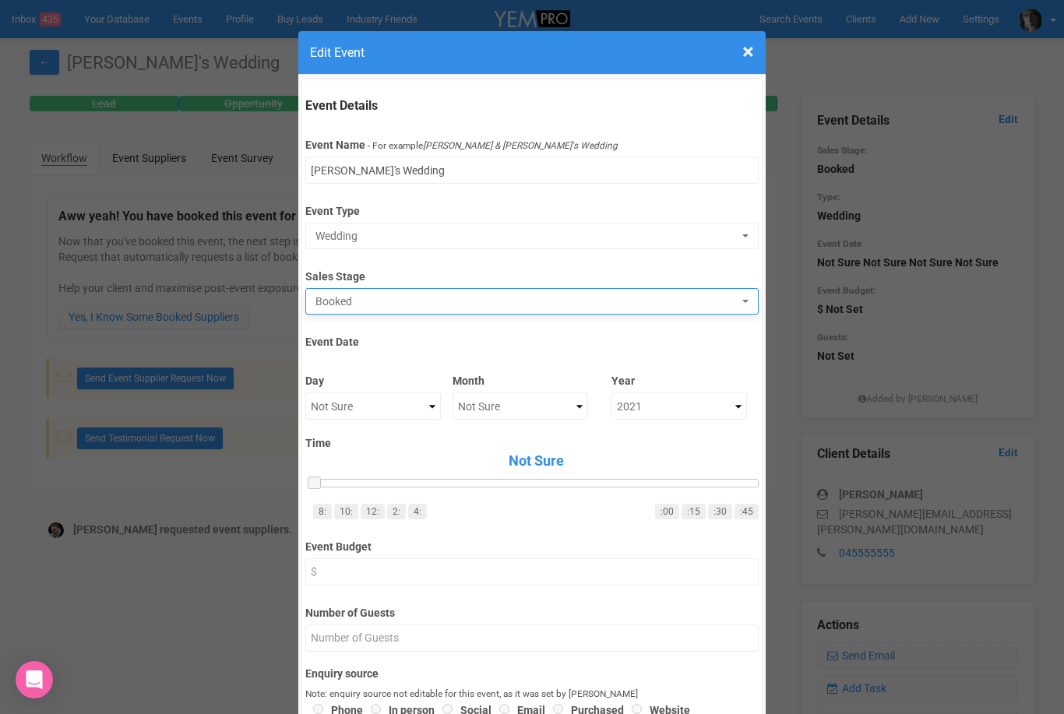
click at [334, 297] on span "Booked" at bounding box center [526, 302] width 422 height 16
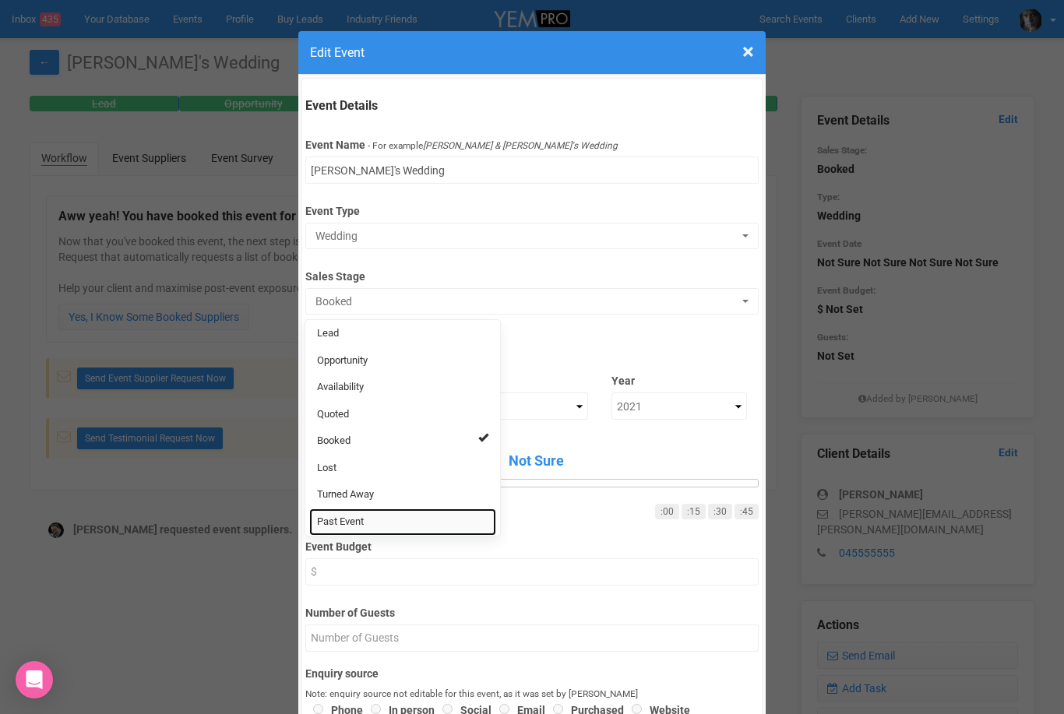
click at [340, 524] on span "Past Event" at bounding box center [340, 522] width 47 height 15
select select "11"
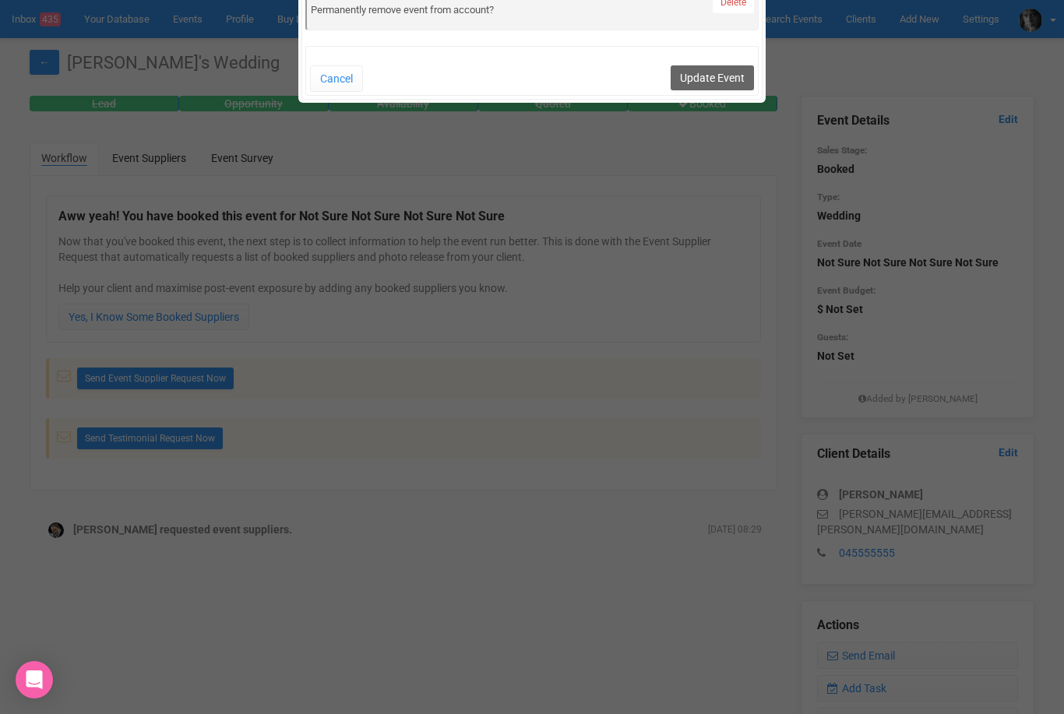
scroll to position [938, 0]
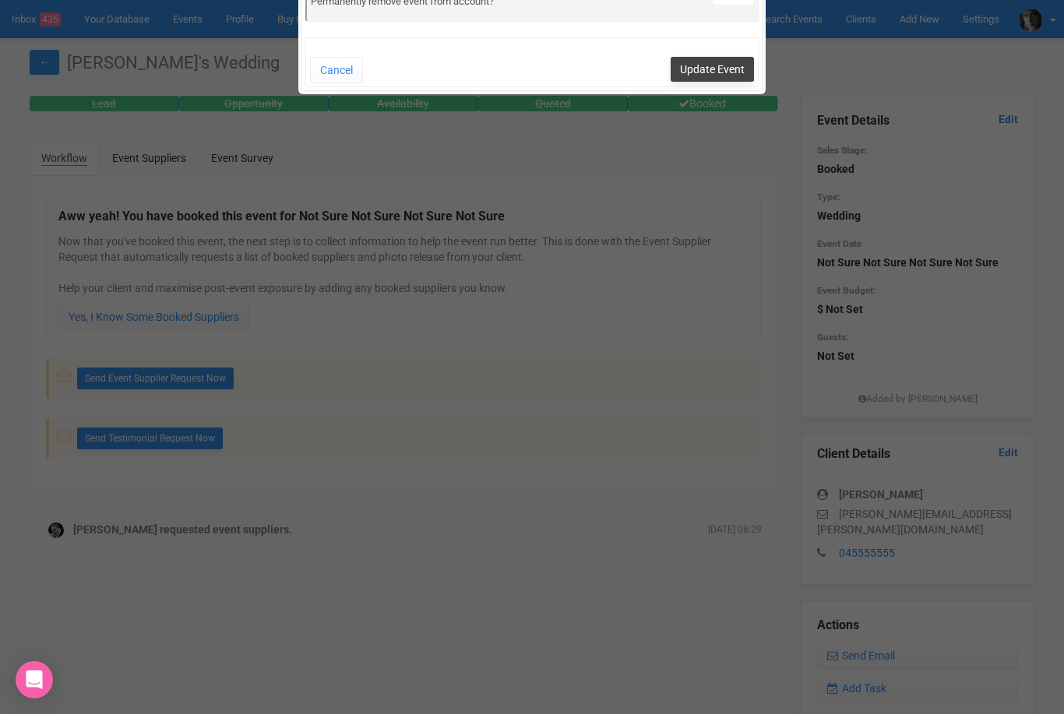
click at [720, 73] on button "Update Event" at bounding box center [712, 69] width 83 height 25
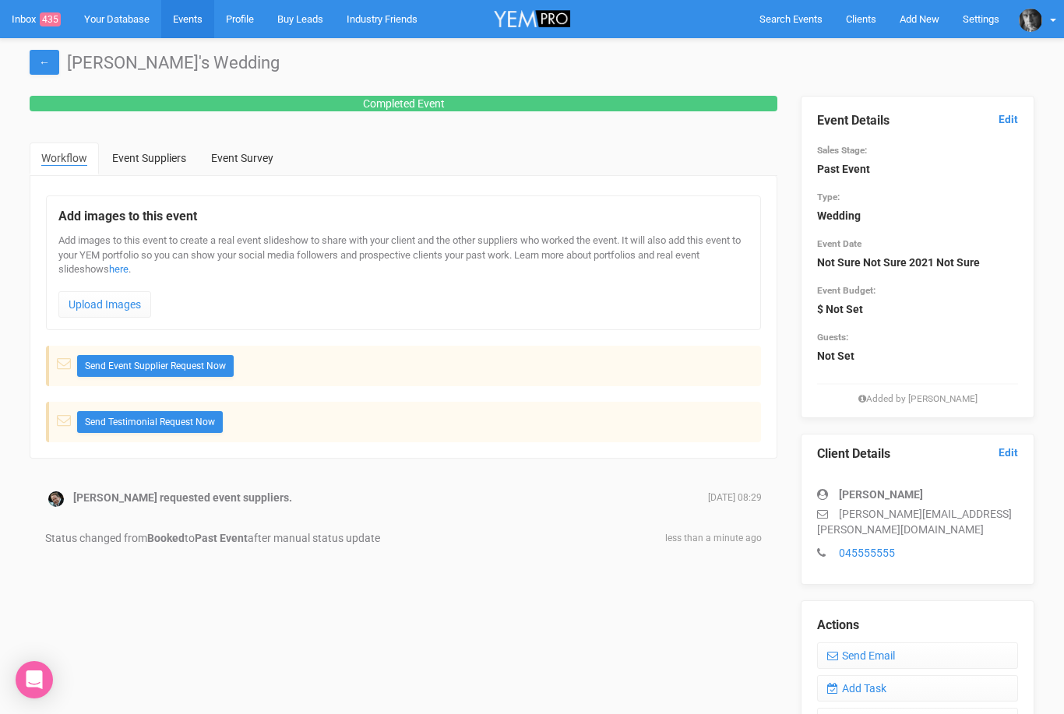
click at [193, 22] on link "Events" at bounding box center [187, 19] width 53 height 38
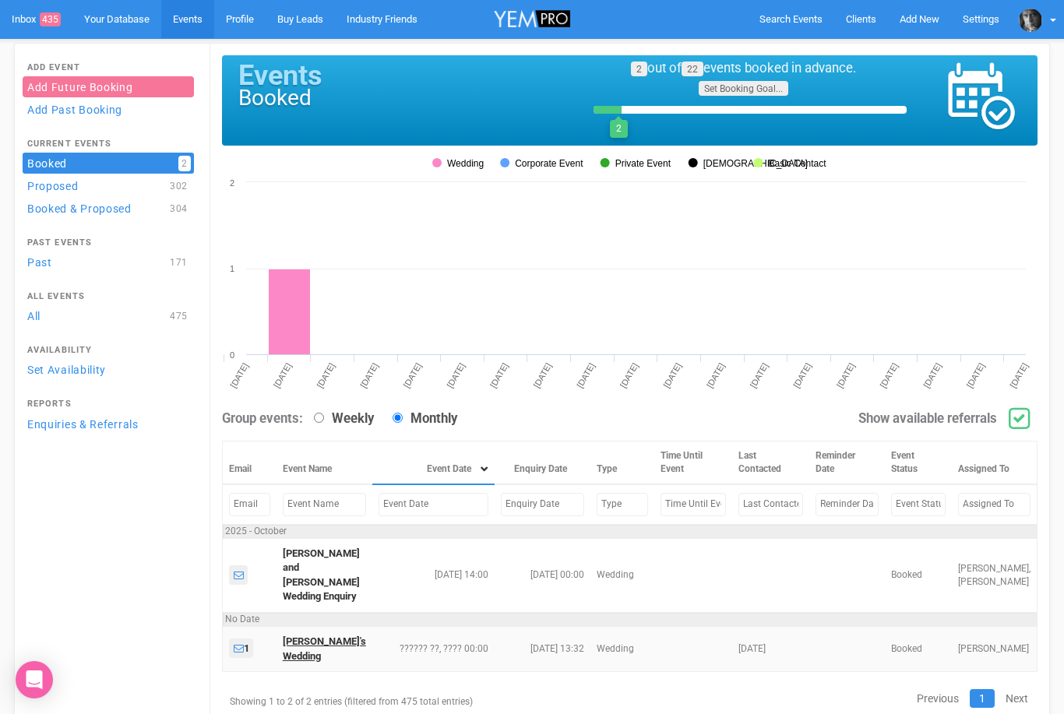
click at [314, 646] on link "[PERSON_NAME]'s Wedding" at bounding box center [324, 649] width 83 height 26
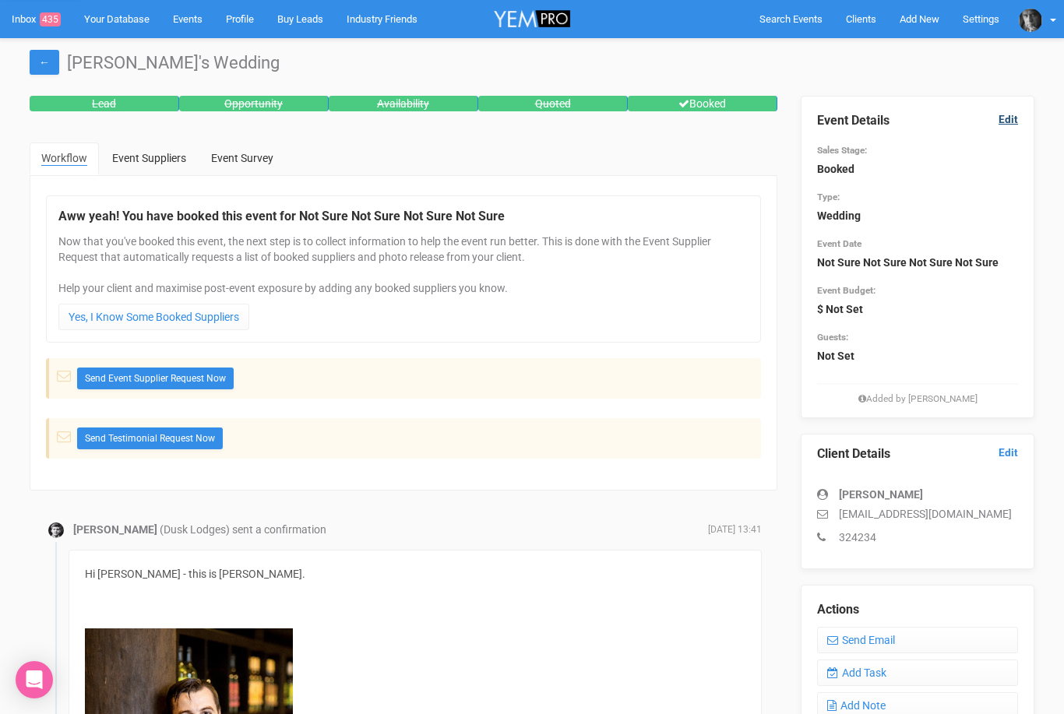
click at [1012, 118] on link "Edit" at bounding box center [1007, 119] width 19 height 15
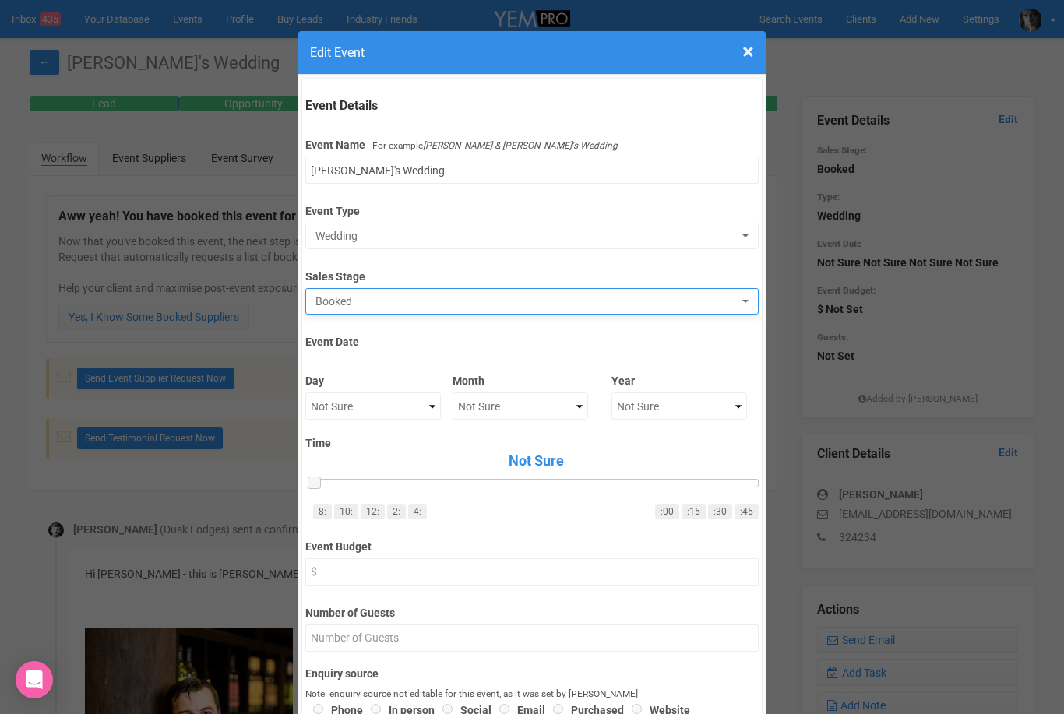
click at [338, 300] on span "Booked" at bounding box center [526, 302] width 422 height 16
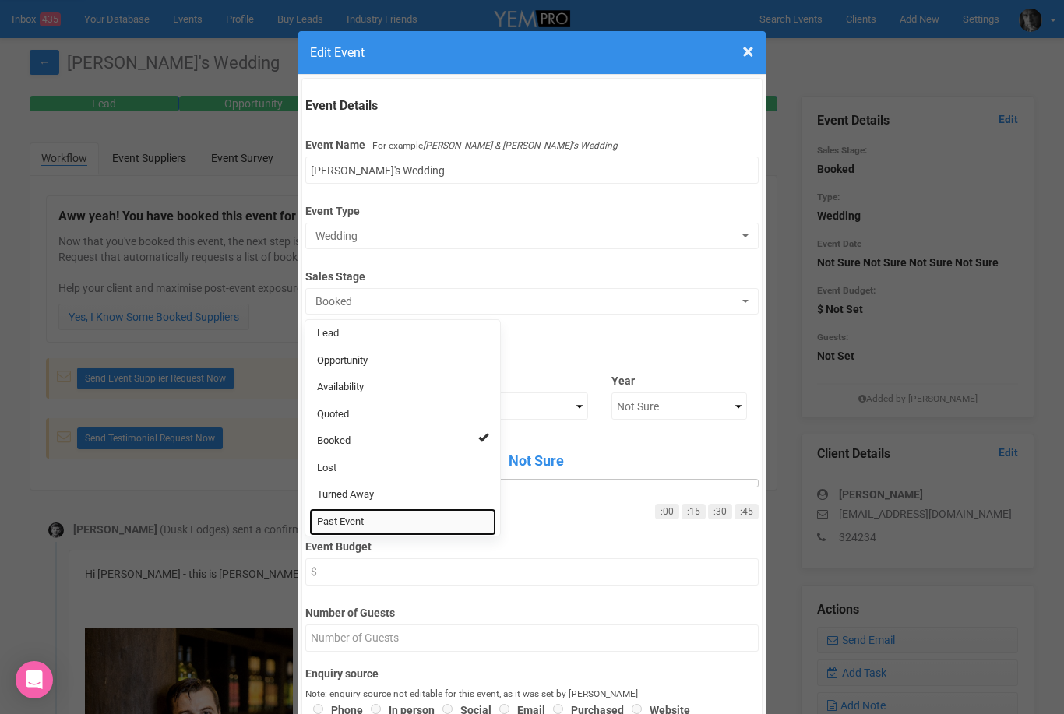
click at [346, 516] on span "Past Event" at bounding box center [340, 522] width 47 height 15
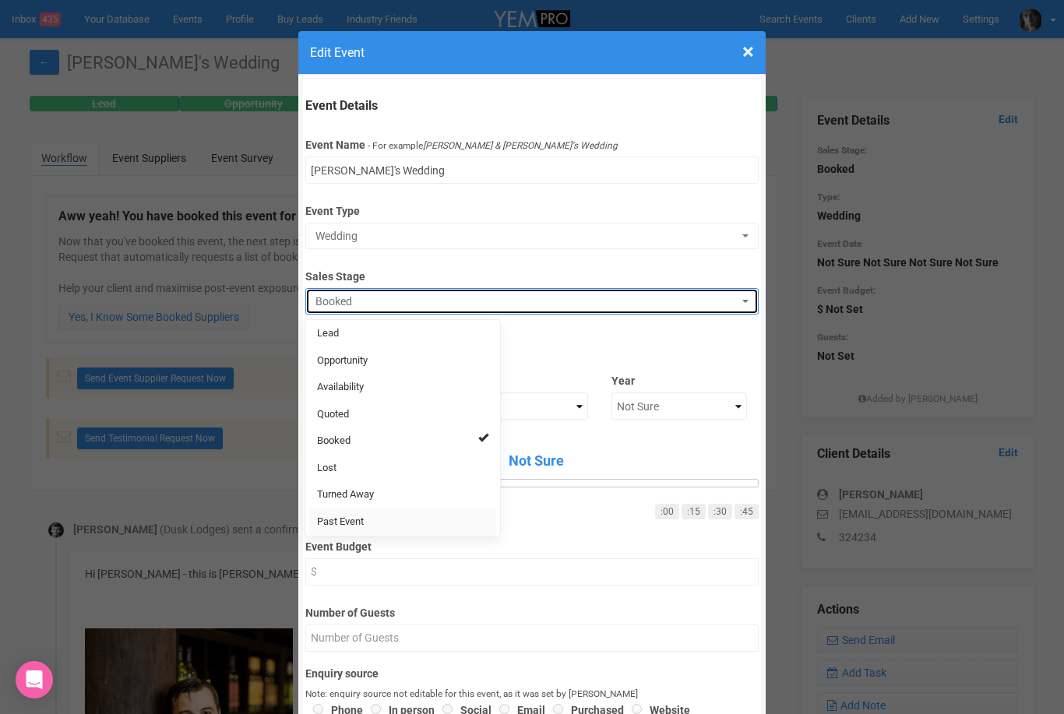
select select "11"
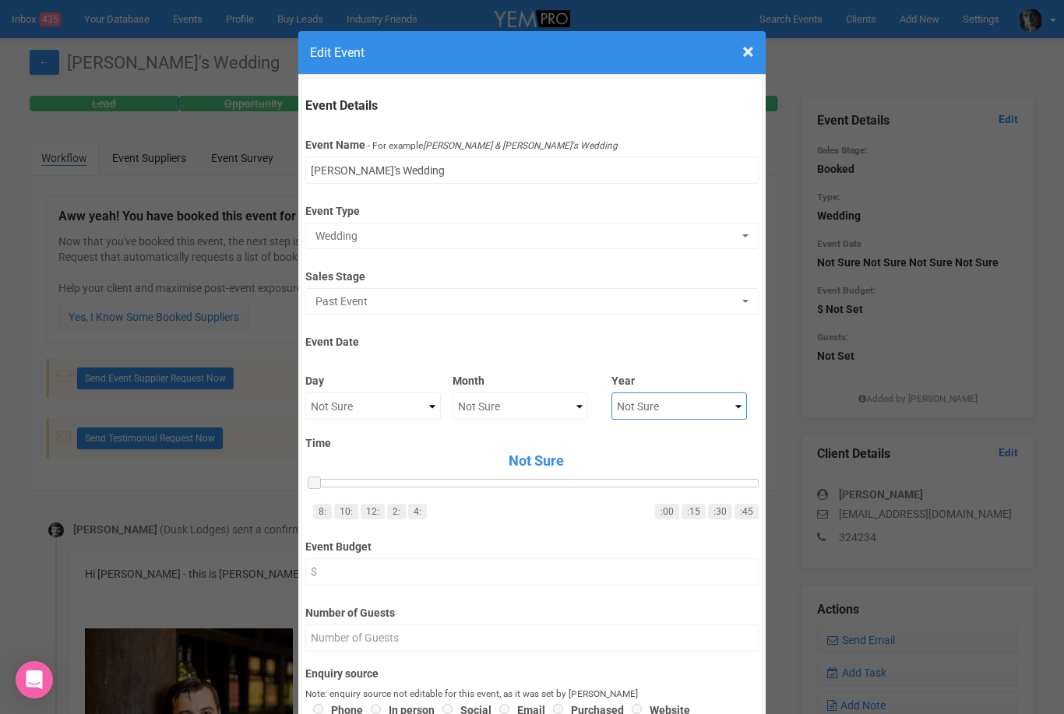
select select "2021"
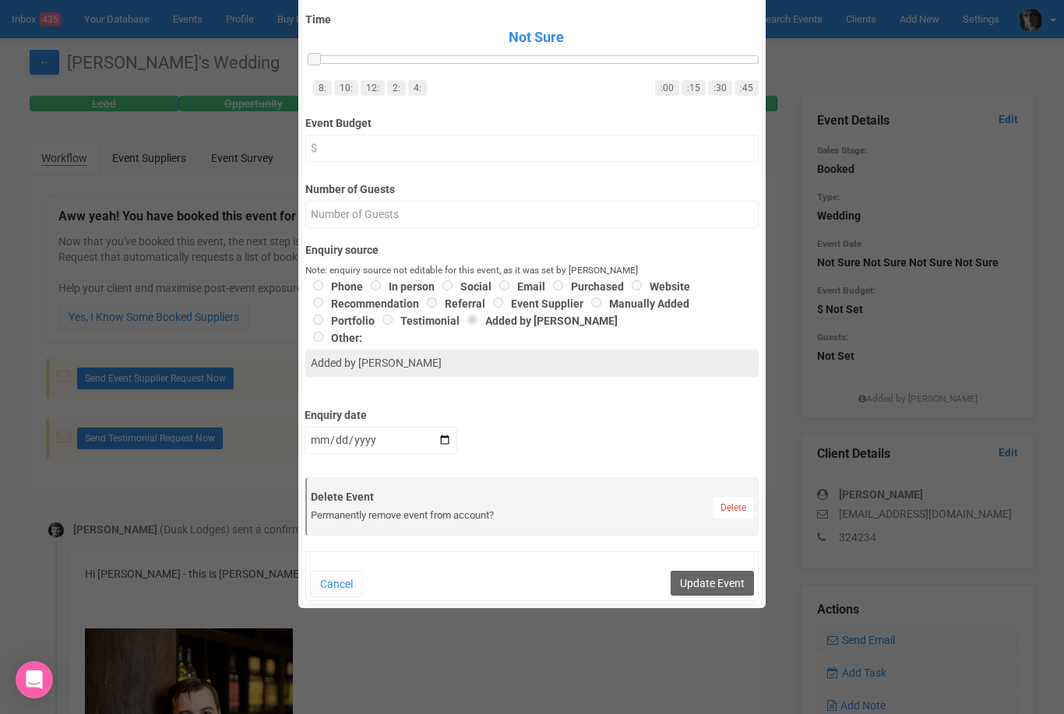
scroll to position [482, 0]
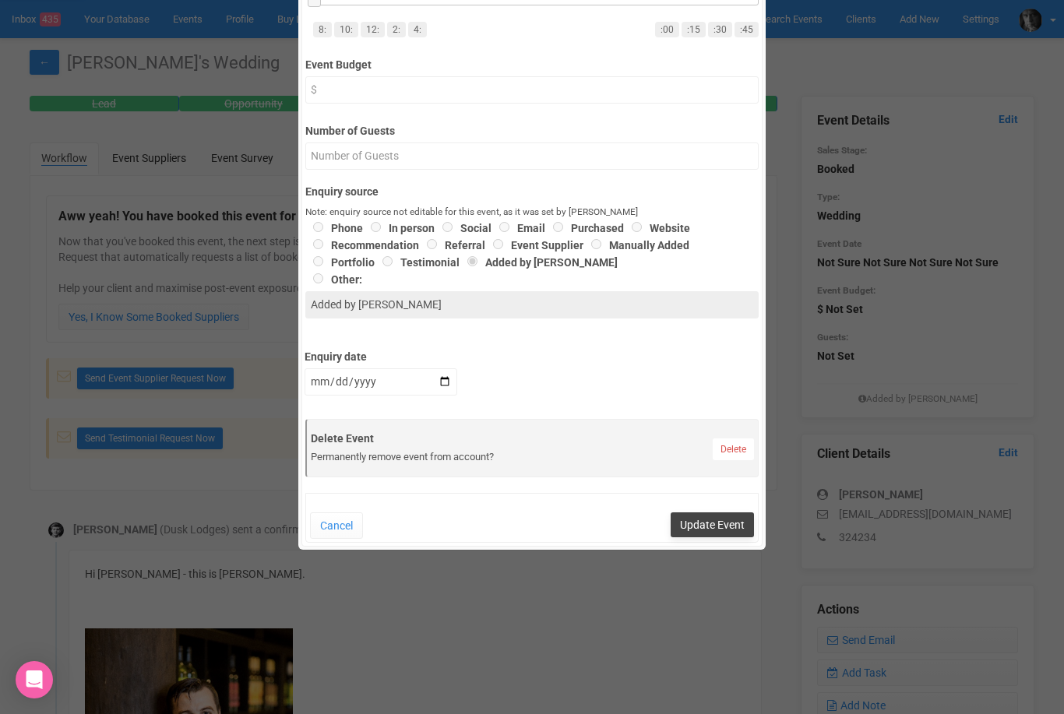
click at [718, 526] on button "Update Event" at bounding box center [712, 524] width 83 height 25
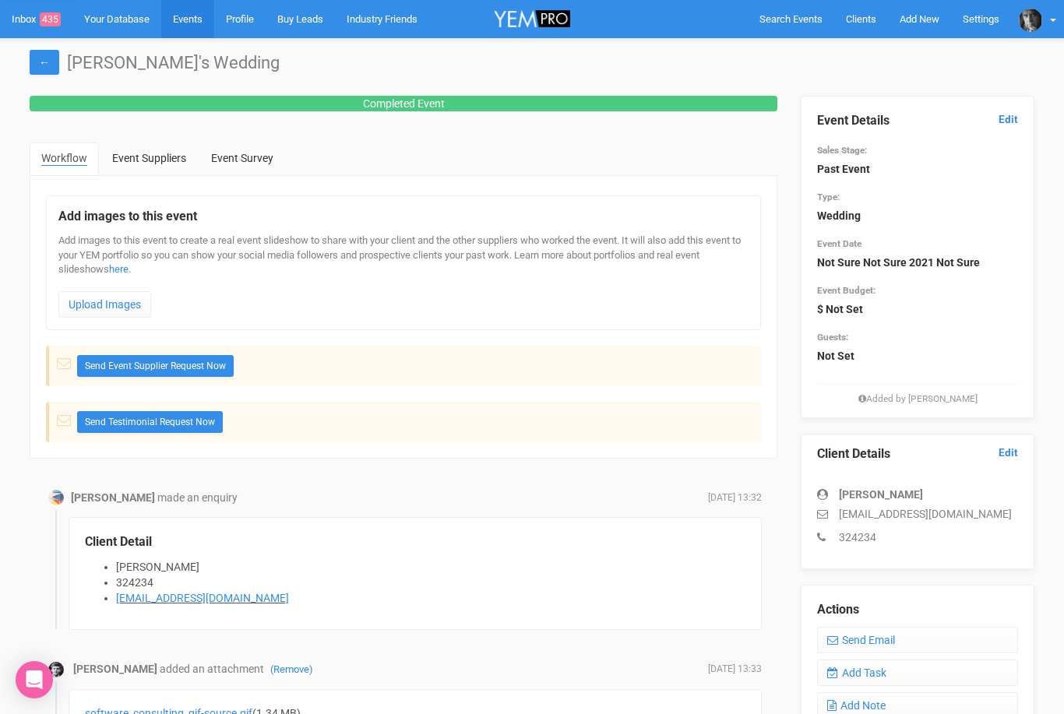
click at [187, 19] on link "Events" at bounding box center [187, 19] width 53 height 38
